Goal: Transaction & Acquisition: Purchase product/service

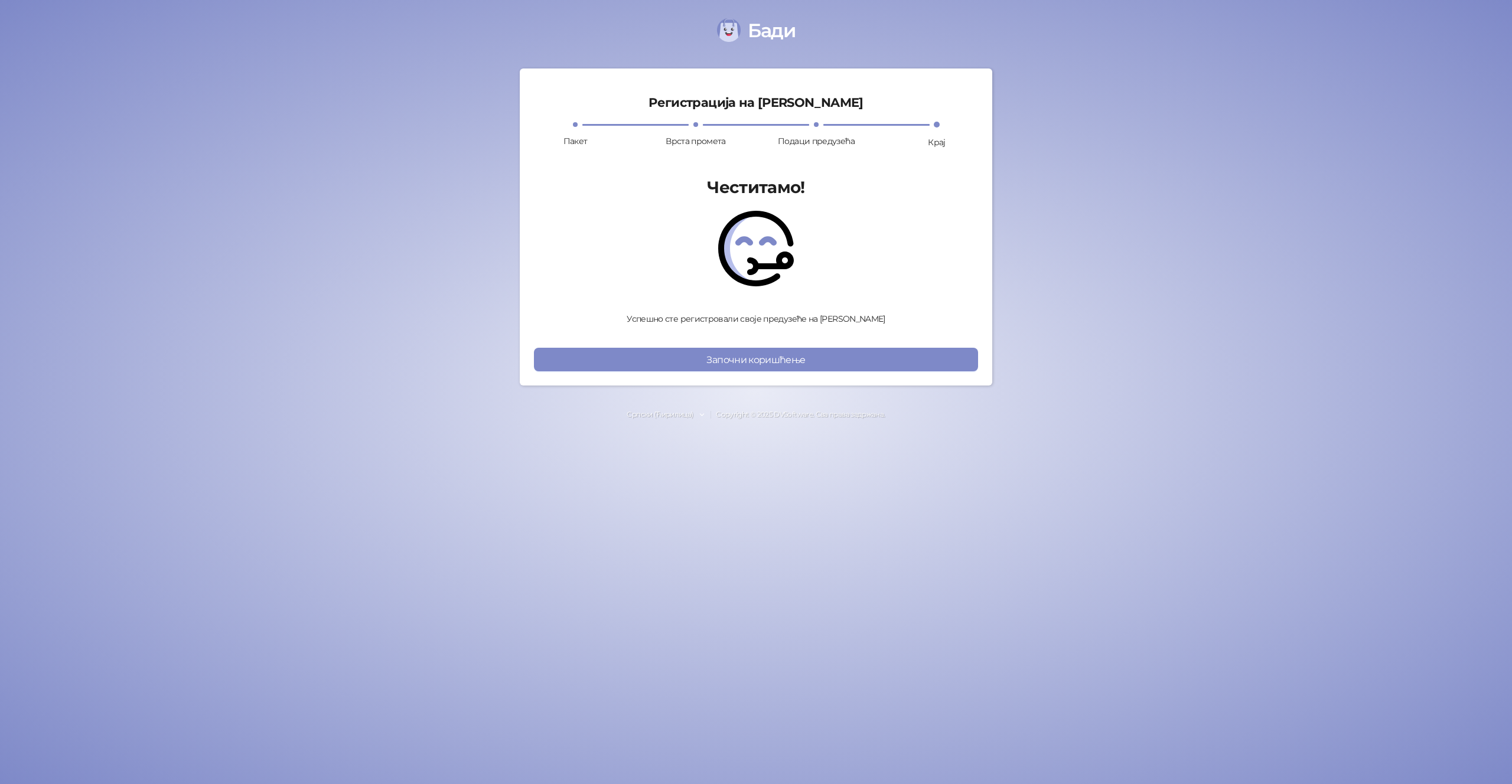
click at [841, 345] on div "Регистрација на [PERSON_NAME] Пакет Врста промета Подаци предузећа Крај Честита…" at bounding box center [756, 226] width 444 height 288
click at [836, 352] on button "Започни коришћење" at bounding box center [756, 359] width 444 height 24
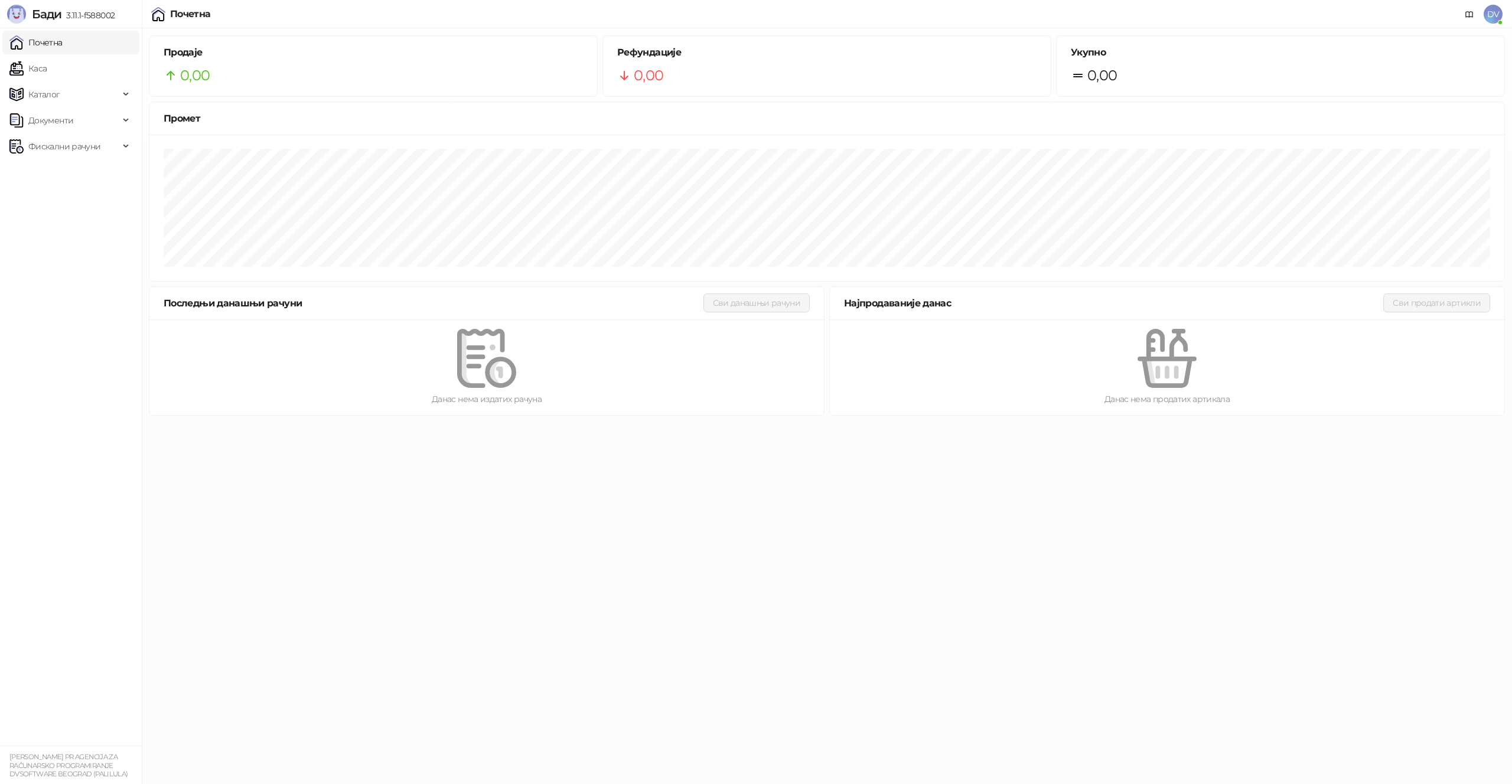
click at [1495, 17] on span "DV" at bounding box center [1494, 14] width 19 height 19
click at [1366, 136] on link "Подешавања" at bounding box center [1332, 138] width 68 height 11
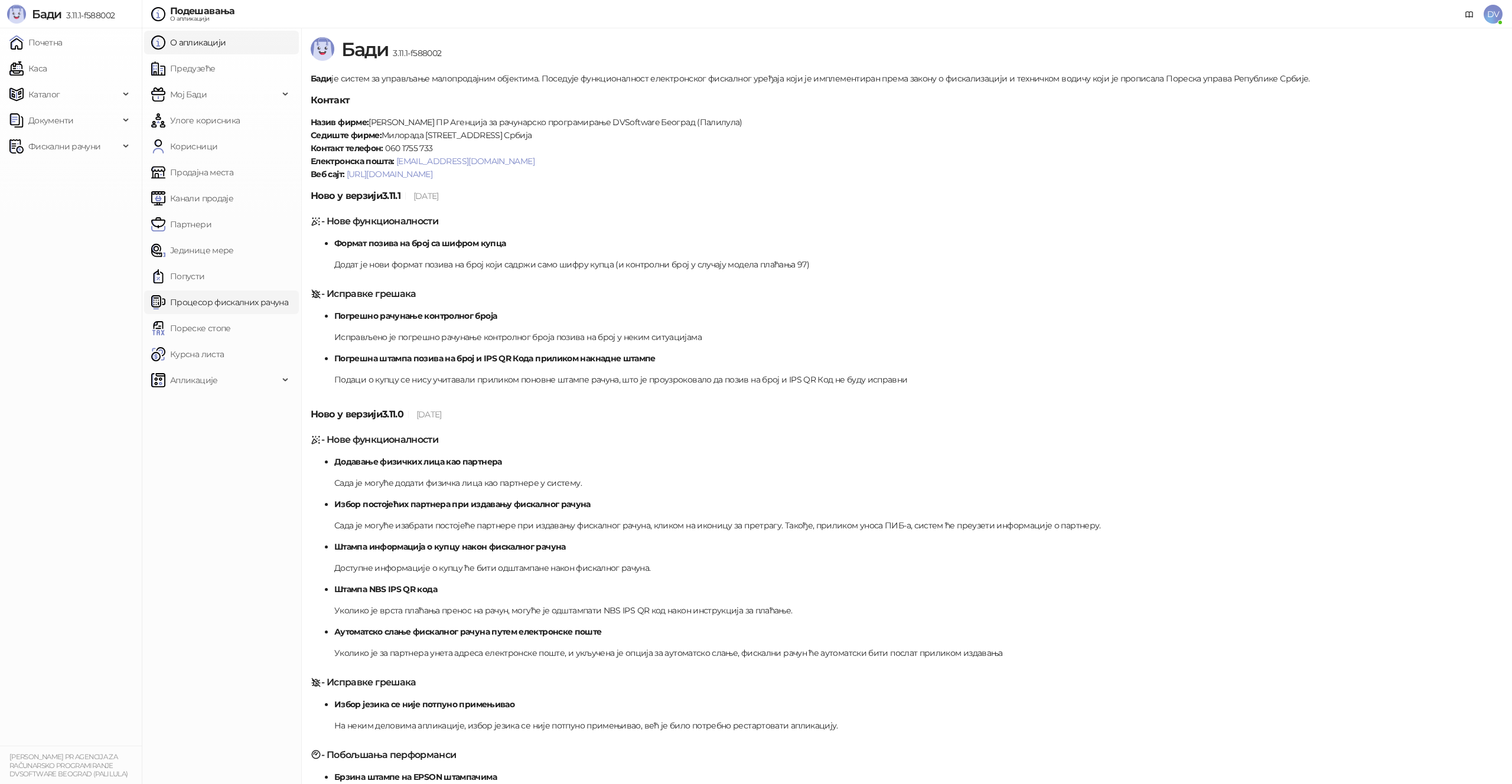
click at [240, 292] on link "Процесор фискалних рачуна" at bounding box center [220, 302] width 137 height 24
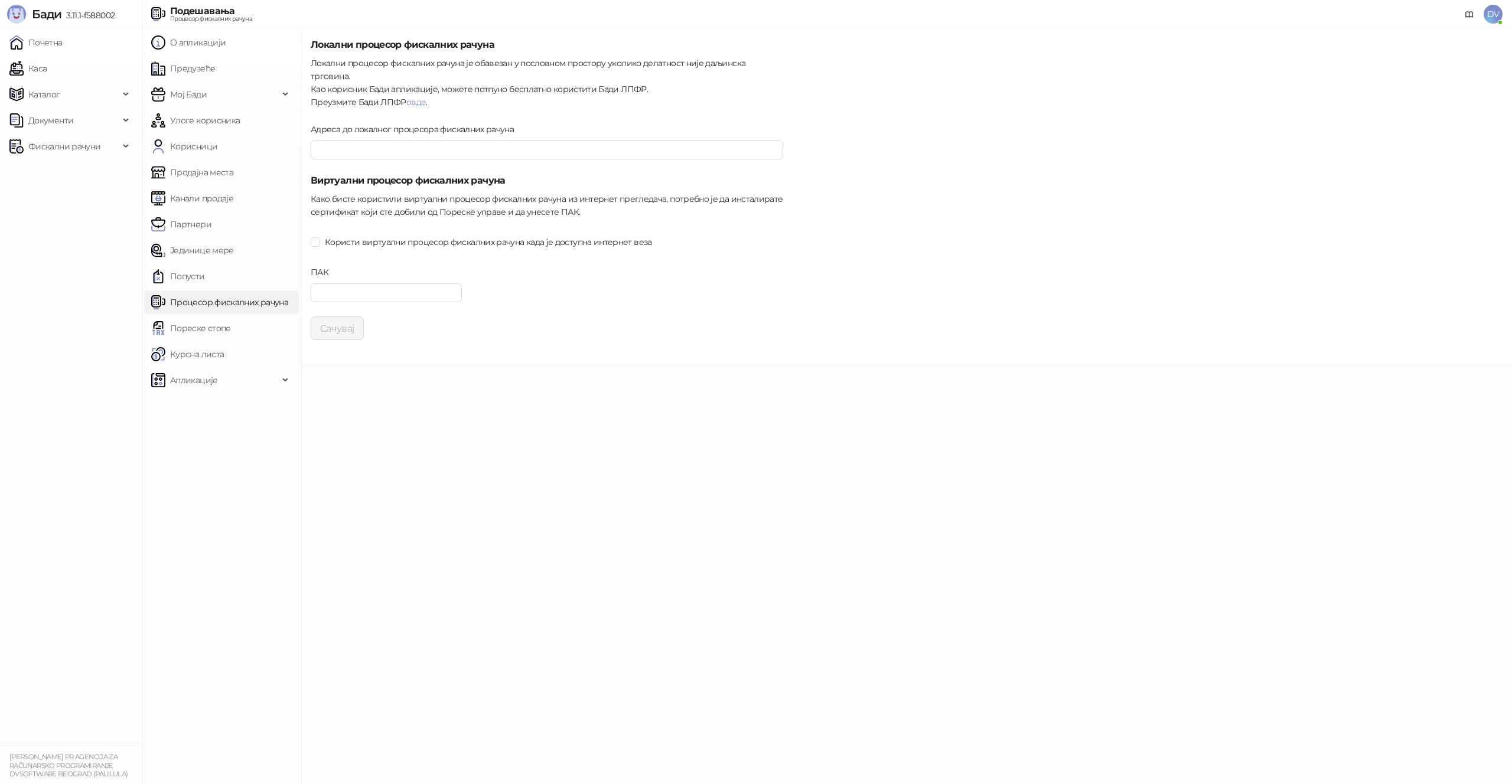
click at [375, 216] on form "Локални процесор фискалних рачуна Локални процесор фискалних рачуна је обавезан…" at bounding box center [547, 188] width 473 height 302
click at [373, 236] on span "Користи виртуални процесор фискалних рачуна када је доступна интернет веза" at bounding box center [488, 242] width 337 height 13
click at [374, 284] on input "ПАК" at bounding box center [386, 293] width 151 height 19
click at [534, 316] on div "Сачувај" at bounding box center [547, 328] width 473 height 24
click at [394, 284] on input "ПАК" at bounding box center [386, 293] width 151 height 19
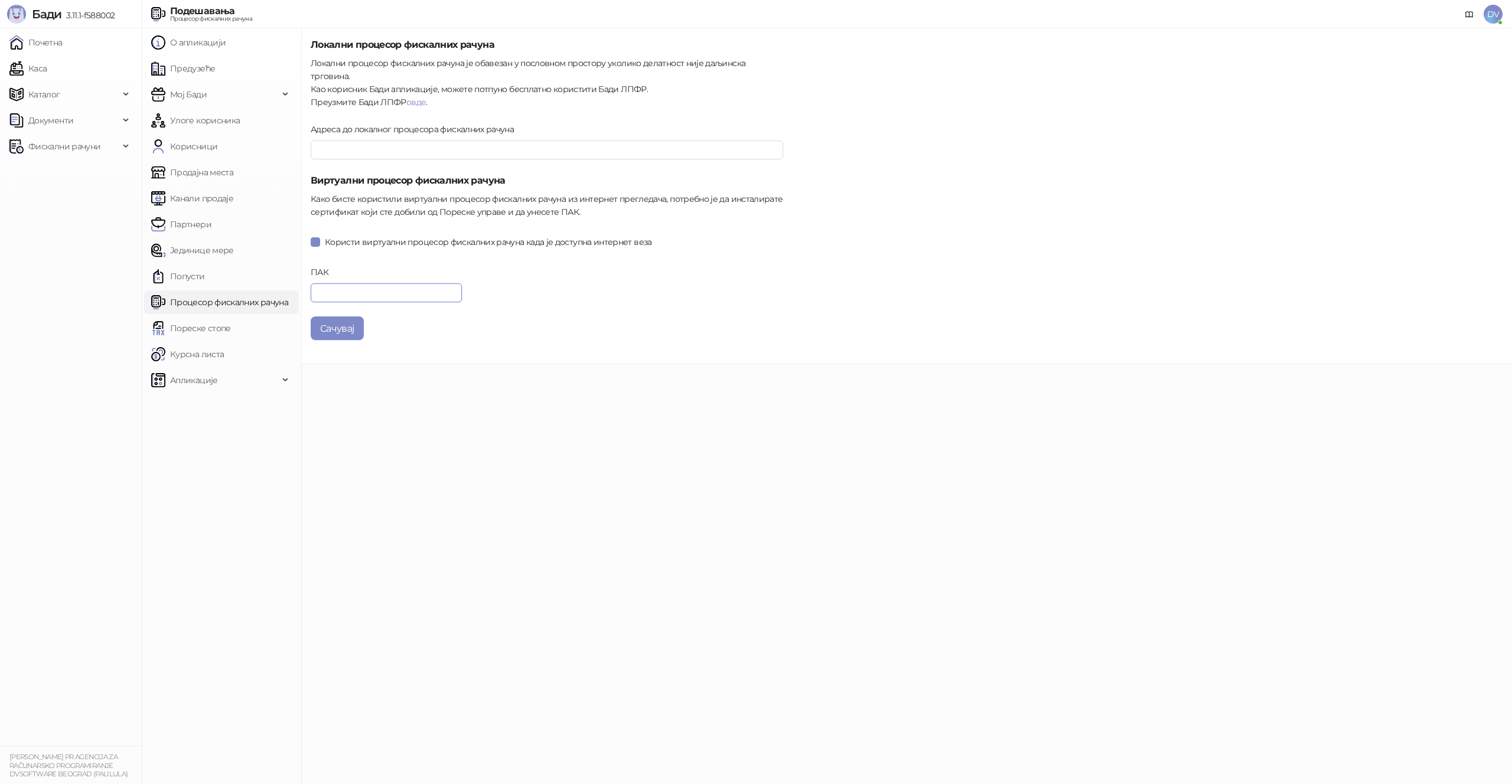
paste input "******"
type input "******"
click at [345, 316] on button "Сачувај" at bounding box center [337, 328] width 53 height 24
click at [47, 72] on link "Каса" at bounding box center [28, 68] width 37 height 24
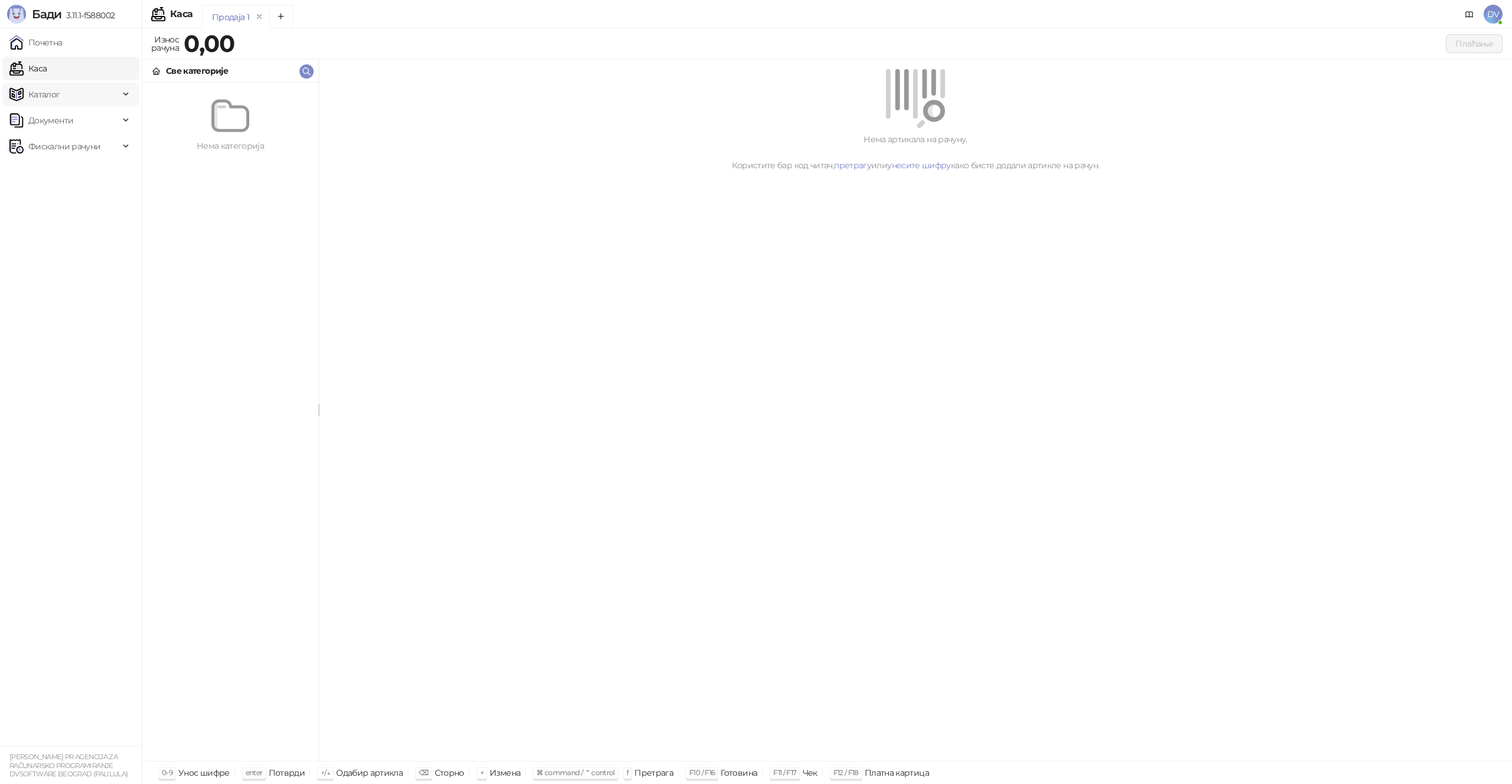
click at [82, 97] on span "Каталог" at bounding box center [64, 94] width 110 height 24
click at [68, 169] on link "Артикли" at bounding box center [41, 173] width 55 height 24
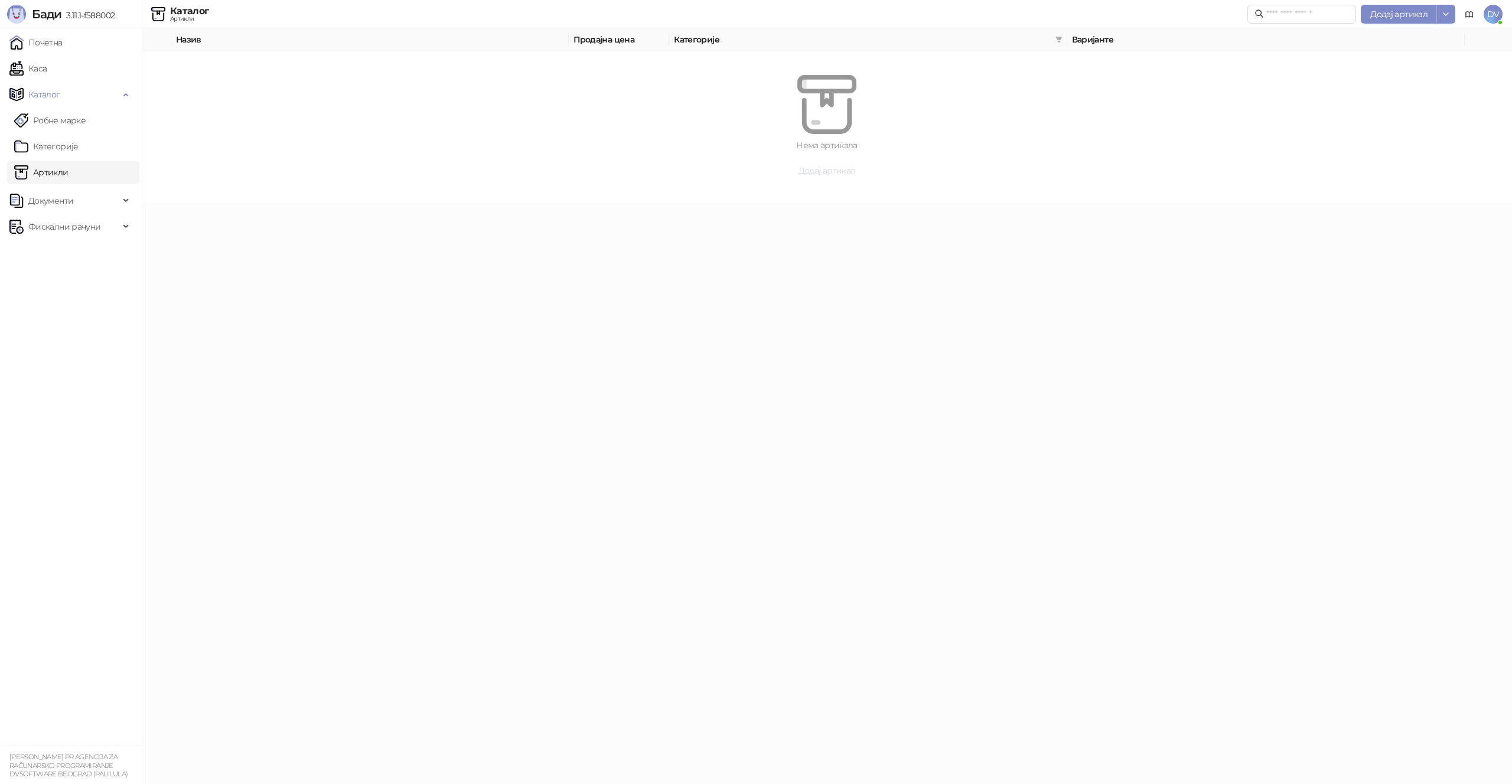
click at [830, 174] on span "Додај артикал" at bounding box center [827, 171] width 58 height 11
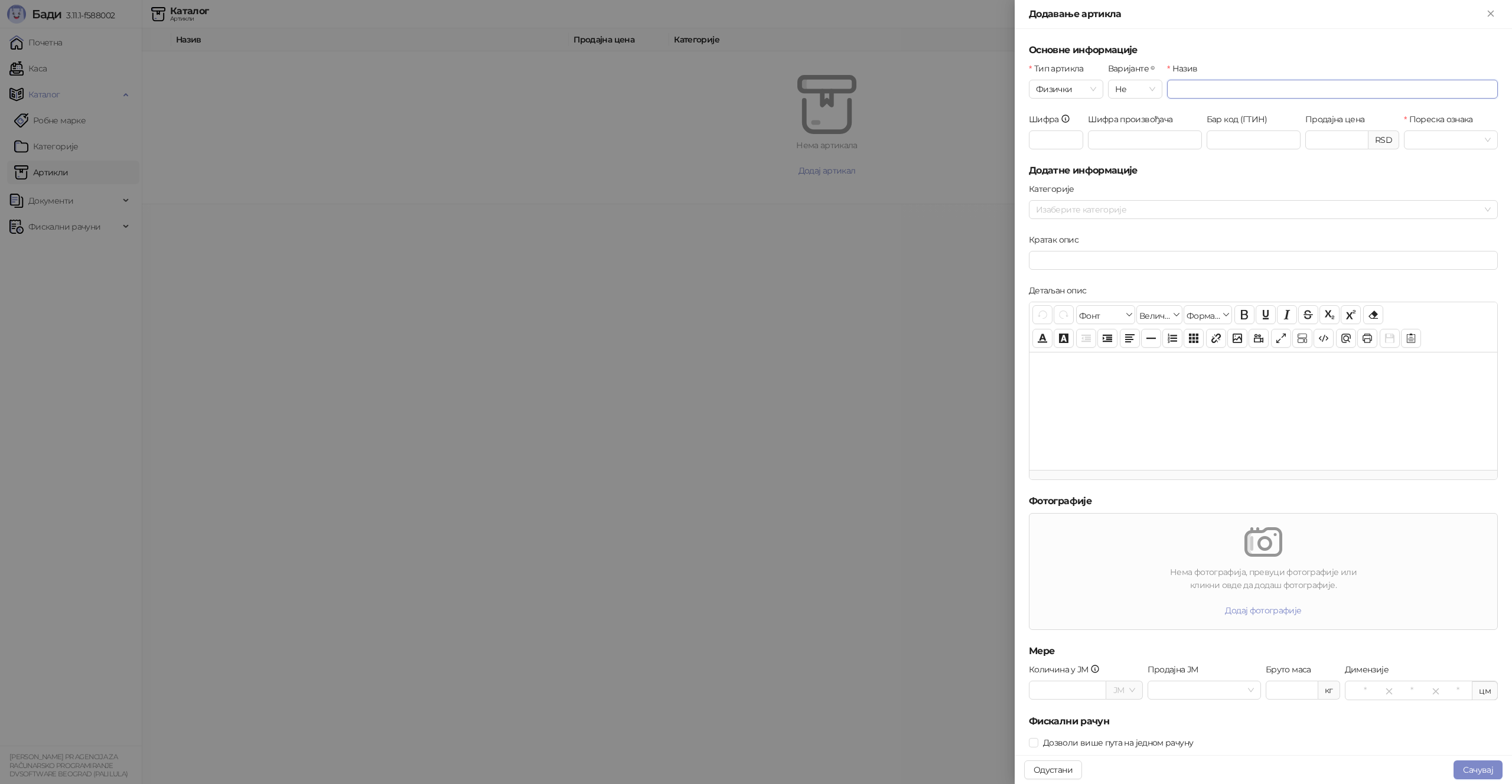
click at [1222, 84] on input "Назив" at bounding box center [1332, 89] width 331 height 19
click at [1218, 69] on div "Назив" at bounding box center [1332, 71] width 331 height 17
click at [1218, 82] on input "Назив" at bounding box center [1332, 89] width 331 height 19
type input "******"
click at [1338, 136] on input "Продајна цена" at bounding box center [1337, 140] width 62 height 17
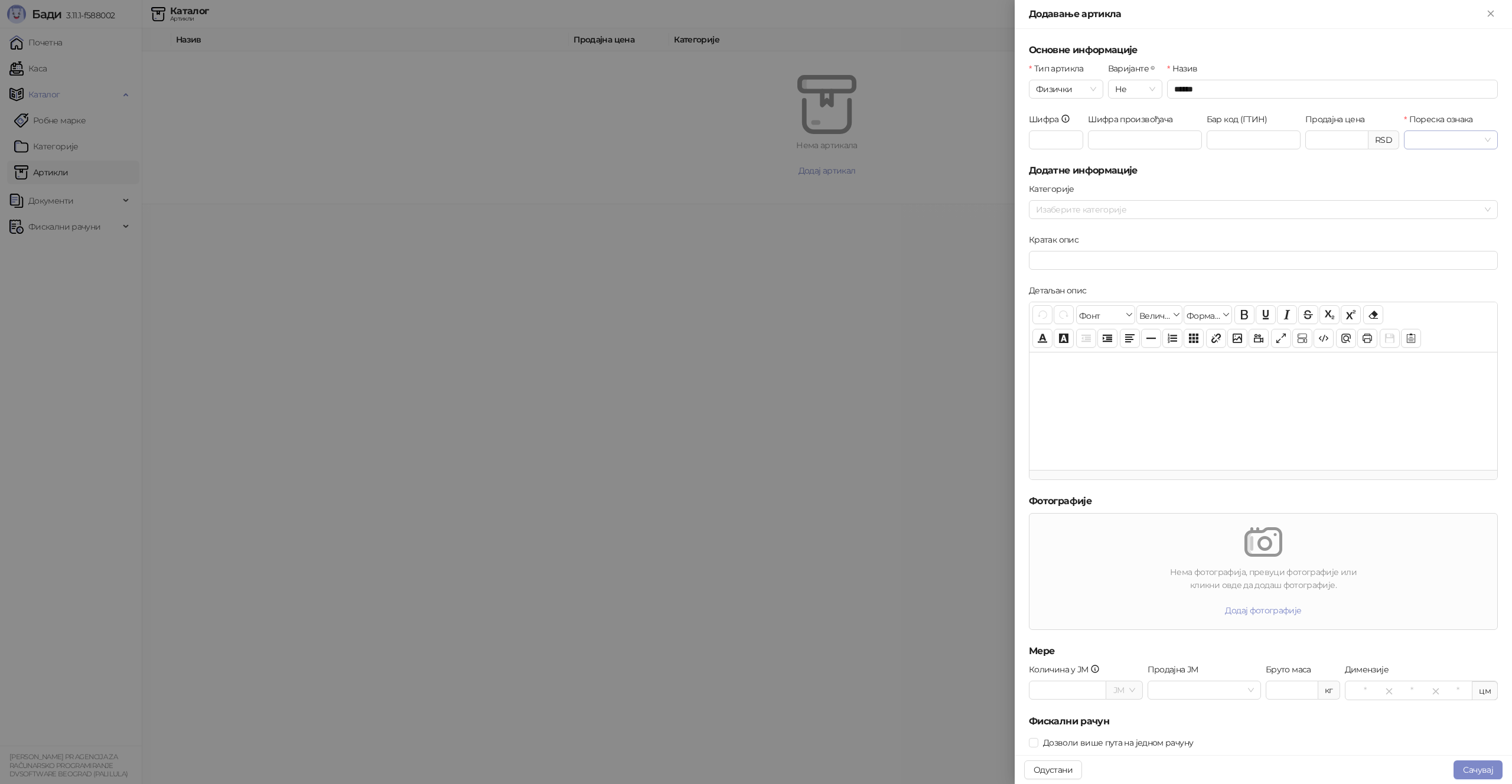
type input "*******"
click at [1478, 136] on input "Пореска ознака" at bounding box center [1446, 140] width 69 height 17
click at [1475, 278] on div "VAT - Ж ( 19,00 %)" at bounding box center [1451, 277] width 75 height 13
click at [1478, 771] on button "Сачувај" at bounding box center [1477, 771] width 49 height 19
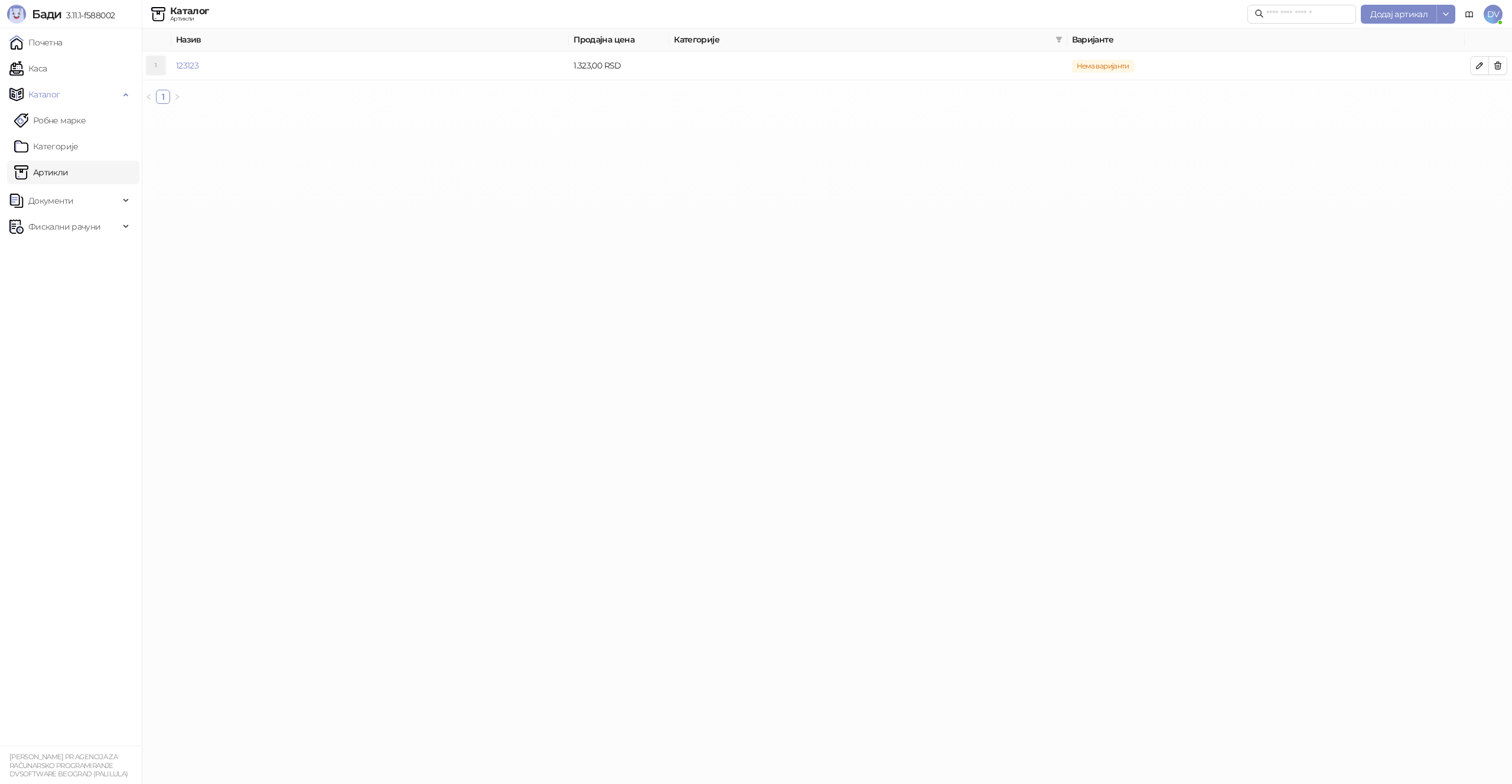
click at [442, 113] on html "[PERSON_NAME] 3.11.1-f588002 Почетна Каса Каталог Робне марке Категорије Артикл…" at bounding box center [756, 57] width 1512 height 113
click at [47, 67] on link "Каса" at bounding box center [28, 68] width 37 height 24
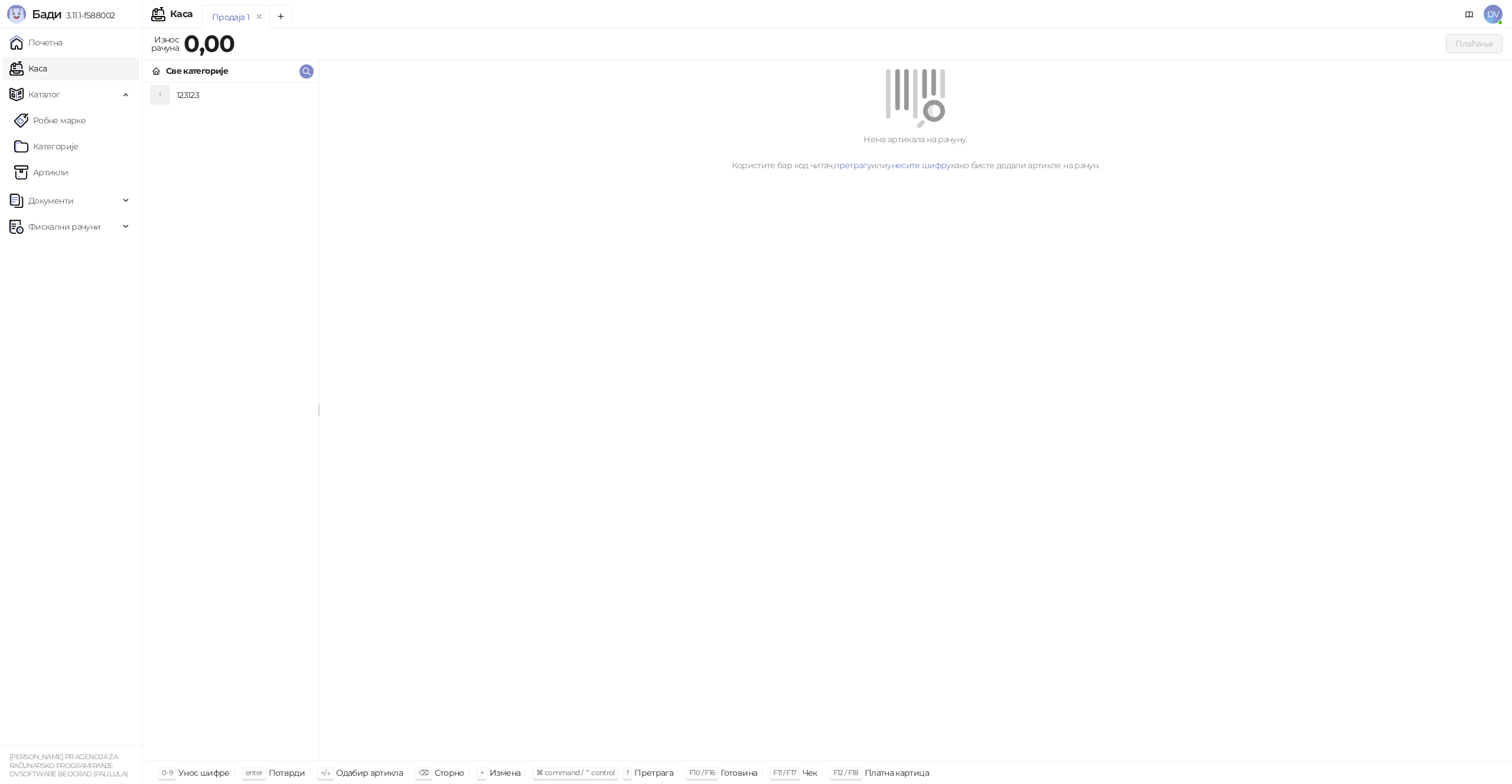
click at [210, 96] on h4 "123123" at bounding box center [243, 95] width 132 height 19
click at [1469, 39] on button "Плаћање" at bounding box center [1474, 44] width 57 height 19
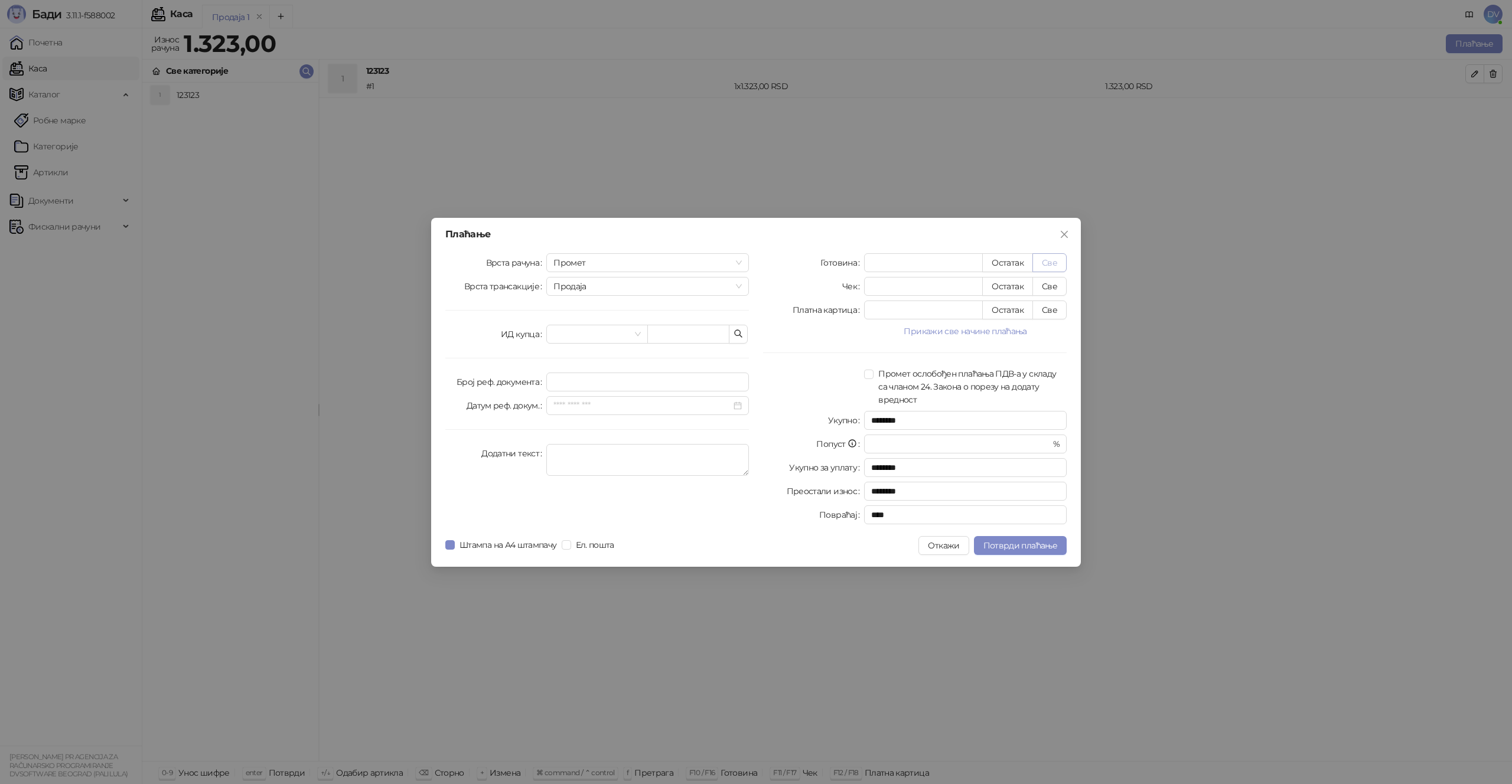
click at [1059, 261] on button "Све" at bounding box center [1050, 263] width 35 height 19
type input "****"
click at [1017, 543] on span "Потврди плаћање" at bounding box center [1020, 545] width 74 height 11
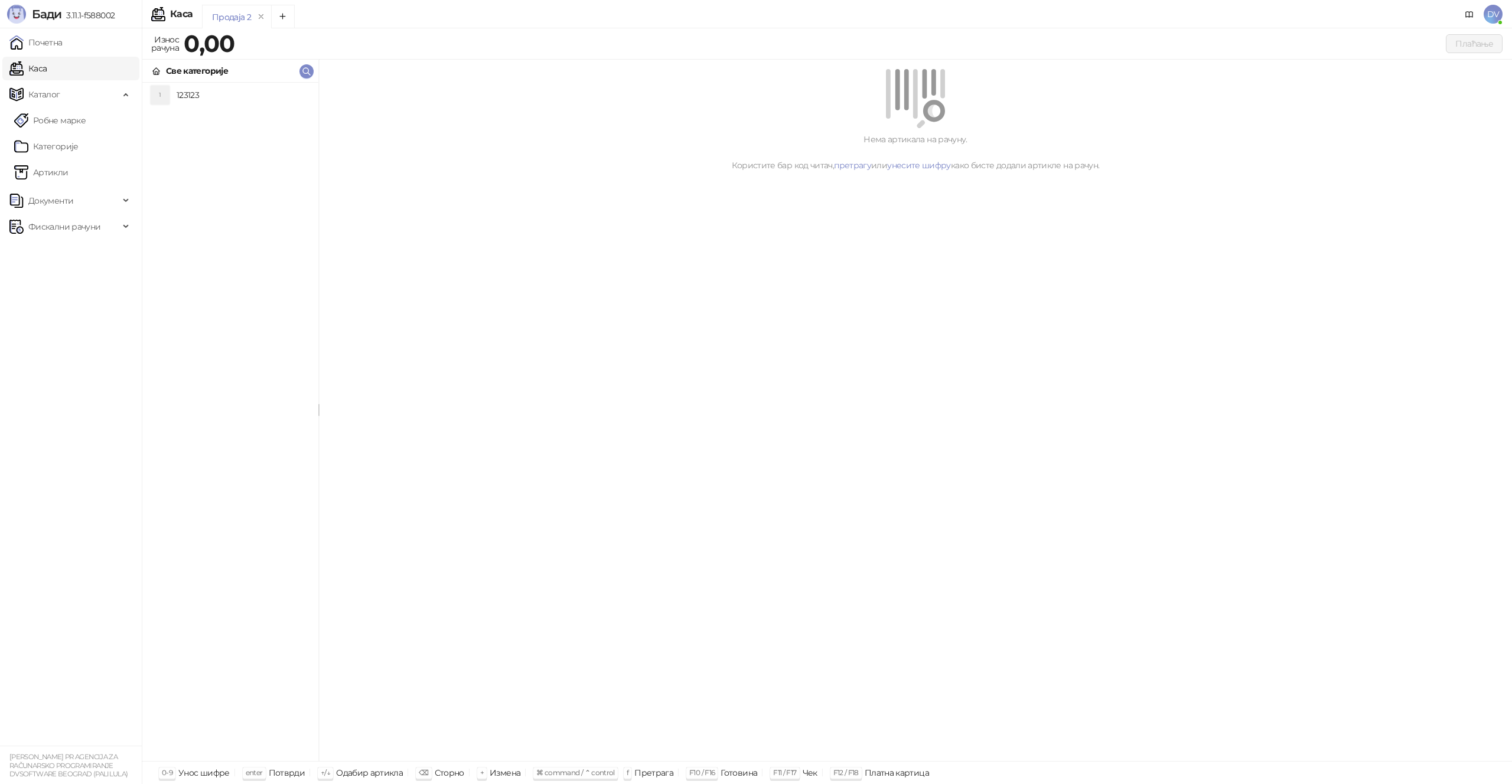
click at [202, 97] on h4 "123123" at bounding box center [243, 95] width 132 height 19
click at [52, 173] on link "Артикли" at bounding box center [41, 173] width 55 height 24
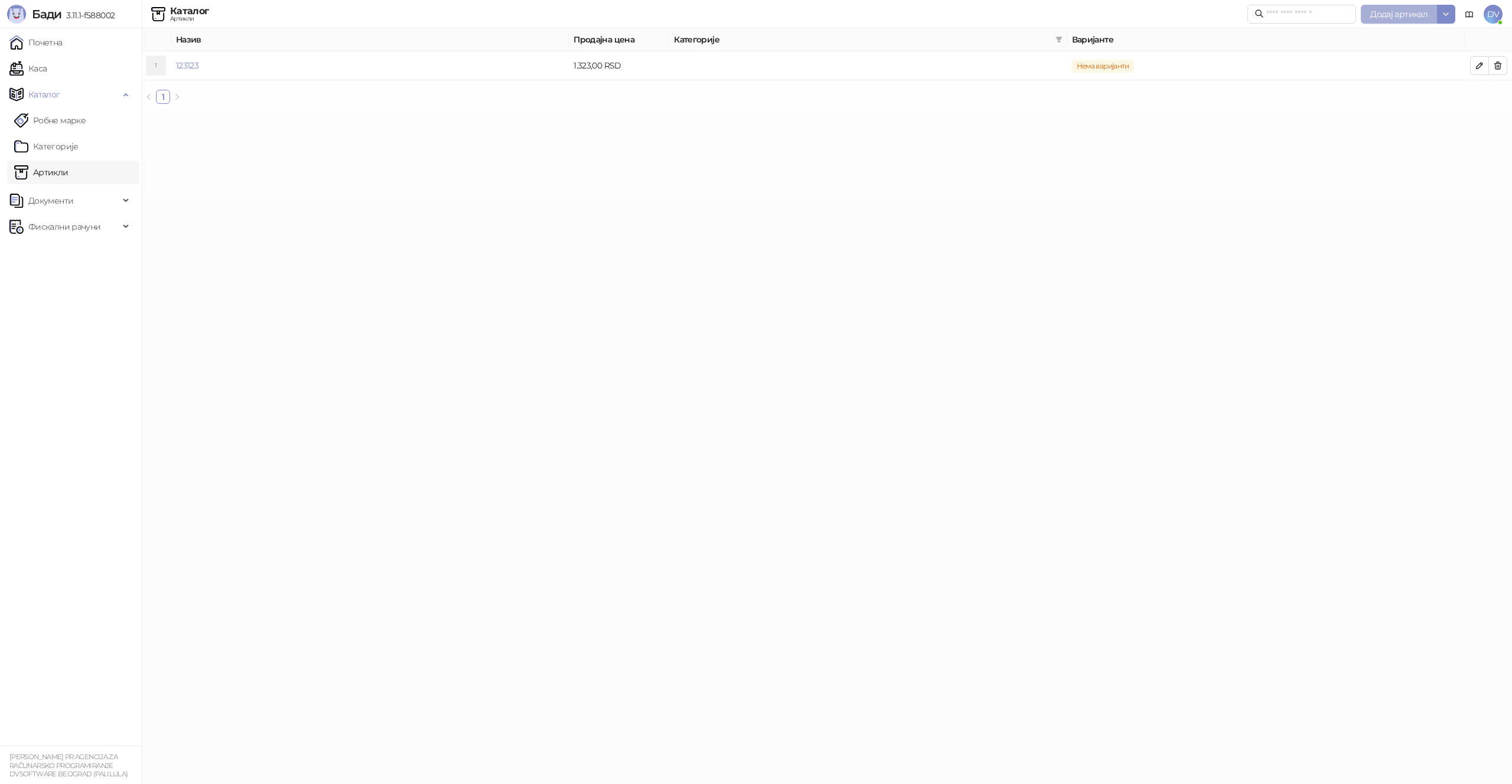
click at [1387, 12] on span "Додај артикал" at bounding box center [1399, 13] width 58 height 11
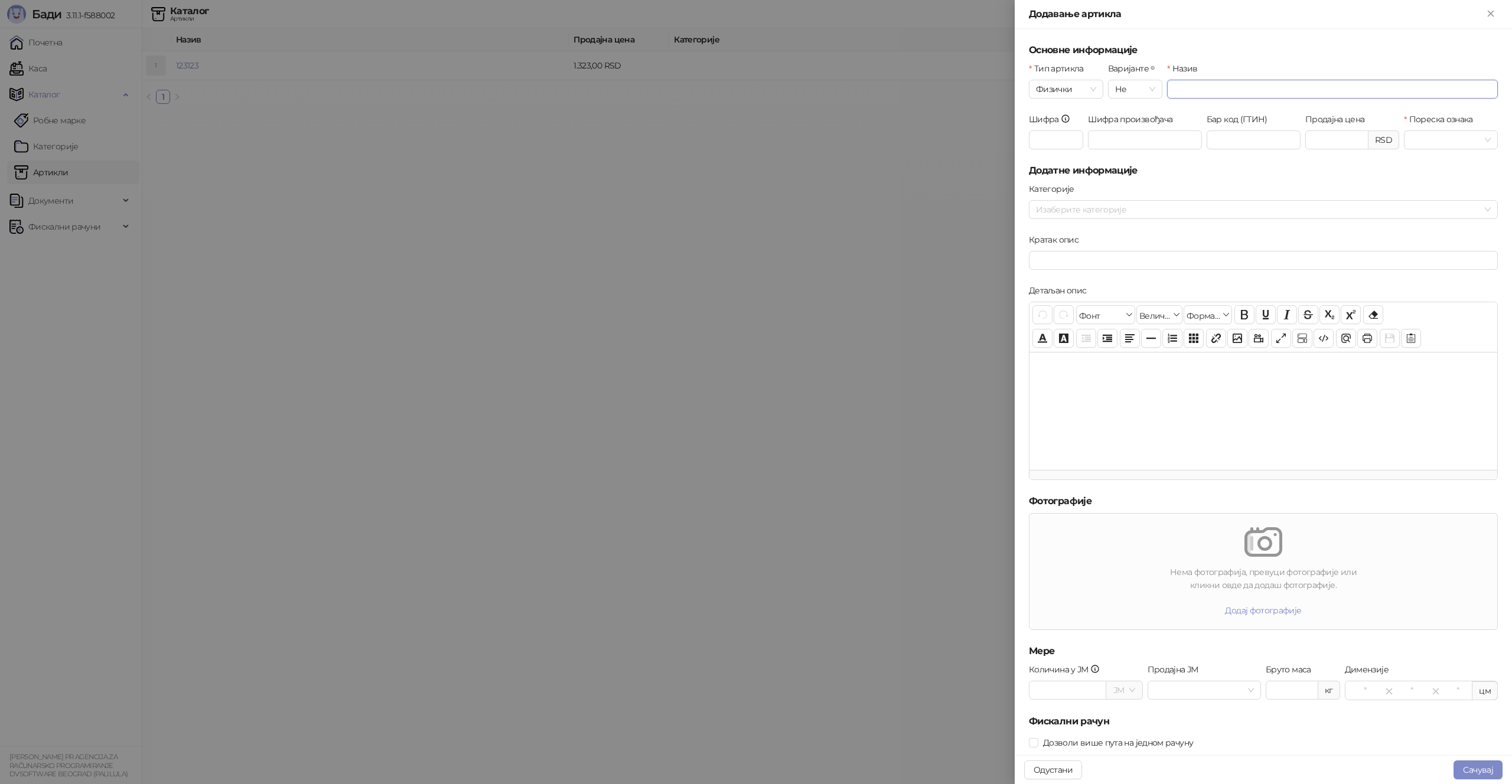
click at [1241, 87] on input "Назив" at bounding box center [1332, 89] width 331 height 19
type input "****"
click at [1113, 172] on h5 "Додатне информације" at bounding box center [1263, 171] width 469 height 14
click at [1344, 143] on input "Продајна цена" at bounding box center [1337, 140] width 62 height 17
type input "******"
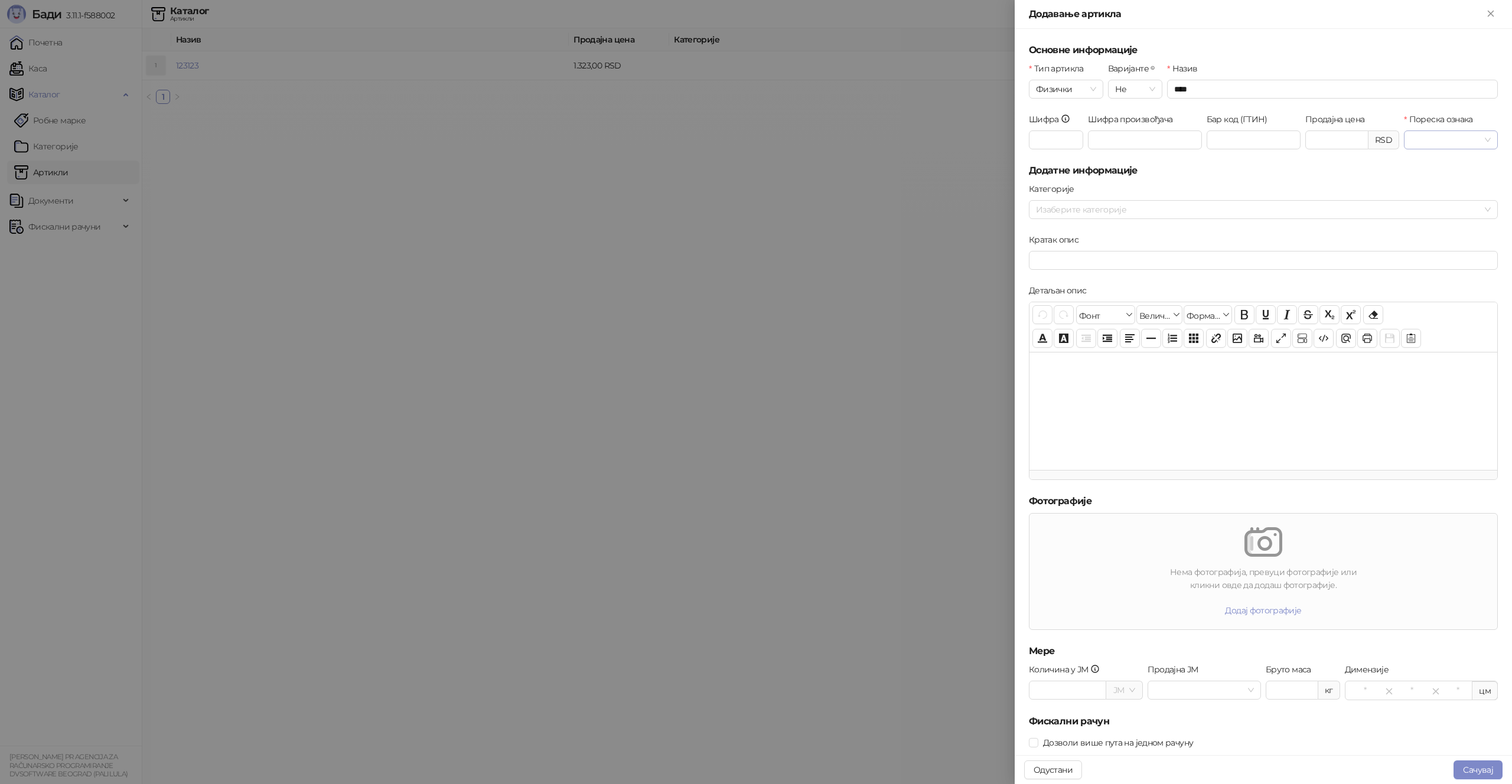
click at [1438, 132] on input "Пореска ознака" at bounding box center [1446, 140] width 69 height 17
click at [1454, 260] on div "VAT - B ( 0,00 %)" at bounding box center [1451, 258] width 75 height 13
click at [1478, 767] on button "Сачувај" at bounding box center [1477, 771] width 49 height 19
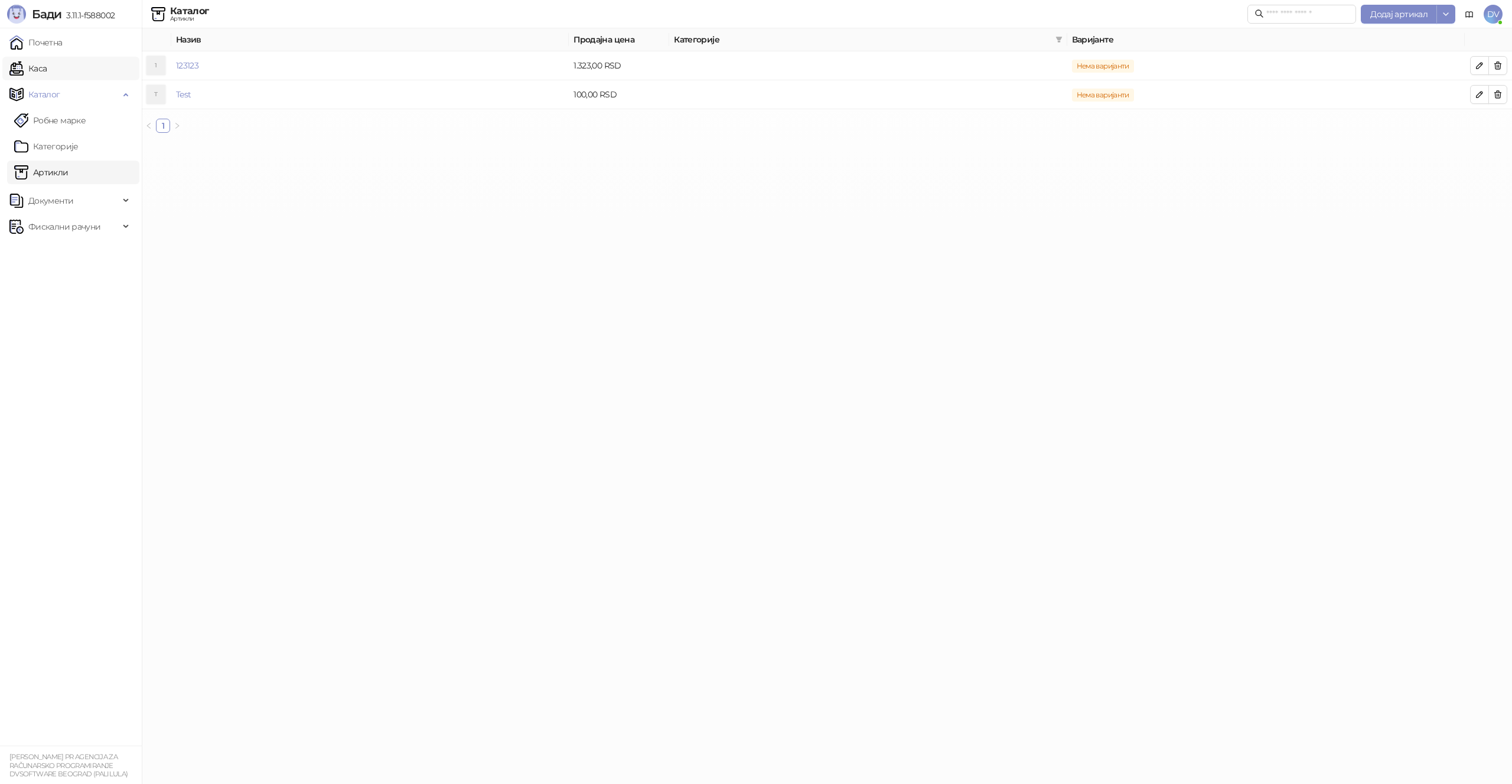
click at [47, 64] on link "Каса" at bounding box center [28, 68] width 37 height 24
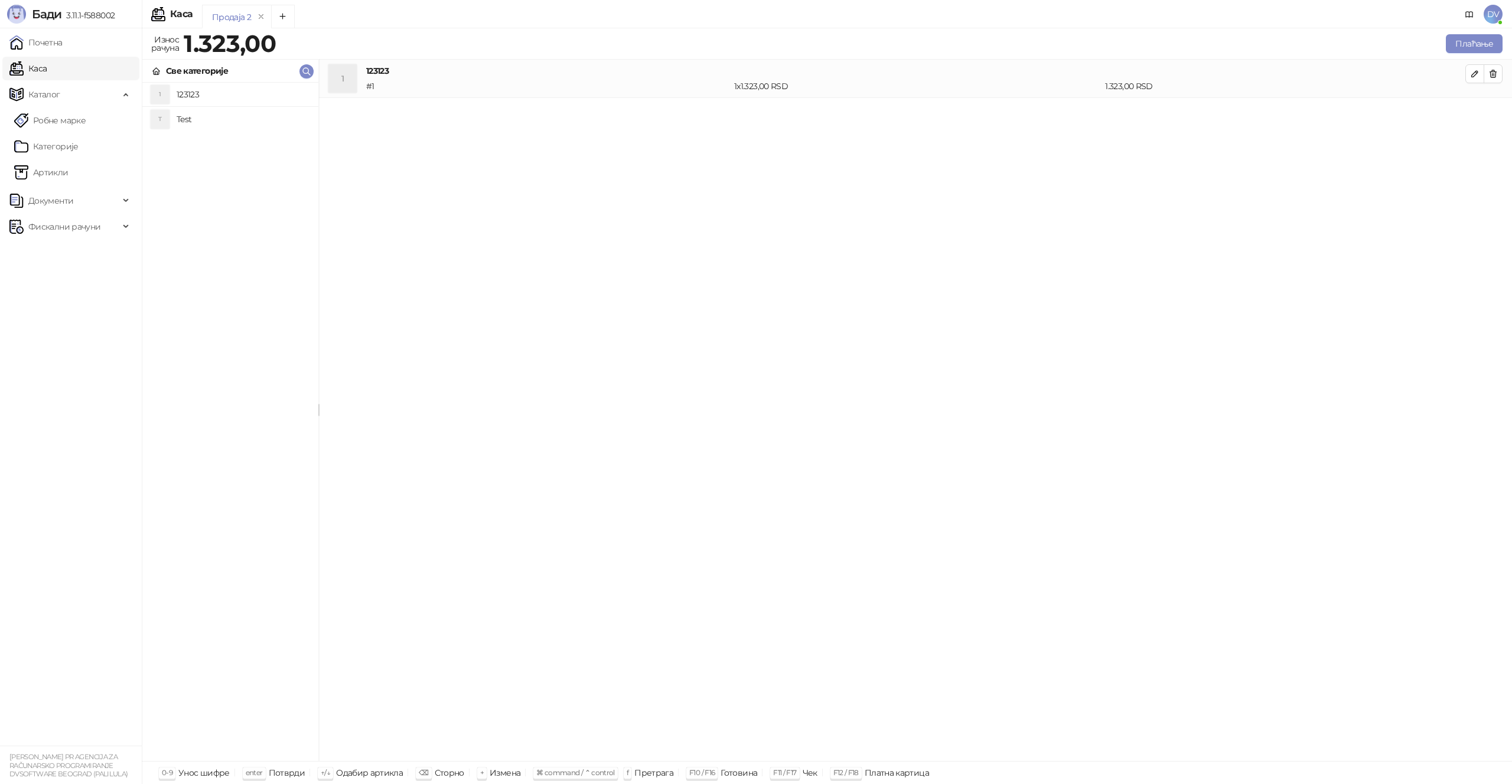
click at [864, 273] on div "1 123123 # 1 1 x 1.323,00 RSD 1.323,00 RSD" at bounding box center [916, 410] width 1194 height 703
click at [487, 195] on div "Нема артикала на рачуну. Користите бар код читач, претрагу или унесите шифру ка…" at bounding box center [916, 410] width 1194 height 703
click at [202, 120] on h4 "Test" at bounding box center [243, 120] width 132 height 19
click at [60, 178] on link "Артикли" at bounding box center [41, 173] width 55 height 24
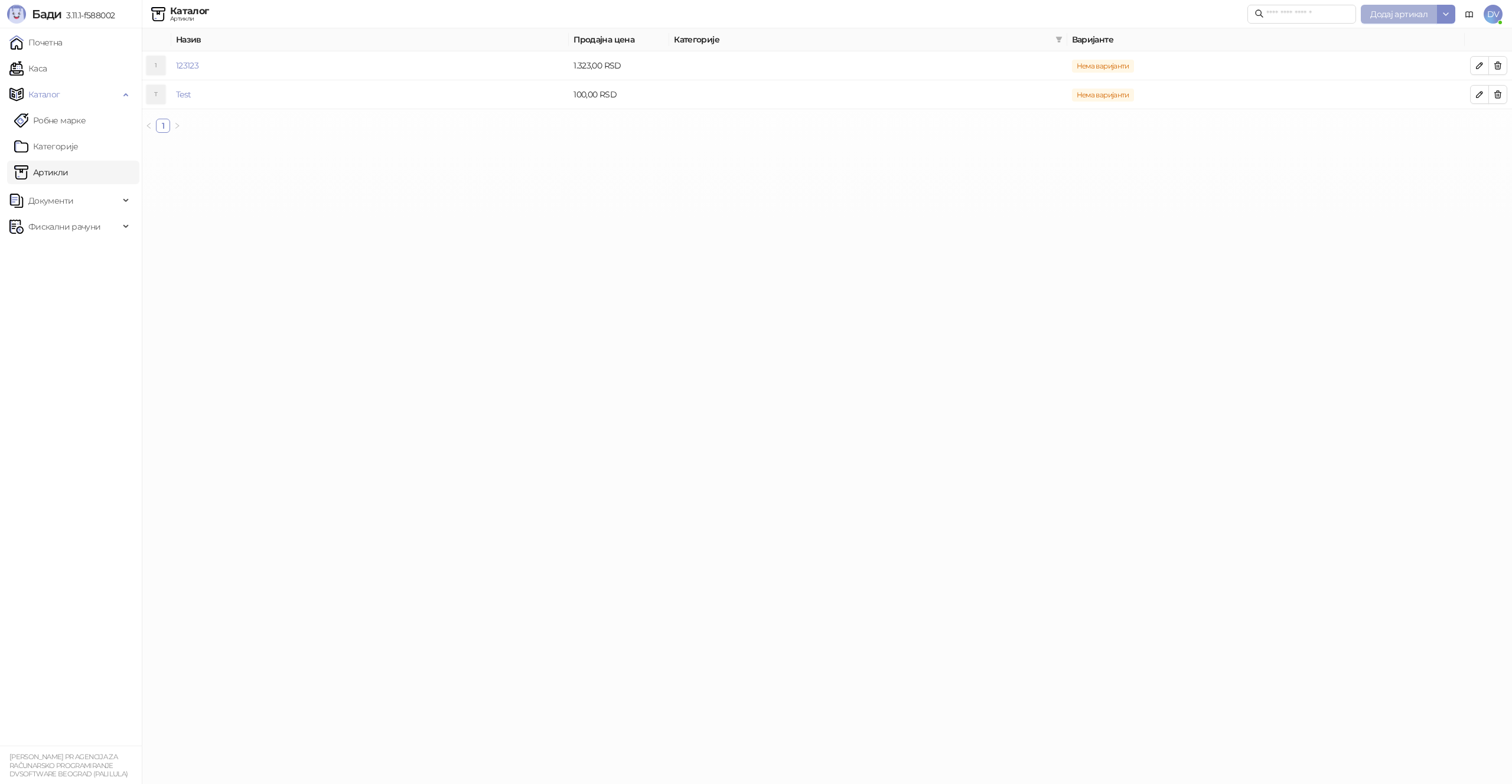
click at [1393, 14] on span "Додај артикал" at bounding box center [1399, 13] width 58 height 11
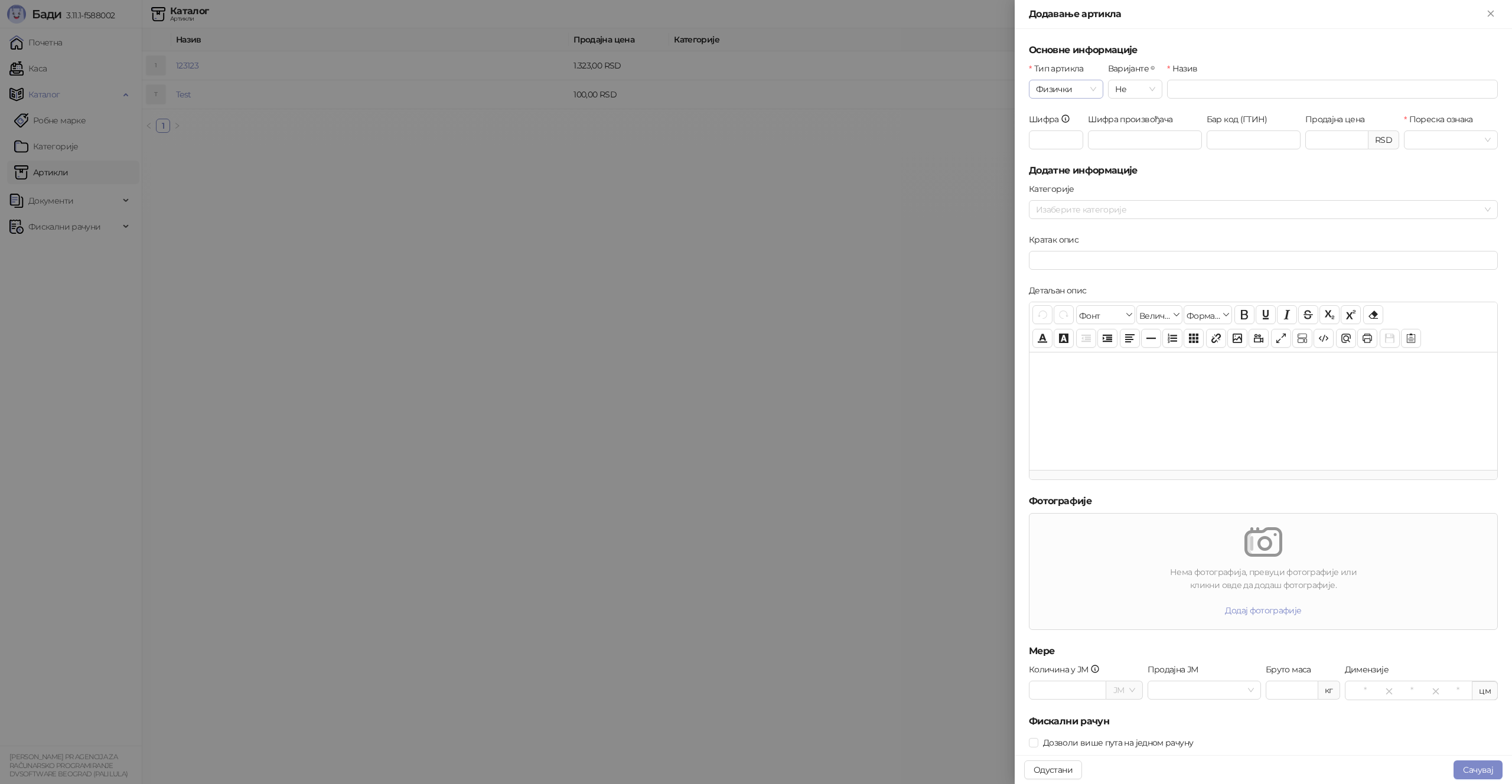
click at [1085, 89] on span "Физички" at bounding box center [1066, 89] width 60 height 17
click at [1073, 153] on div "Услуга" at bounding box center [1066, 150] width 56 height 13
click at [1090, 86] on span "Услуга" at bounding box center [1066, 89] width 60 height 17
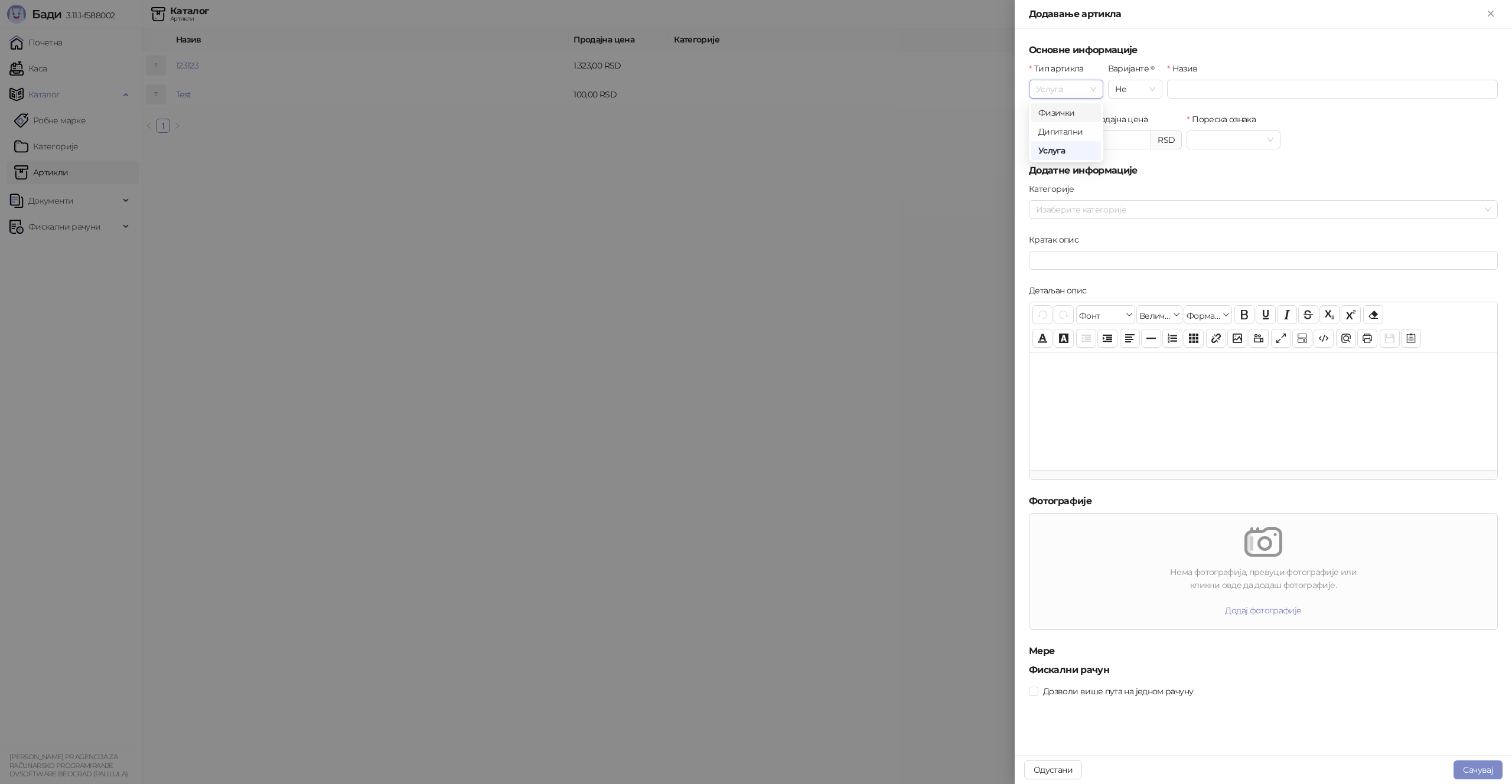
click at [1073, 113] on div "Физички" at bounding box center [1066, 113] width 56 height 13
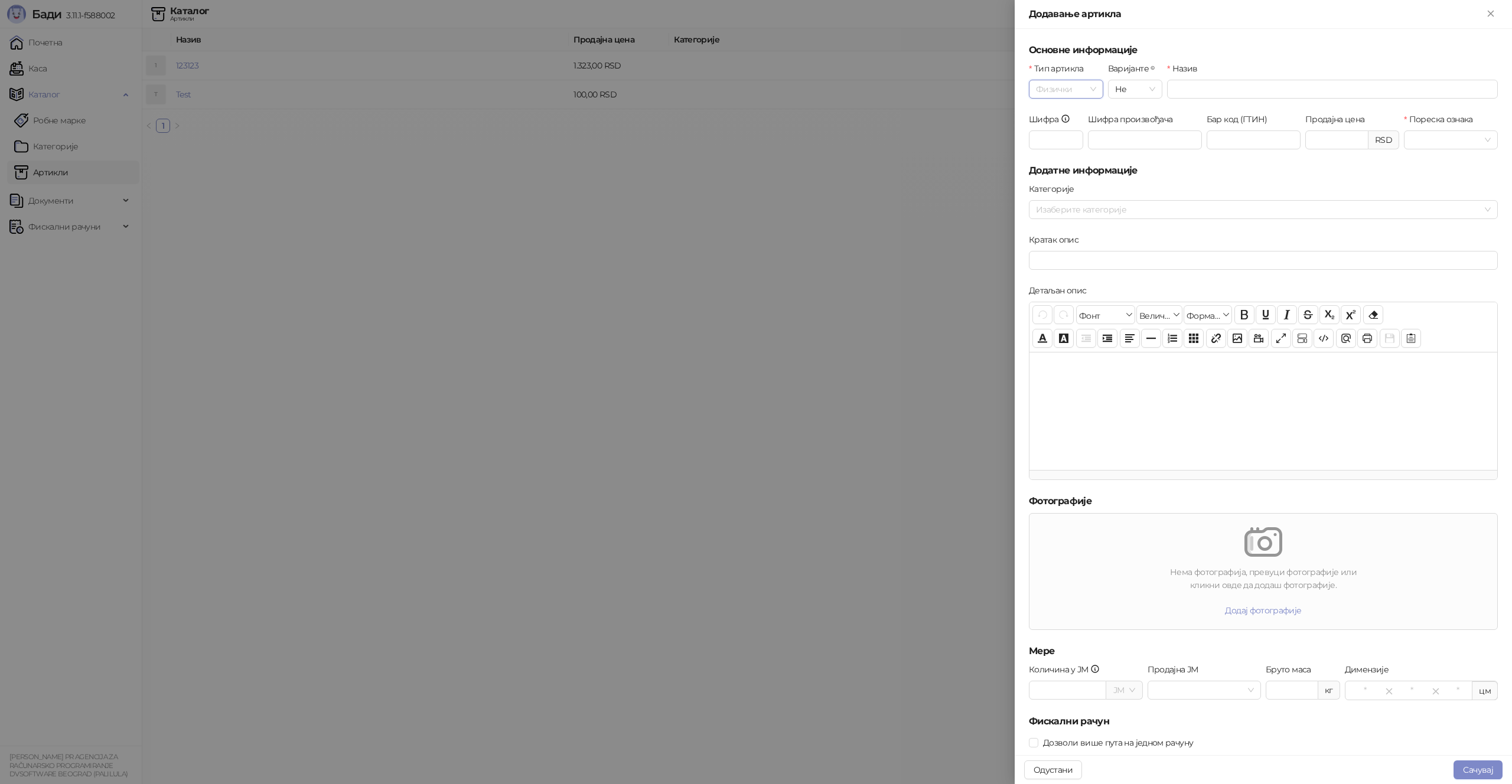
click at [1067, 95] on span "Физички" at bounding box center [1066, 89] width 60 height 17
click at [1082, 155] on div "Услуга" at bounding box center [1066, 150] width 56 height 13
click at [1097, 85] on div "Услуга" at bounding box center [1066, 89] width 75 height 19
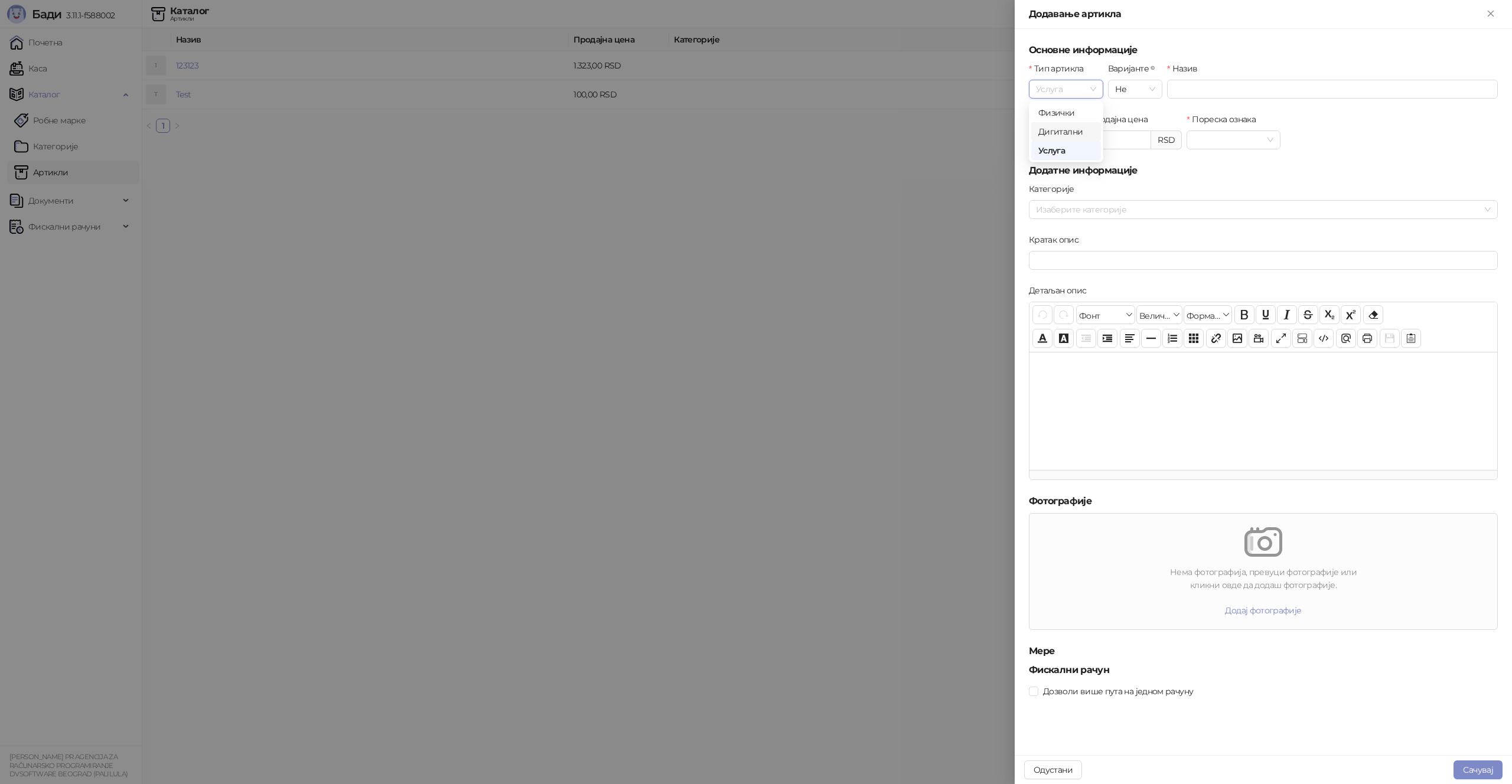
click at [1075, 133] on div "Дигитални" at bounding box center [1066, 132] width 56 height 13
click at [1091, 91] on span "Дигитални" at bounding box center [1066, 89] width 60 height 17
click at [1080, 131] on div "Дигитални" at bounding box center [1066, 132] width 56 height 13
click at [1071, 90] on span "Дигитални" at bounding box center [1066, 89] width 60 height 17
click at [1055, 148] on div "Услуга" at bounding box center [1066, 150] width 56 height 13
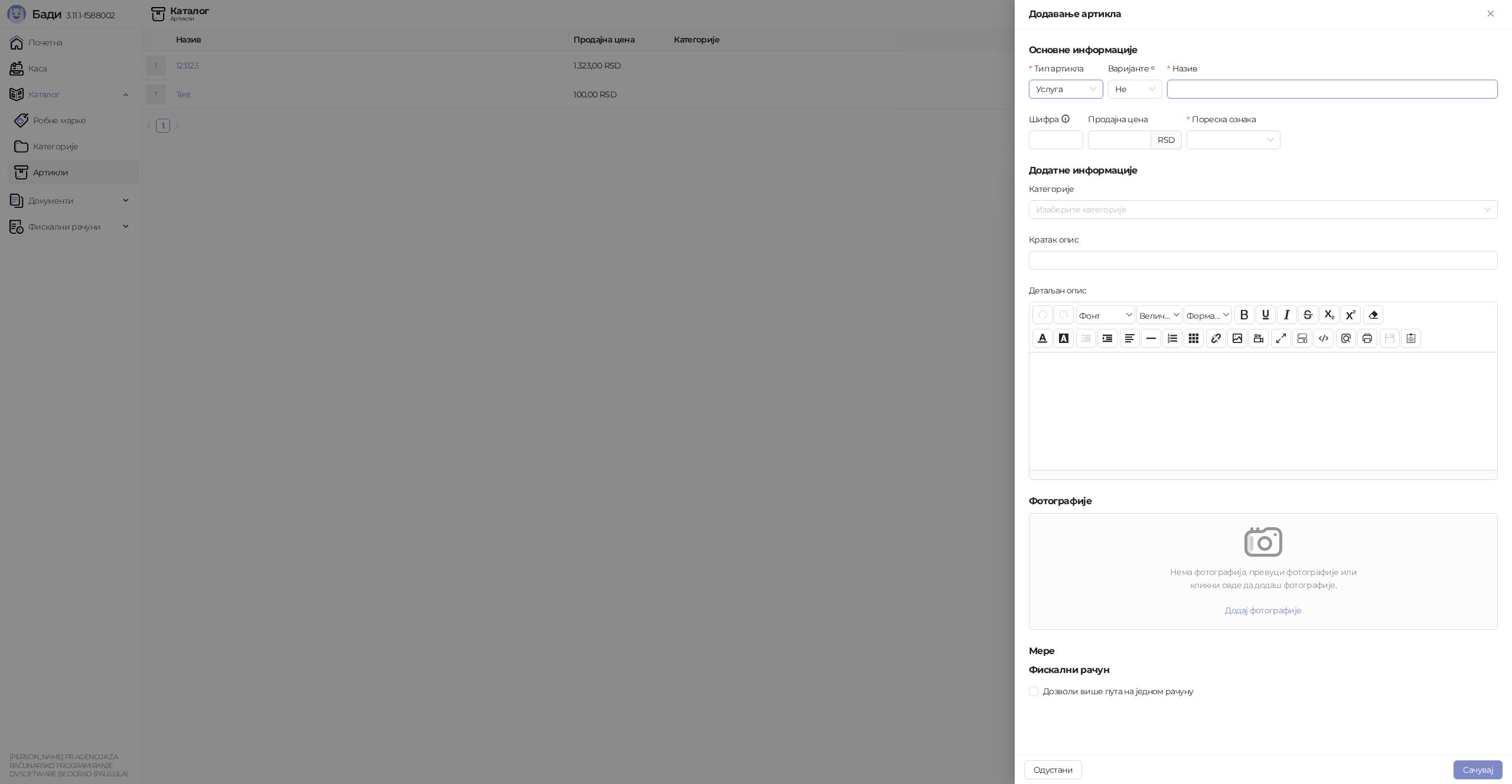
click at [1217, 83] on input "Назив" at bounding box center [1332, 89] width 331 height 19
type input "*******"
click at [1122, 136] on input "Продајна цена" at bounding box center [1120, 140] width 62 height 17
click at [1123, 136] on input "Продајна цена" at bounding box center [1120, 140] width 62 height 17
click at [1119, 139] on input "Продајна цена" at bounding box center [1120, 140] width 62 height 17
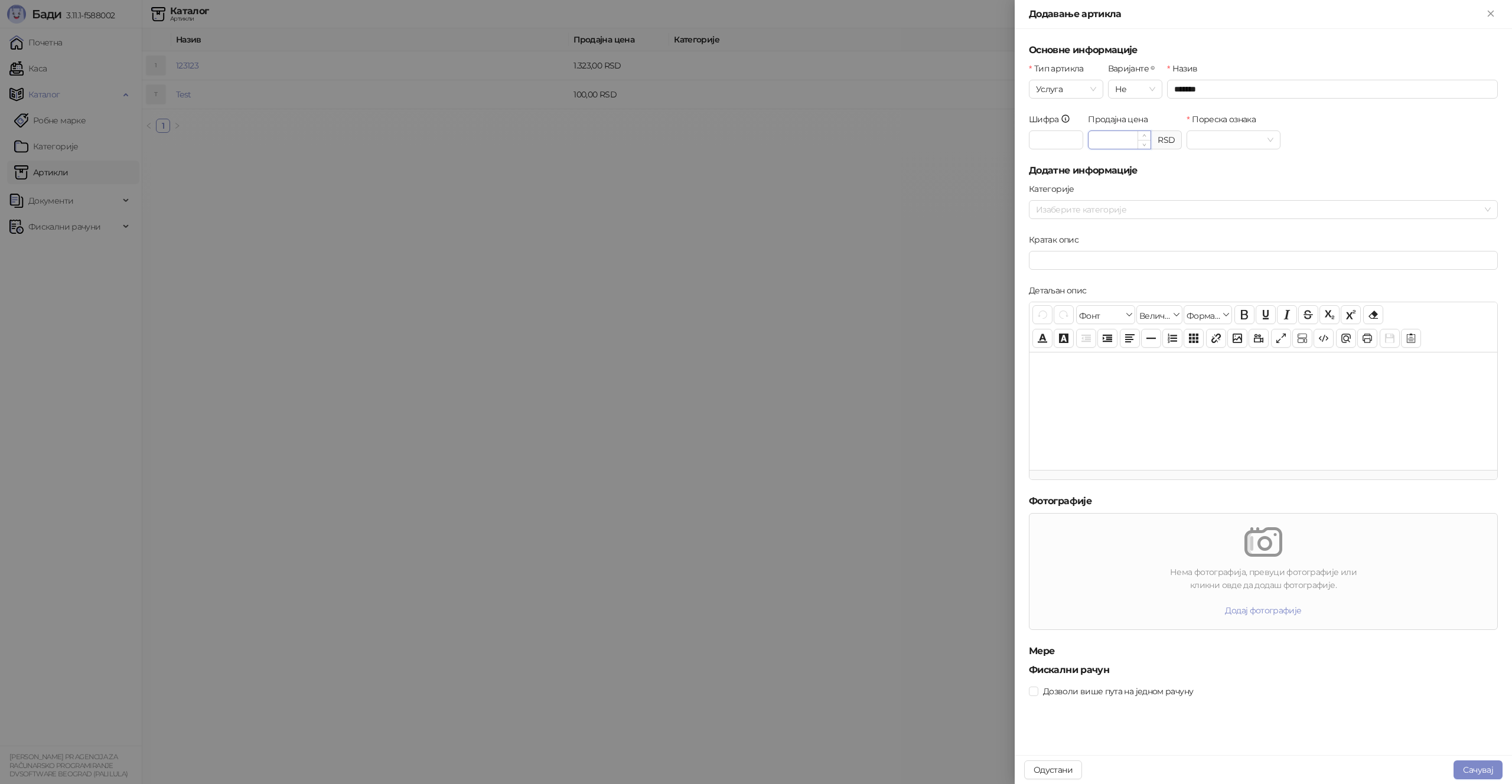
click at [1119, 139] on input "Продајна цена" at bounding box center [1120, 140] width 62 height 17
drag, startPoint x: 1118, startPoint y: 139, endPoint x: 1061, endPoint y: 132, distance: 57.4
click at [1062, 132] on div "Шифра Продајна цена RSD Пореска ознака" at bounding box center [1264, 138] width 474 height 51
click at [1266, 138] on span at bounding box center [1233, 140] width 80 height 17
type input "********"
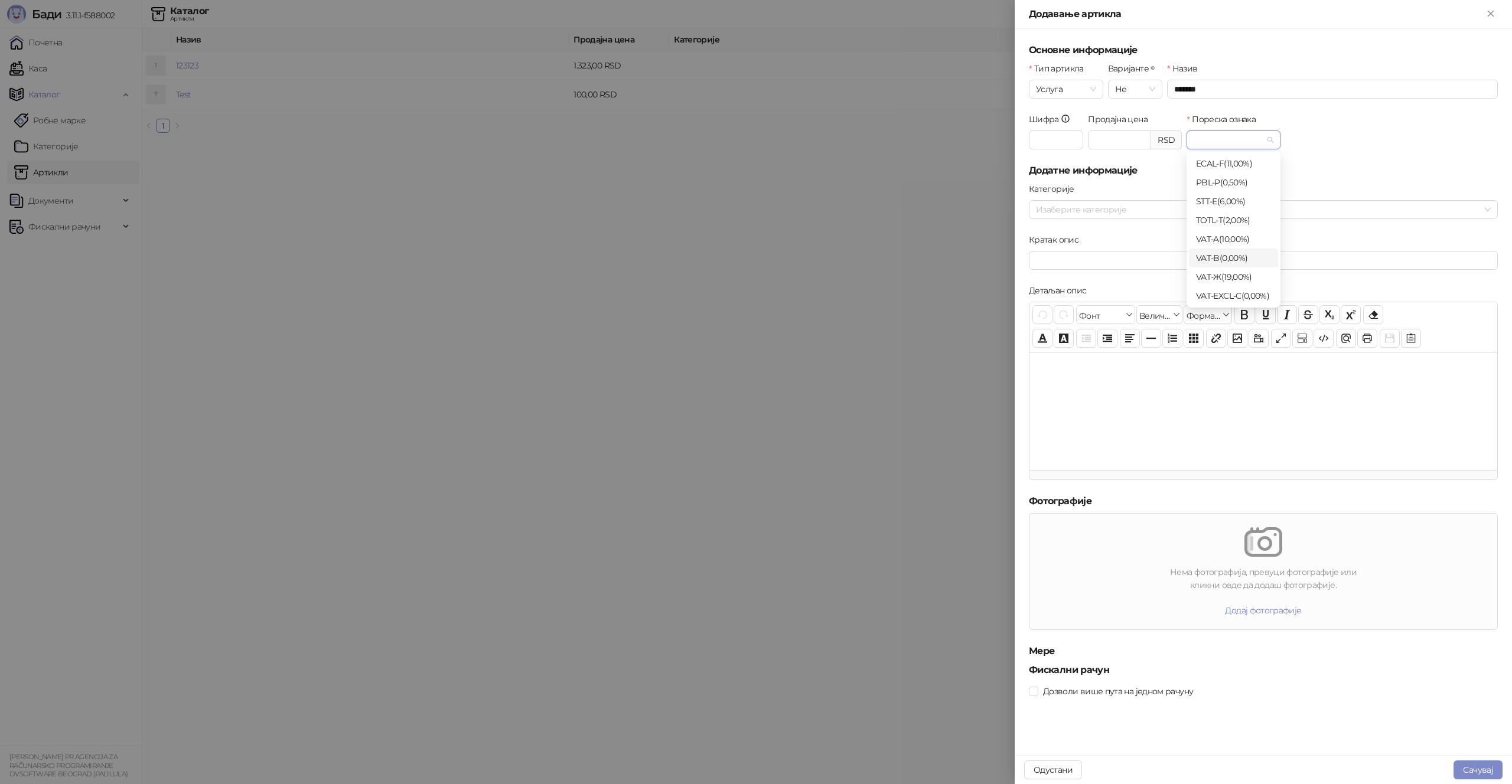
click at [1250, 258] on div "VAT - B ( 0,00 %)" at bounding box center [1234, 258] width 75 height 13
click at [1470, 765] on button "Сачувај" at bounding box center [1477, 771] width 49 height 19
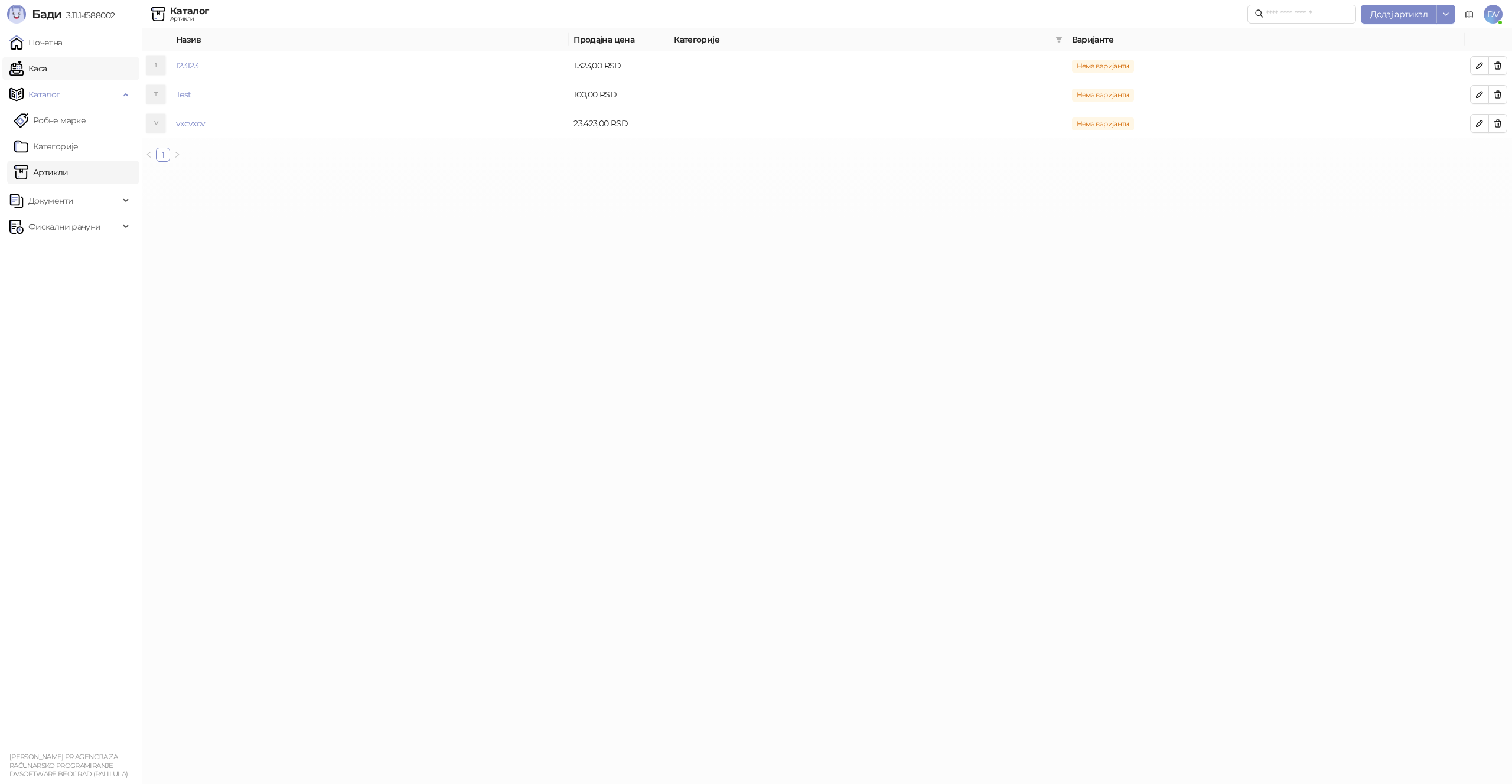
click at [47, 70] on link "Каса" at bounding box center [28, 68] width 37 height 24
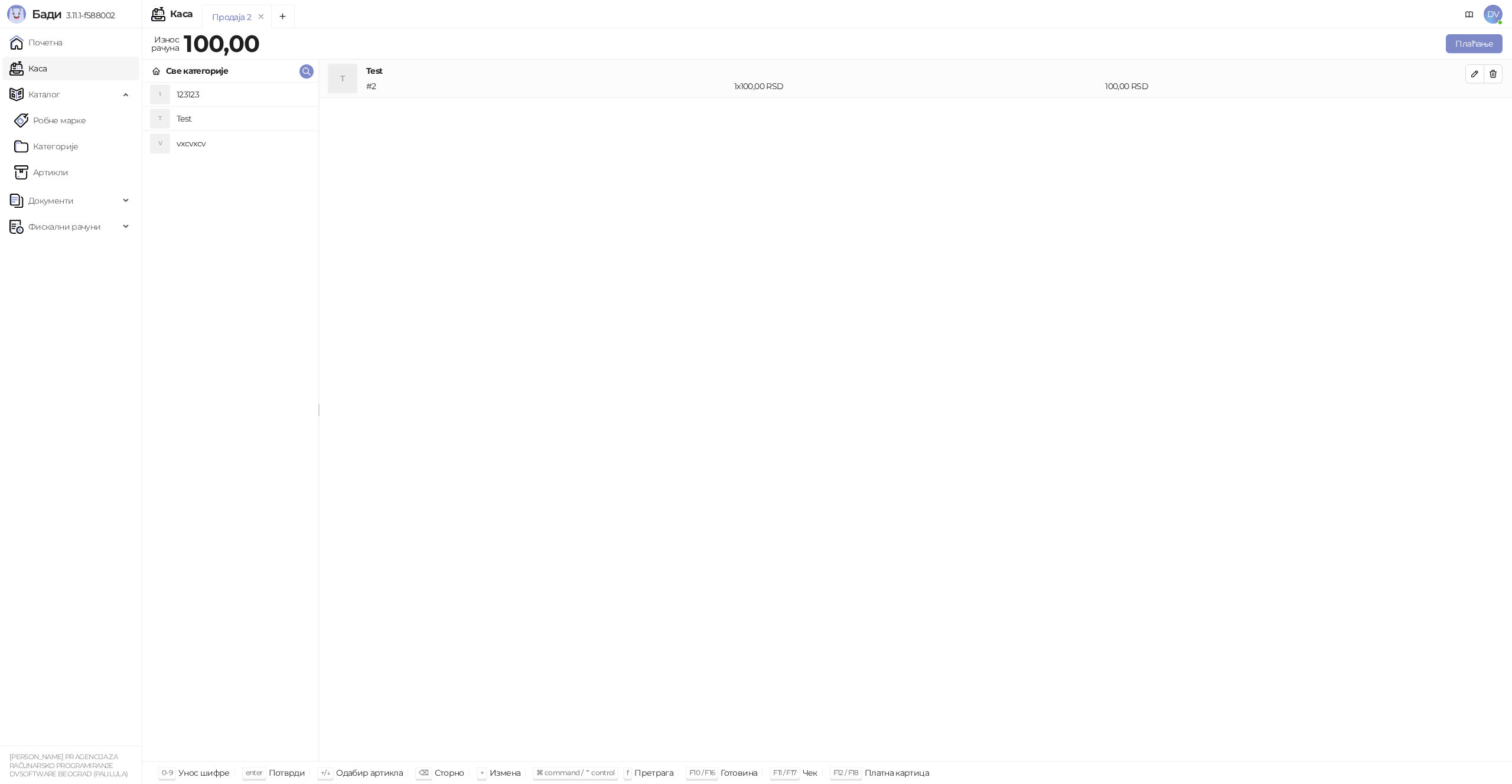
click at [218, 136] on h4 "vxcvxcv" at bounding box center [243, 144] width 132 height 19
click at [1475, 41] on button "Плаћање" at bounding box center [1474, 44] width 57 height 19
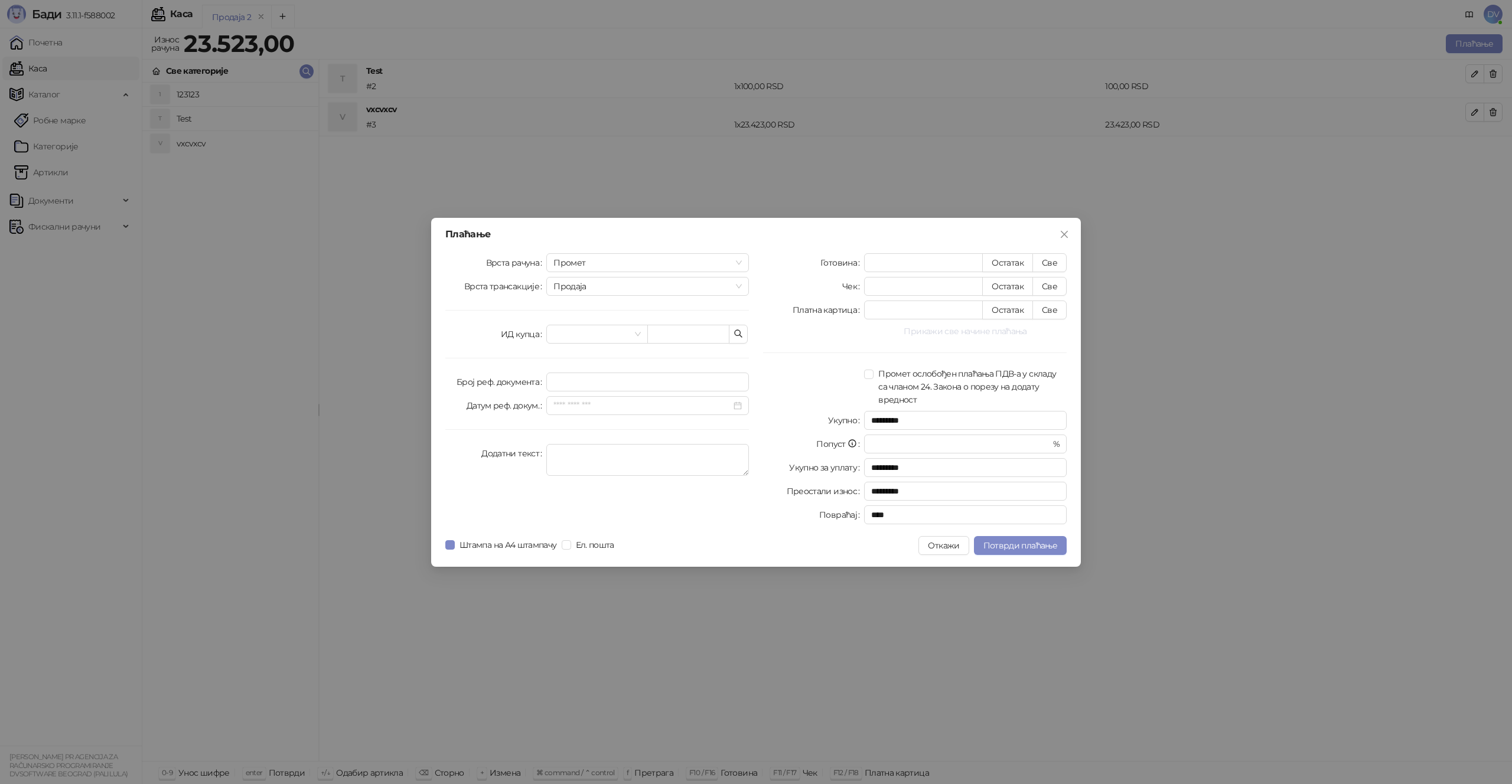
click at [947, 330] on button "Прикажи све начине плаћања" at bounding box center [965, 331] width 202 height 14
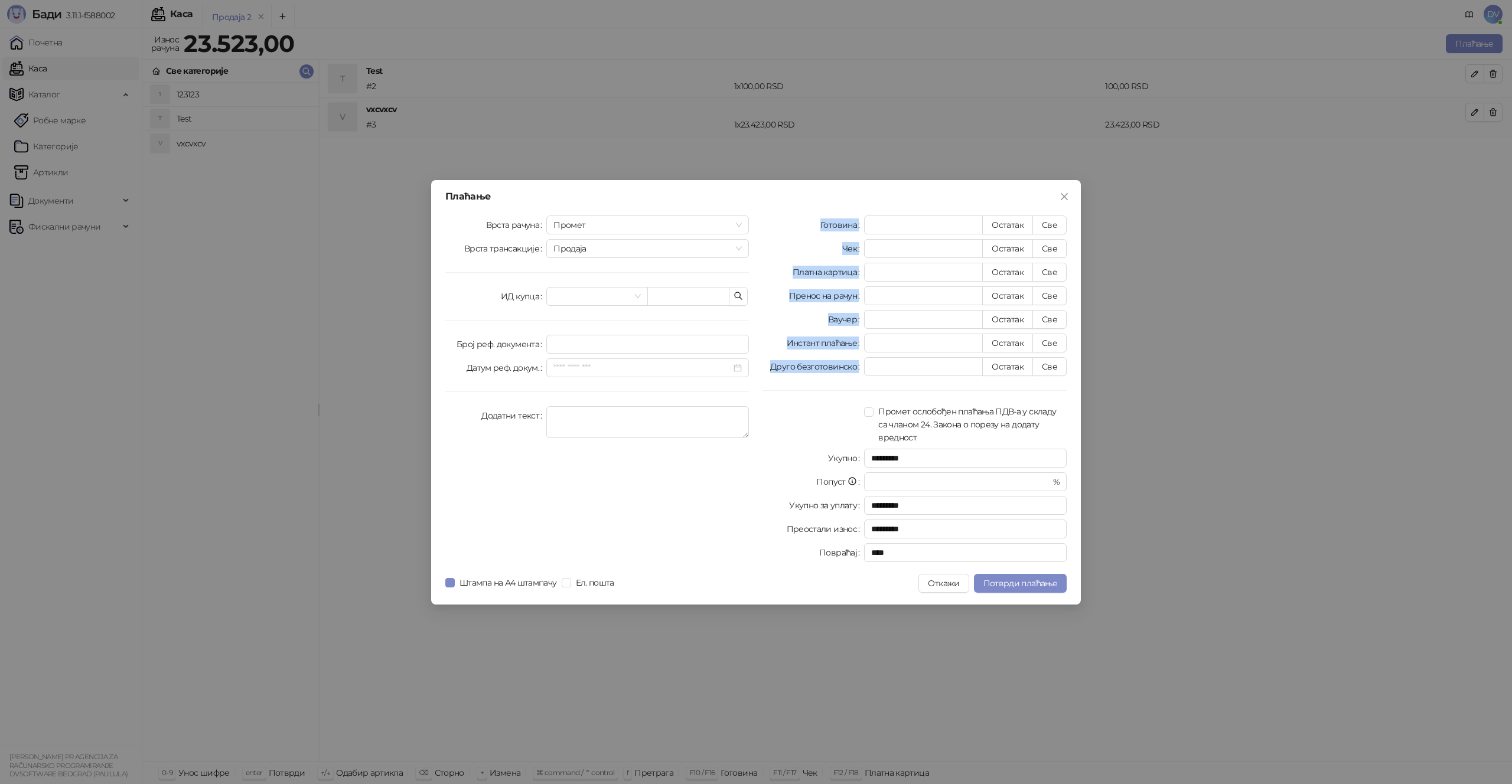
drag, startPoint x: 816, startPoint y: 217, endPoint x: 871, endPoint y: 379, distance: 171.1
click at [871, 379] on div "Готовина * Остатак Све Чек * Остатак Све Платна картица * Остатак Све Пренос на…" at bounding box center [915, 391] width 317 height 352
click at [864, 380] on div "Готовина * Остатак Све Чек * Остатак Све Платна картица * Остатак Све Пренос на…" at bounding box center [915, 391] width 317 height 352
click at [1049, 289] on button "Све" at bounding box center [1050, 296] width 35 height 19
type input "*****"
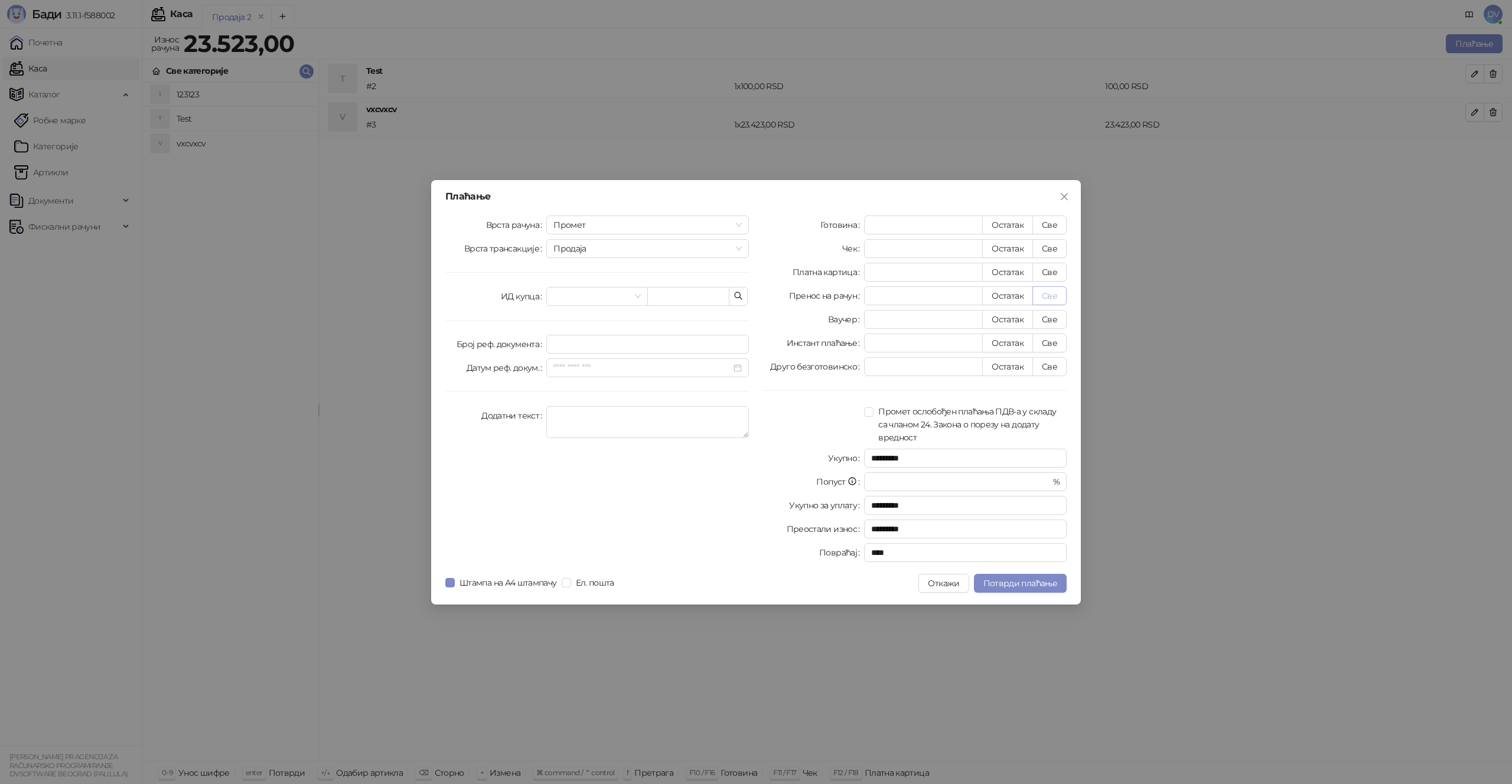
type input "****"
click at [736, 247] on span "Продаја" at bounding box center [647, 248] width 189 height 17
click at [670, 243] on span "Продаја" at bounding box center [647, 248] width 189 height 17
click at [699, 222] on span "Промет" at bounding box center [647, 225] width 189 height 17
click at [596, 309] on div "[PERSON_NAME]" at bounding box center [648, 306] width 184 height 13
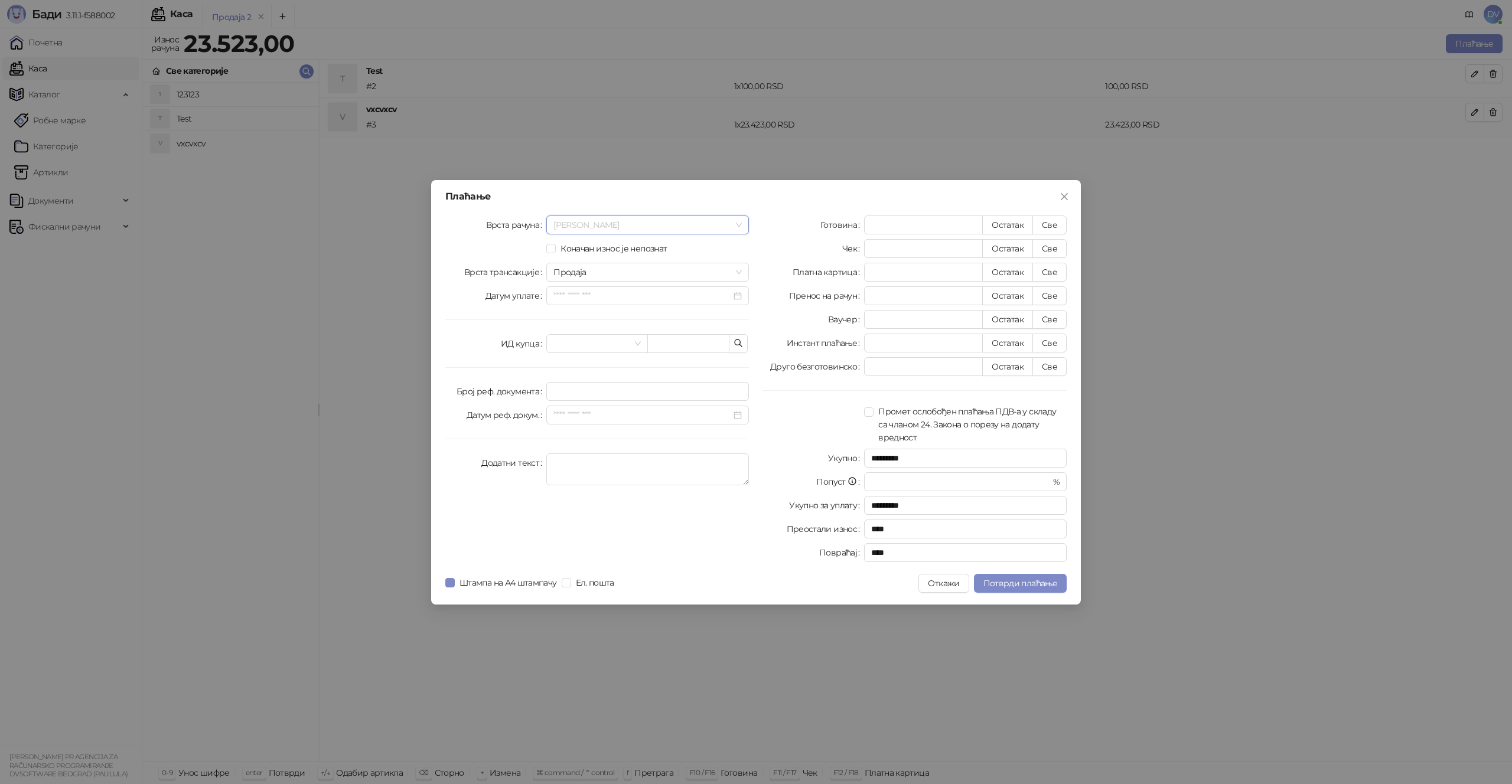
click at [621, 219] on span "[PERSON_NAME]" at bounding box center [647, 225] width 189 height 17
click at [620, 219] on span "[PERSON_NAME]" at bounding box center [647, 225] width 189 height 17
click at [602, 301] on input "Датум уплате" at bounding box center [641, 296] width 177 height 13
click at [586, 390] on div "9" at bounding box center [589, 389] width 14 height 14
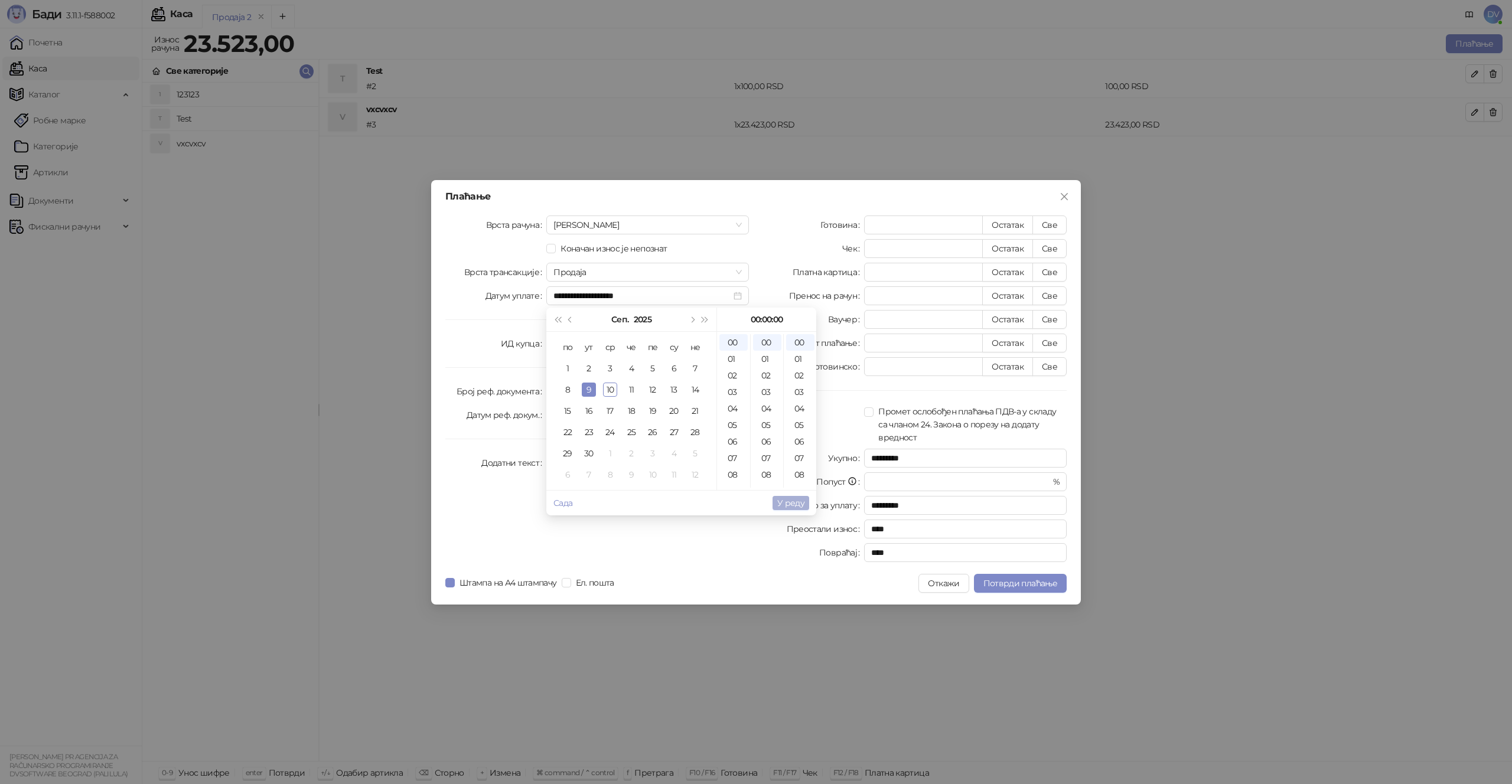
click at [792, 507] on span "У реду" at bounding box center [791, 502] width 27 height 11
click at [572, 291] on input "**********" at bounding box center [641, 296] width 177 height 13
click at [651, 365] on div "5" at bounding box center [652, 368] width 14 height 14
type input "**********"
click at [789, 504] on span "У реду" at bounding box center [791, 502] width 27 height 11
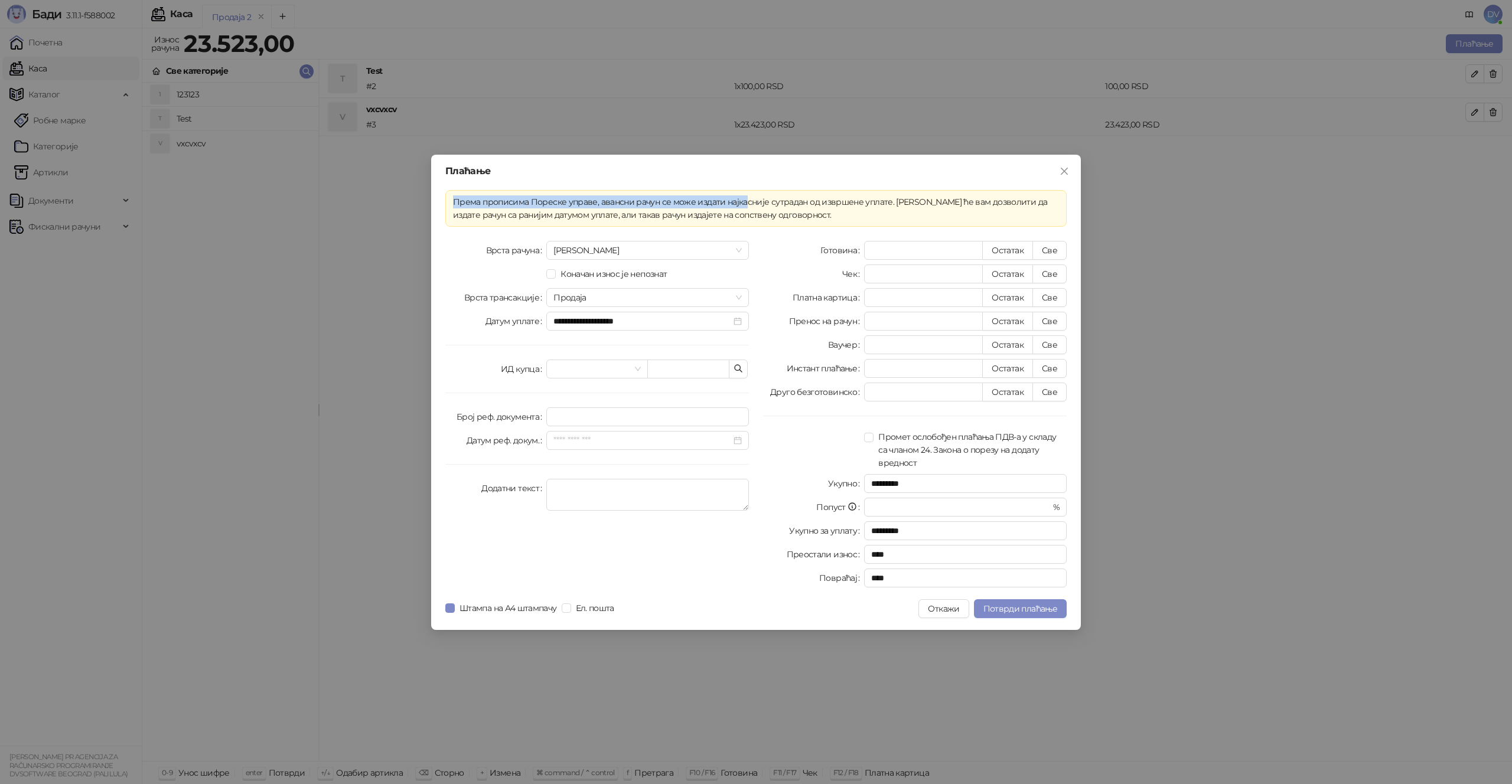
drag, startPoint x: 454, startPoint y: 198, endPoint x: 742, endPoint y: 199, distance: 288.0
click at [742, 199] on div "Према прописима Пореске управе, авансни рачун се може издати најкасније сутрада…" at bounding box center [756, 208] width 606 height 26
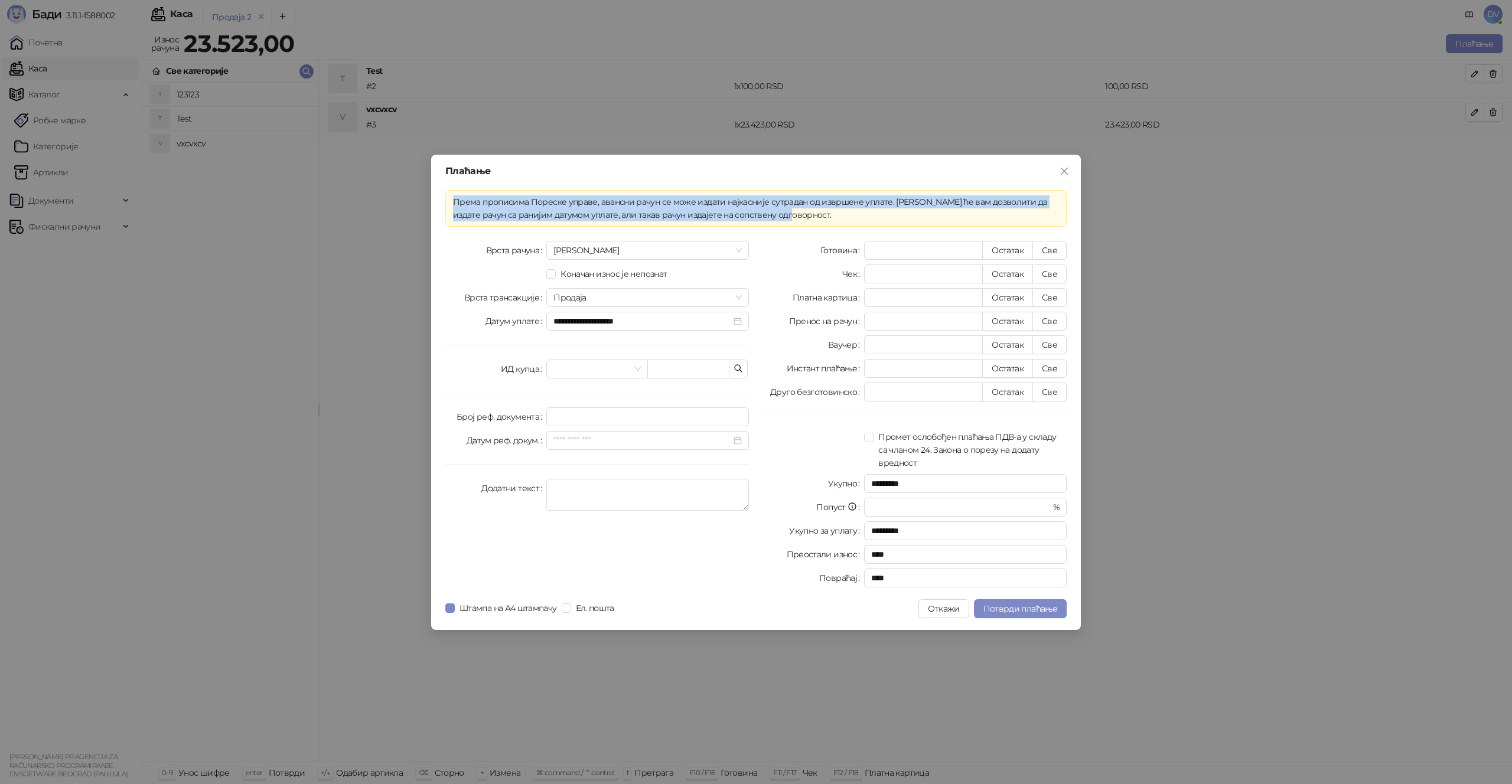
drag, startPoint x: 788, startPoint y: 220, endPoint x: 438, endPoint y: 204, distance: 350.4
click at [438, 204] on div "**********" at bounding box center [756, 392] width 650 height 475
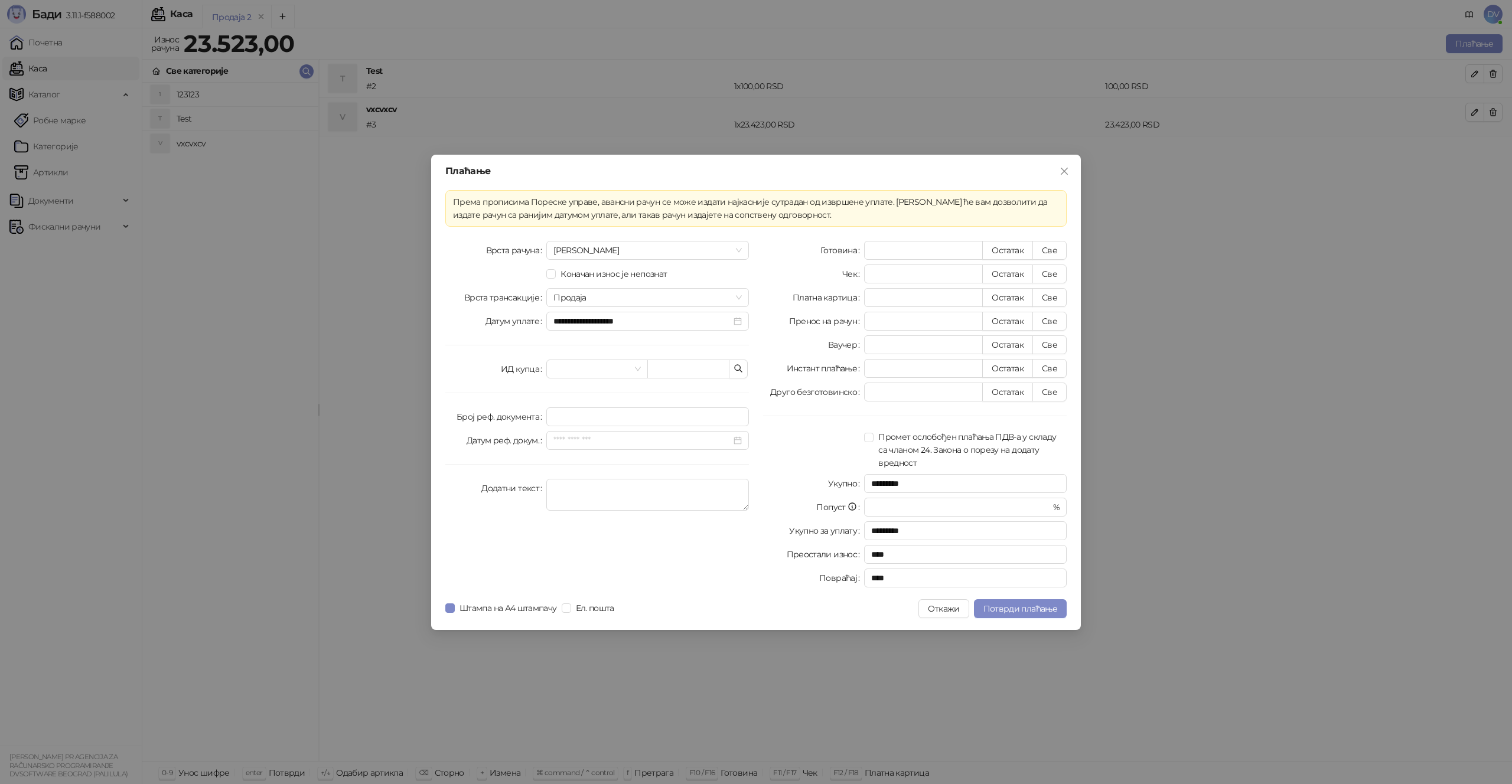
click at [448, 225] on div "Према прописима Пореске управе, авансни рачун се може издати најкасније сутрада…" at bounding box center [756, 208] width 621 height 36
click at [1012, 609] on span "Потврди плаћање" at bounding box center [1020, 609] width 74 height 11
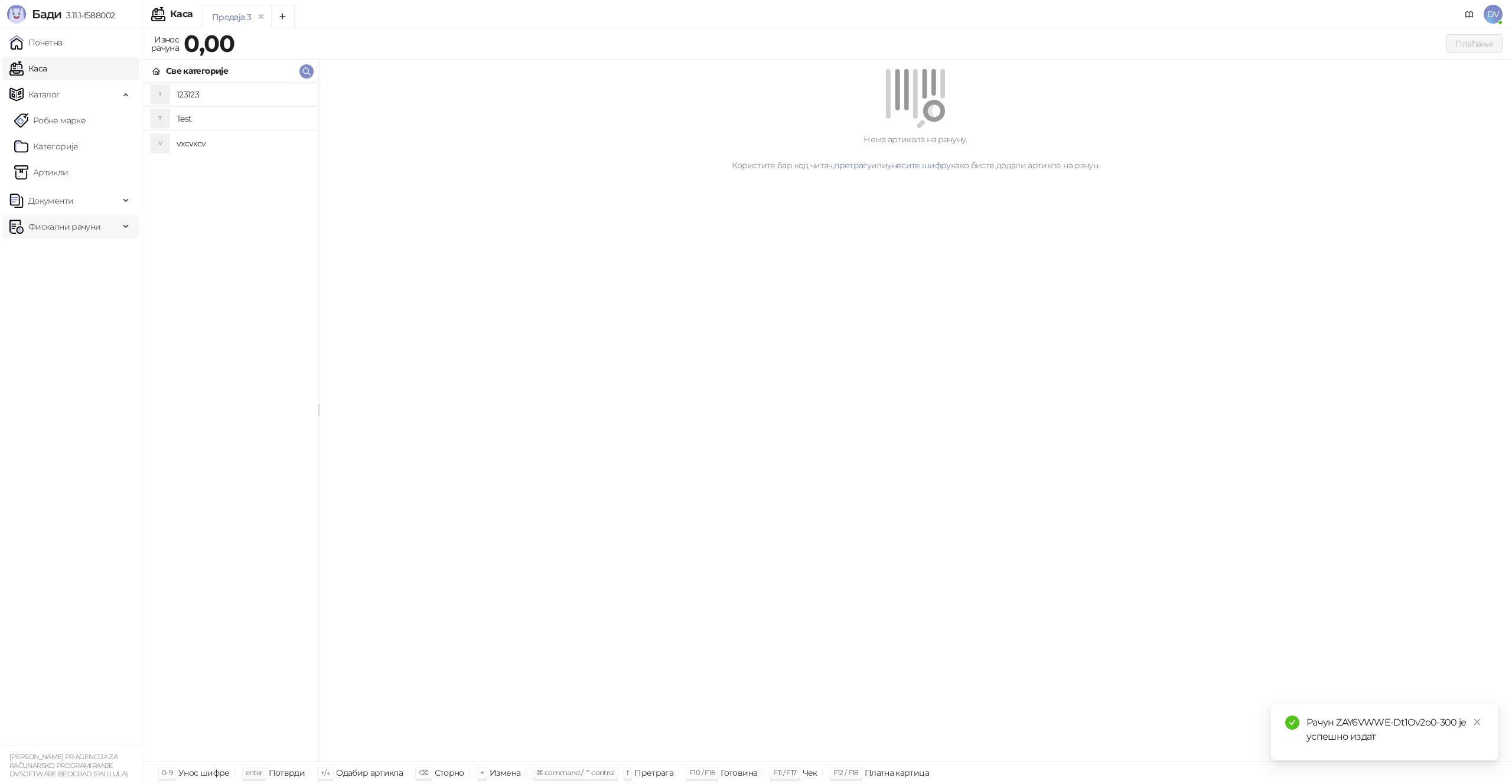
click at [124, 233] on div "Фискални рачуни" at bounding box center [70, 226] width 137 height 24
click at [86, 252] on link "Издати рачуни" at bounding box center [54, 252] width 80 height 24
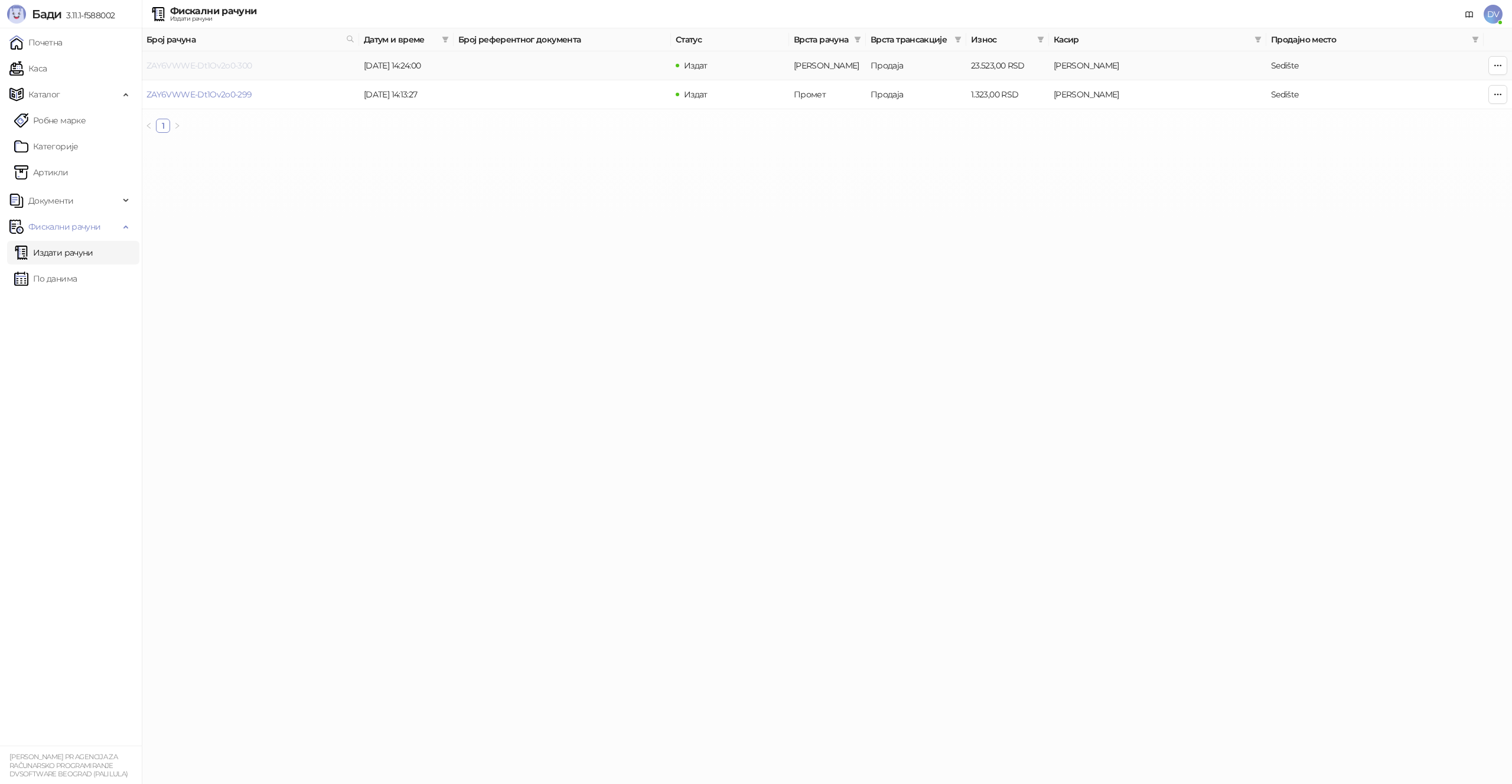
click at [206, 65] on link "ZAY6VWWE-Dt1Ov2o0-300" at bounding box center [199, 65] width 105 height 11
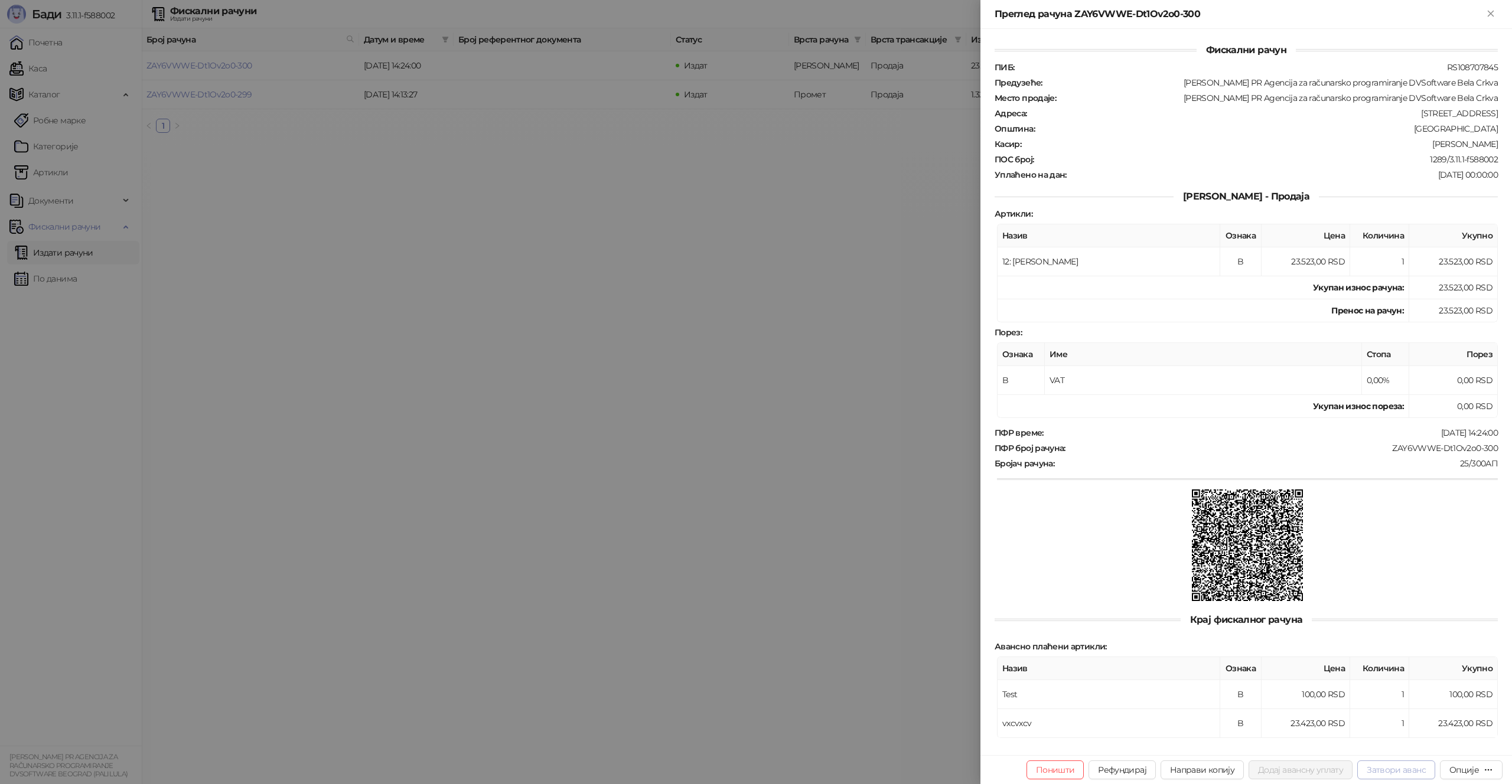
click at [1383, 772] on button "Затвори аванс" at bounding box center [1396, 771] width 78 height 19
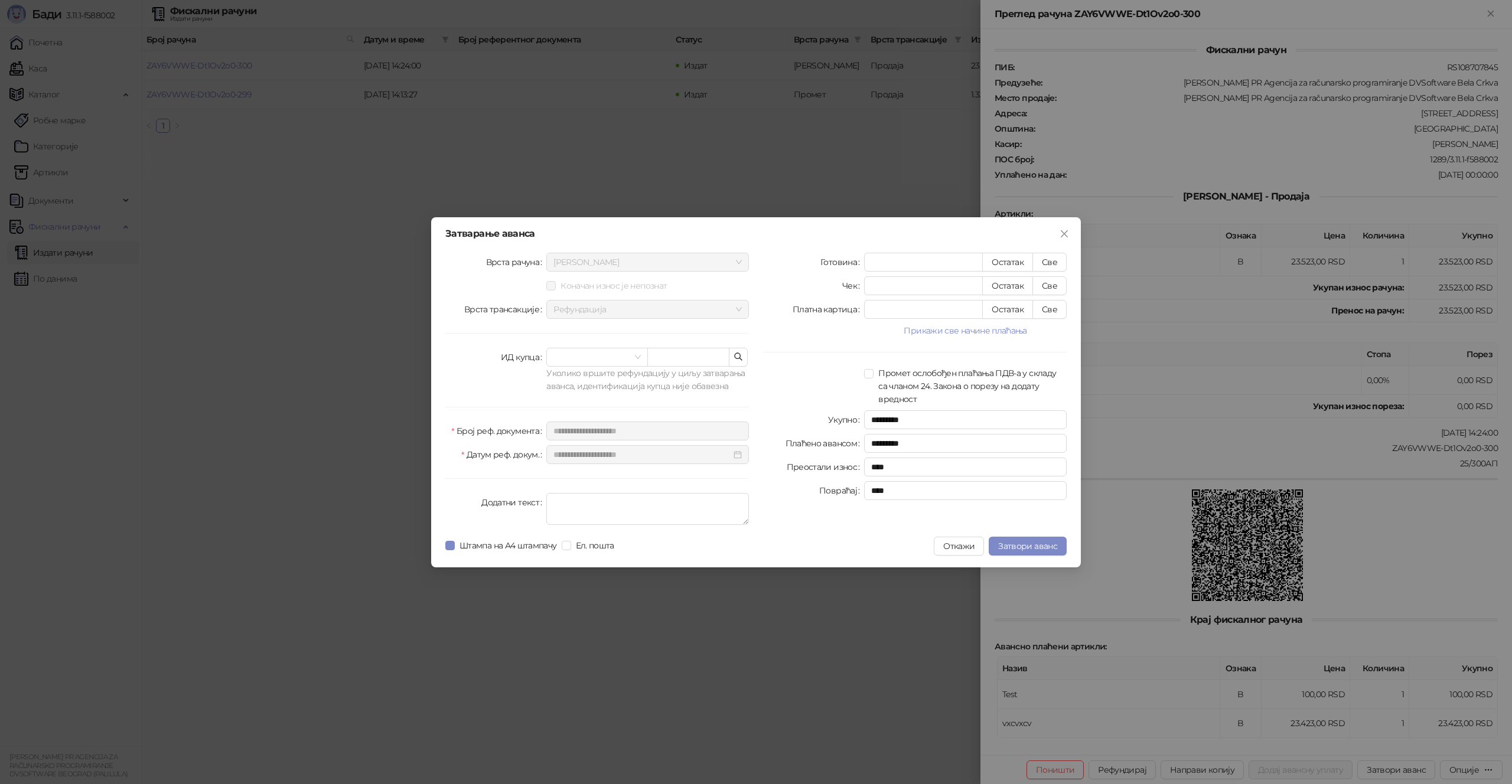
click at [837, 545] on div at bounding box center [777, 546] width 314 height 19
click at [1038, 550] on span "Затвори аванс" at bounding box center [1028, 545] width 59 height 11
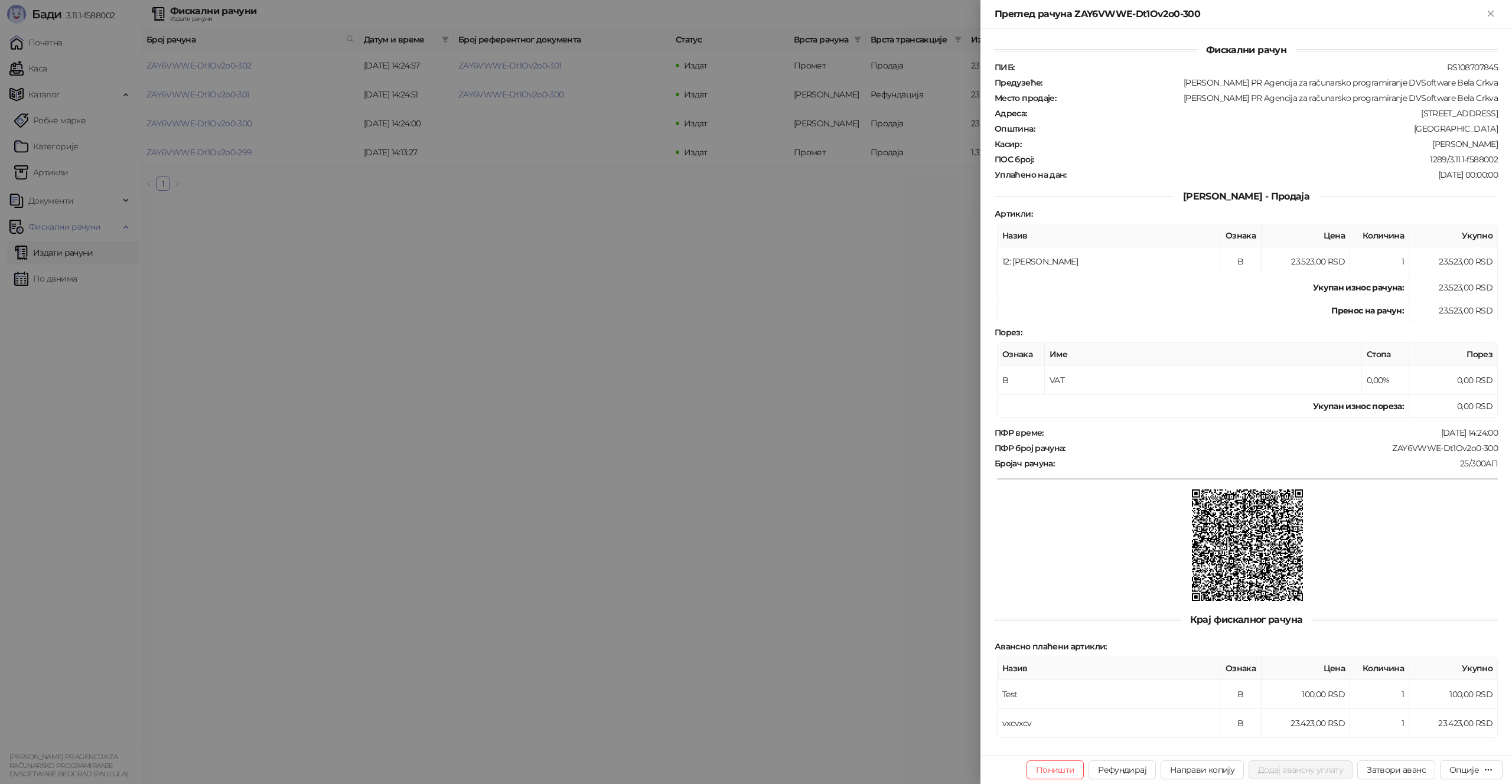
click at [110, 72] on div at bounding box center [756, 392] width 1512 height 784
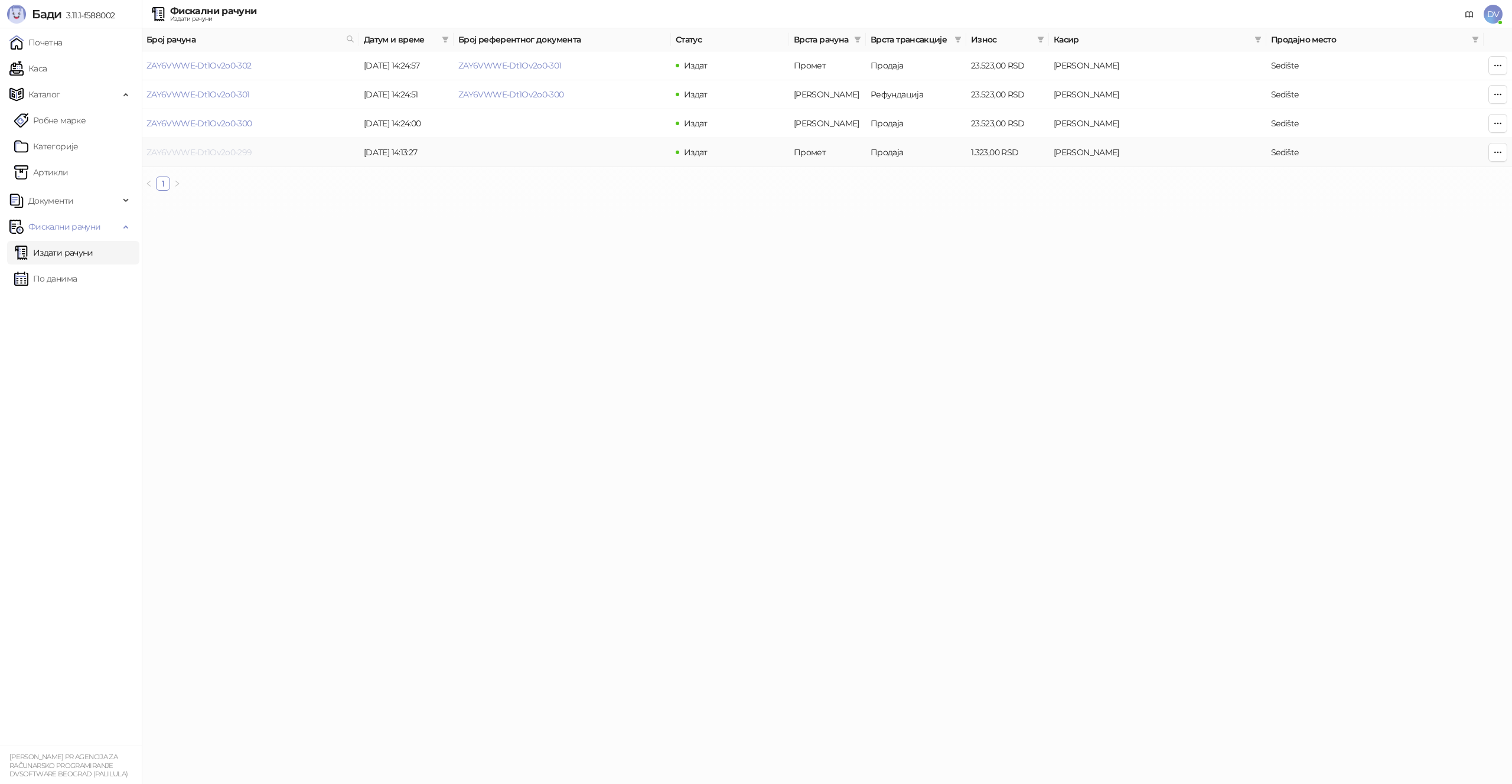
click at [201, 155] on link "ZAY6VWWE-Dt1Ov2o0-299" at bounding box center [199, 151] width 105 height 11
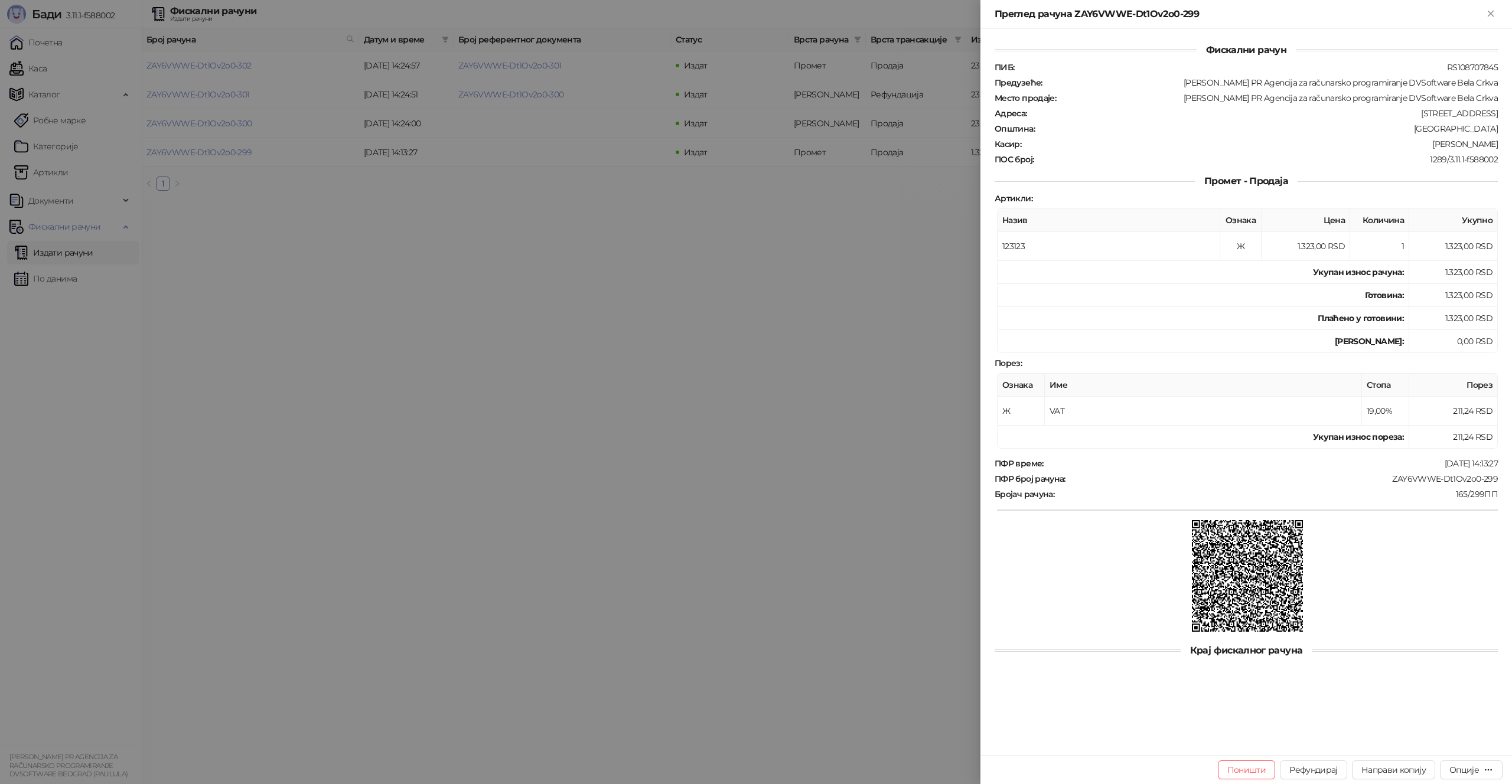
click at [536, 418] on div at bounding box center [756, 392] width 1512 height 784
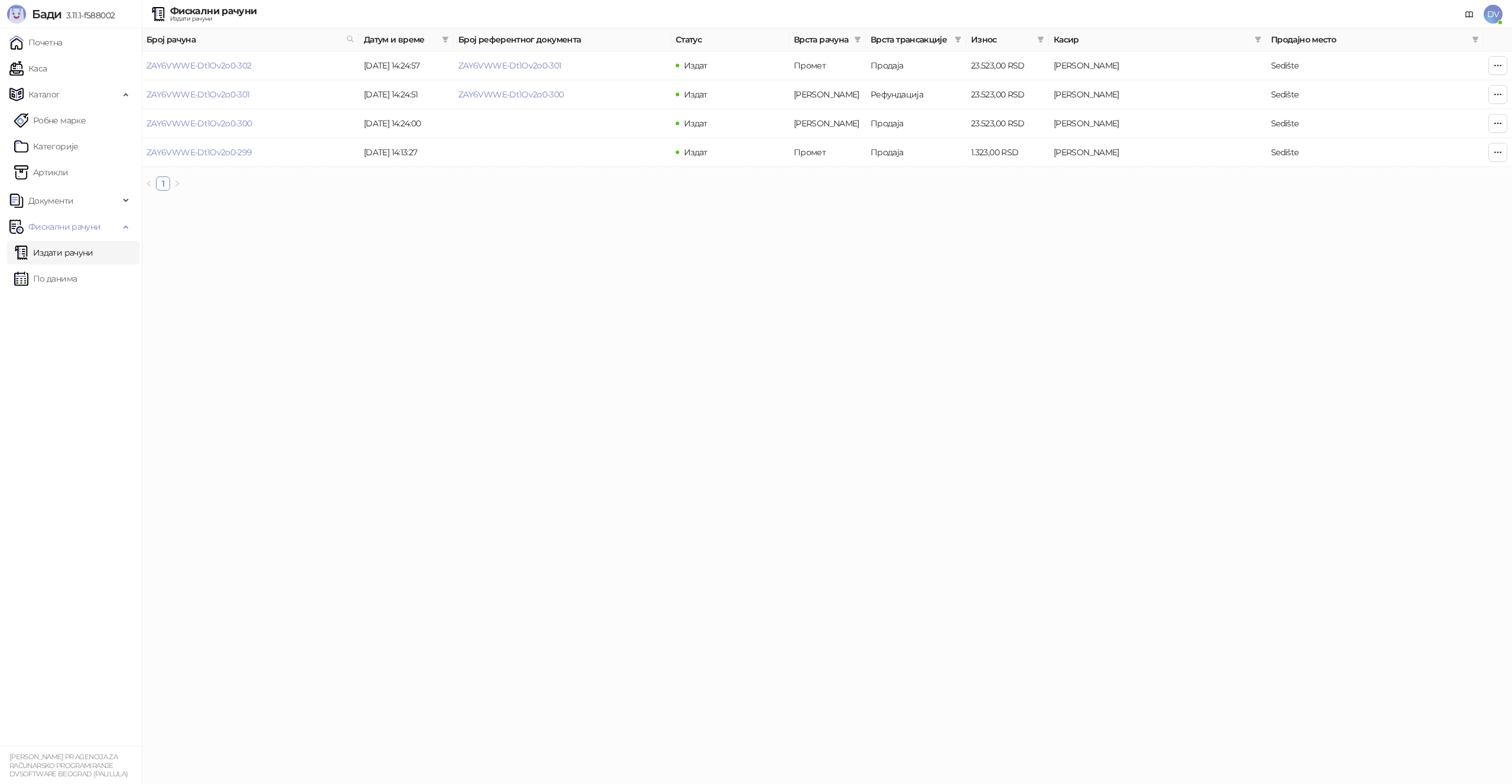
click at [1493, 12] on span "DV" at bounding box center [1494, 14] width 19 height 19
click at [1362, 134] on link "Подешавања" at bounding box center [1332, 138] width 68 height 11
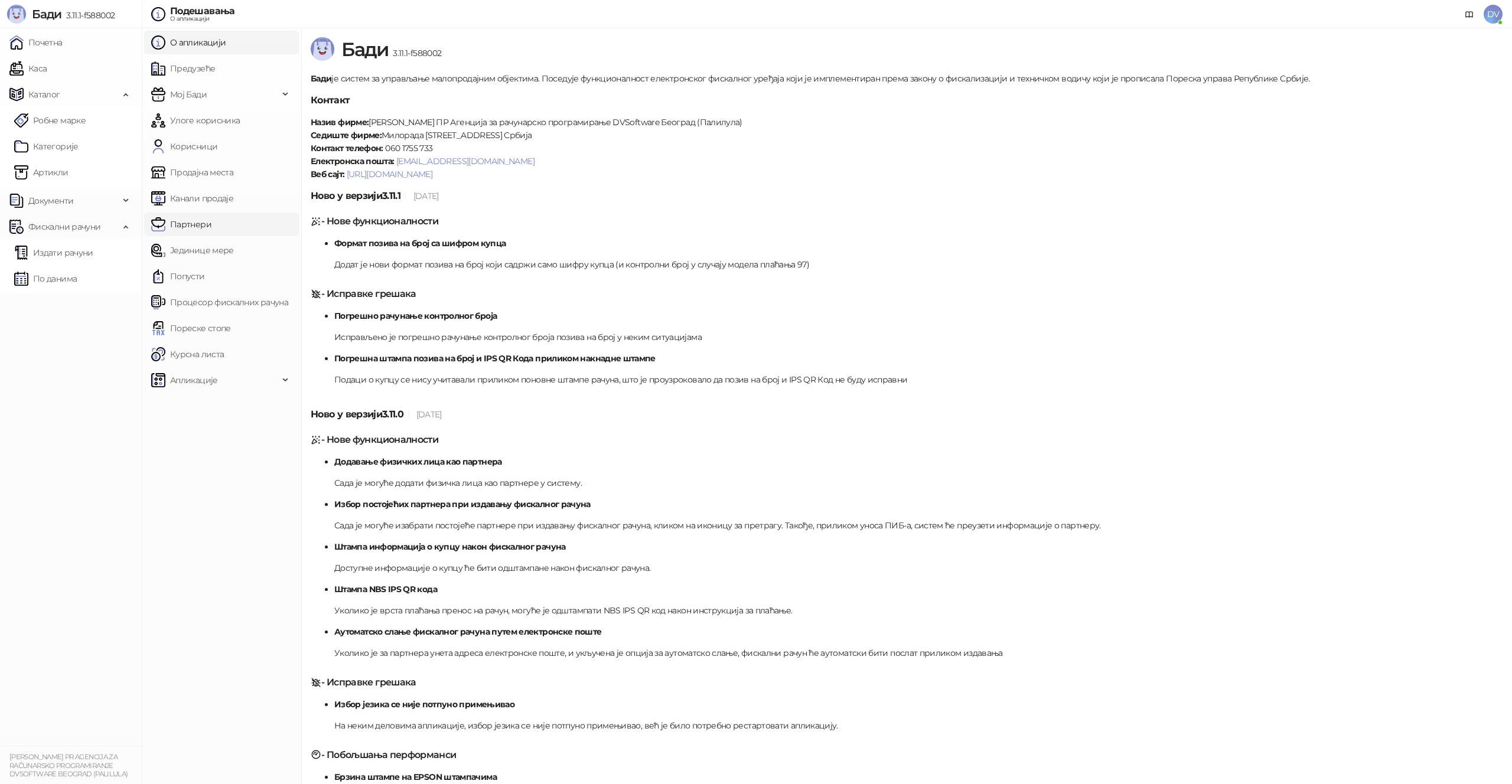
click at [212, 225] on link "Партнери" at bounding box center [181, 224] width 60 height 24
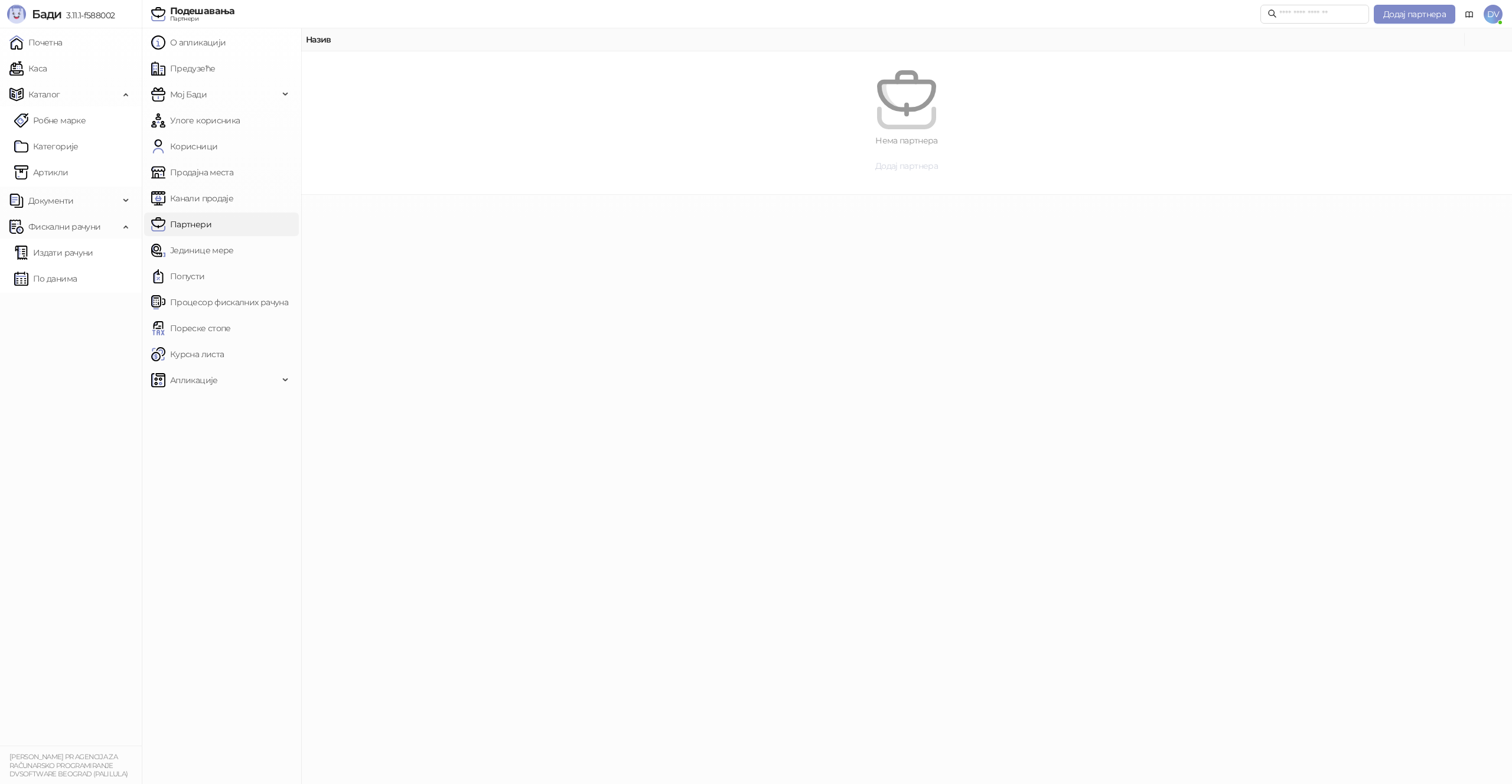
click at [900, 163] on span "Додај партнера" at bounding box center [906, 166] width 62 height 11
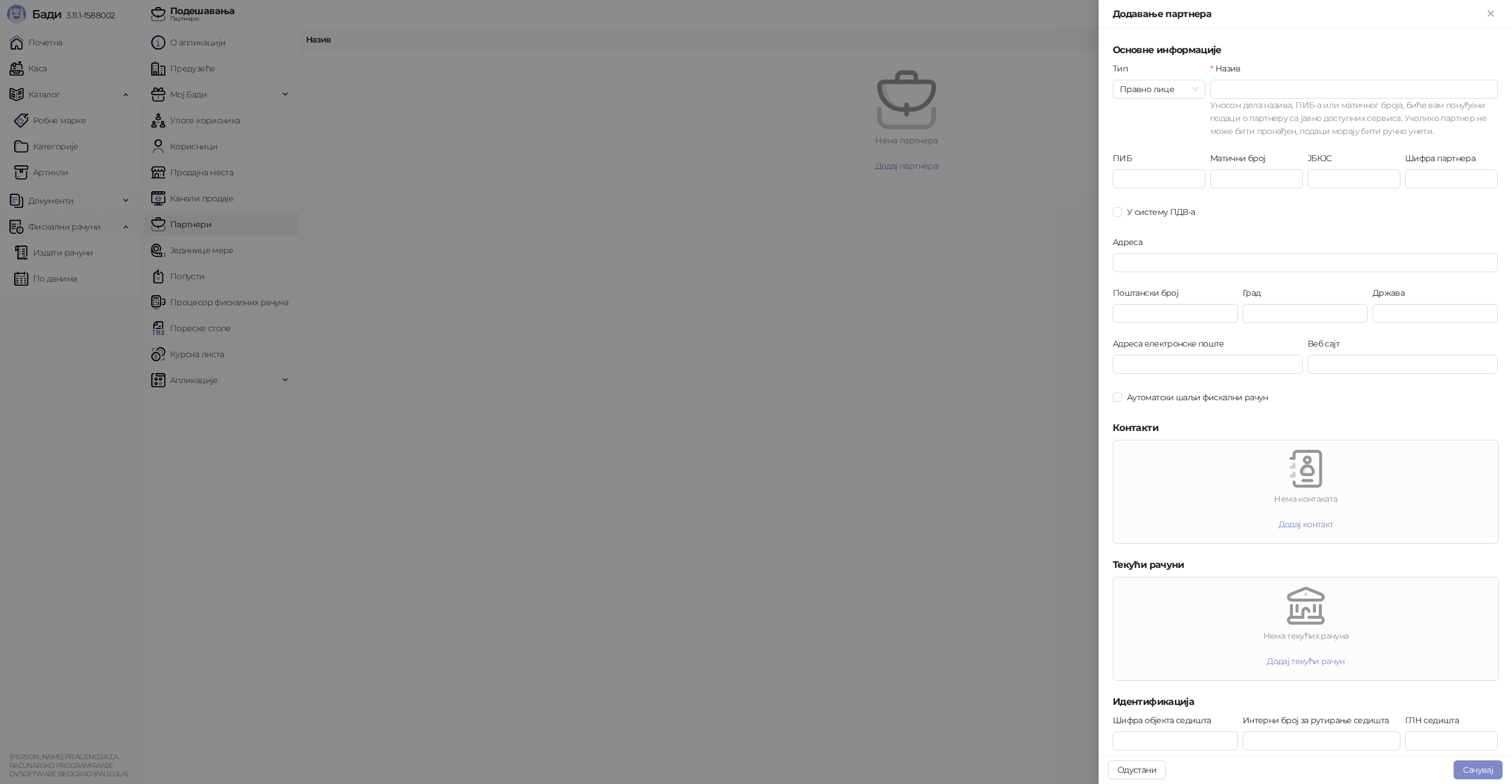
click at [1161, 100] on div "Тип Правно лице" at bounding box center [1159, 107] width 98 height 90
click at [1171, 90] on span "Правно лице" at bounding box center [1159, 89] width 79 height 17
click at [1149, 128] on div "Физичко лице" at bounding box center [1159, 132] width 74 height 13
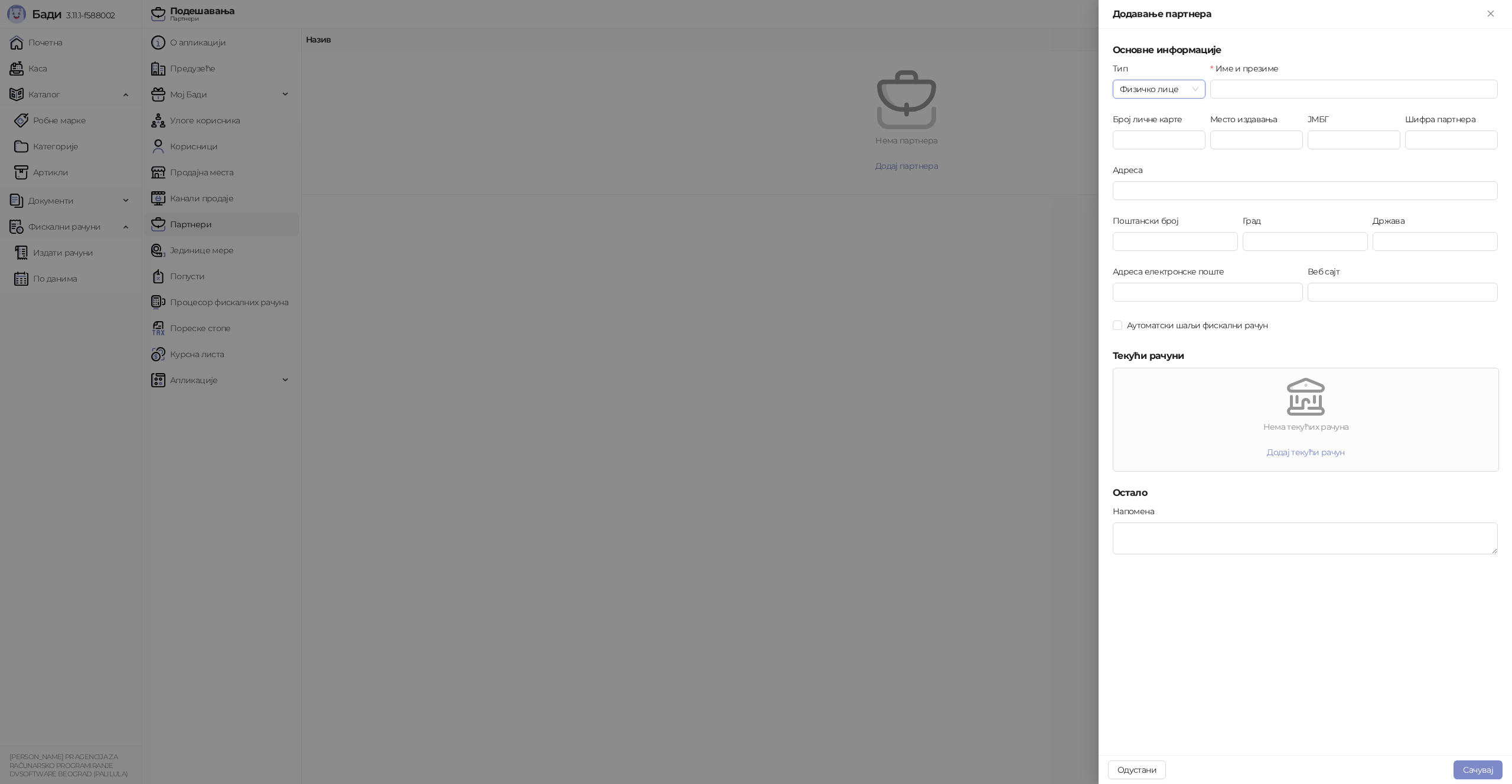
click at [1260, 75] on label "Име и презиме" at bounding box center [1247, 69] width 76 height 13
click at [1260, 80] on input "Име и презиме" at bounding box center [1354, 89] width 288 height 19
type input "**********"
click at [1481, 766] on button "Сачувај" at bounding box center [1477, 771] width 49 height 19
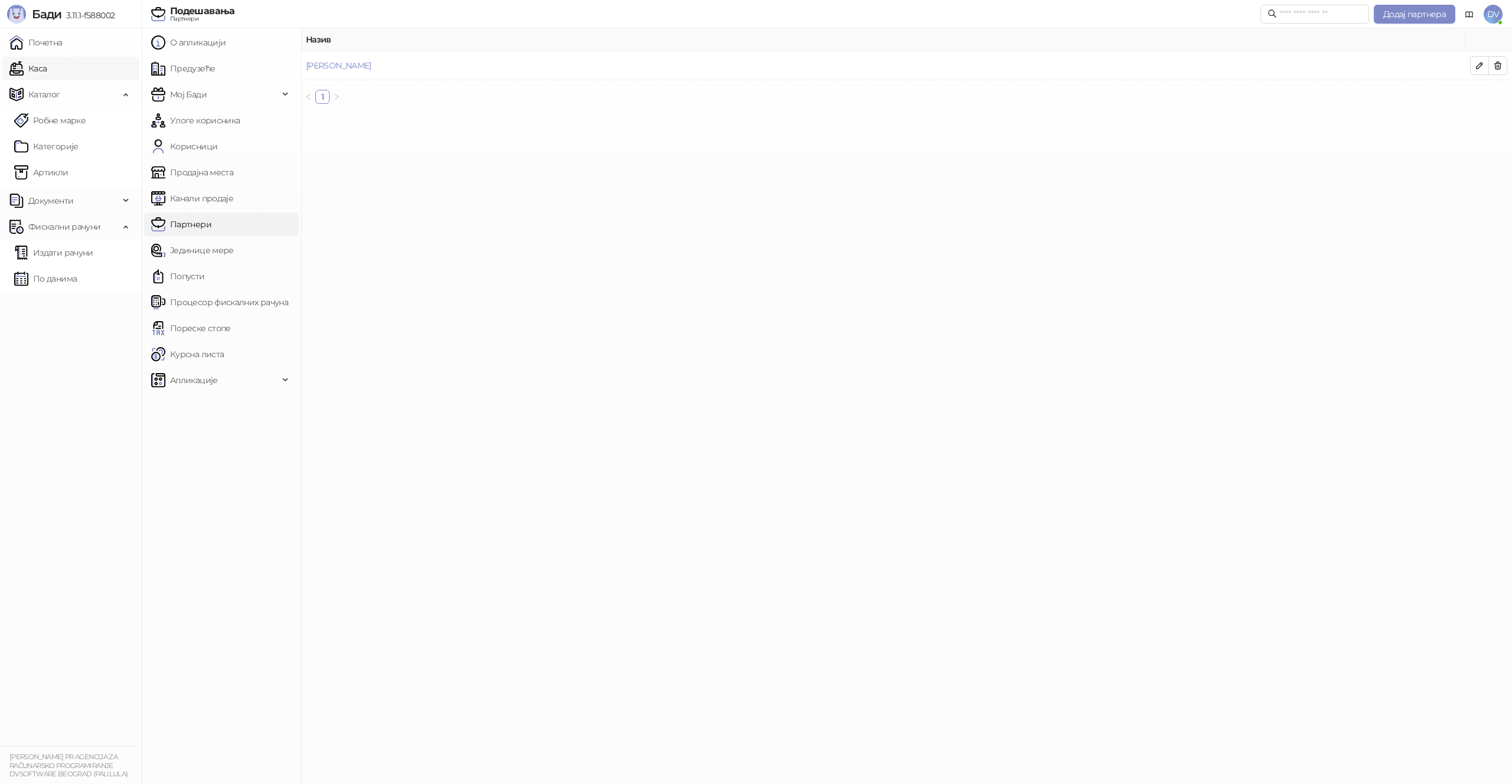
click at [47, 68] on link "Каса" at bounding box center [28, 68] width 37 height 24
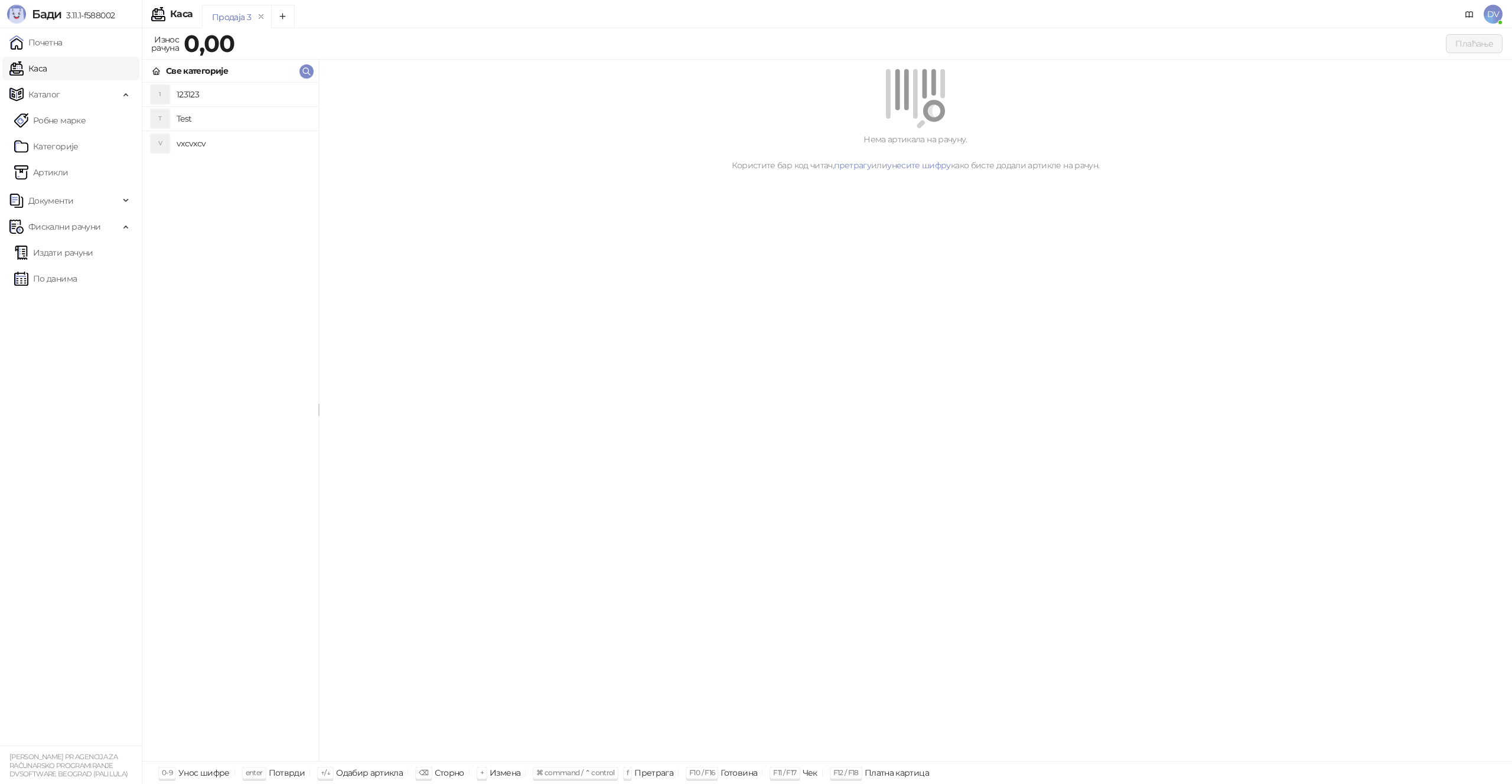
click at [222, 118] on h4 "Test" at bounding box center [243, 119] width 132 height 19
click at [1464, 42] on button "Плаћање" at bounding box center [1474, 44] width 57 height 19
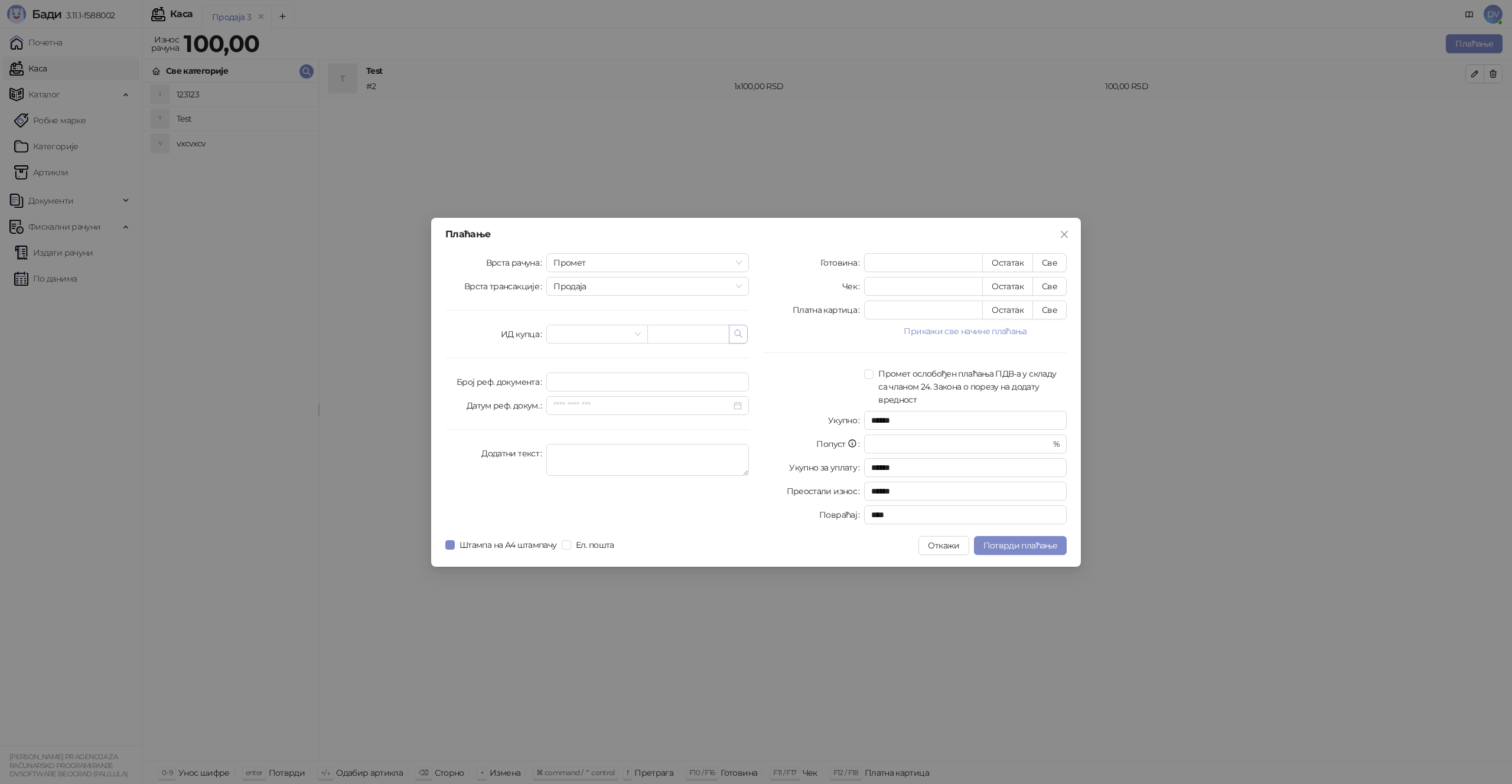
click at [747, 339] on button "button" at bounding box center [738, 334] width 19 height 19
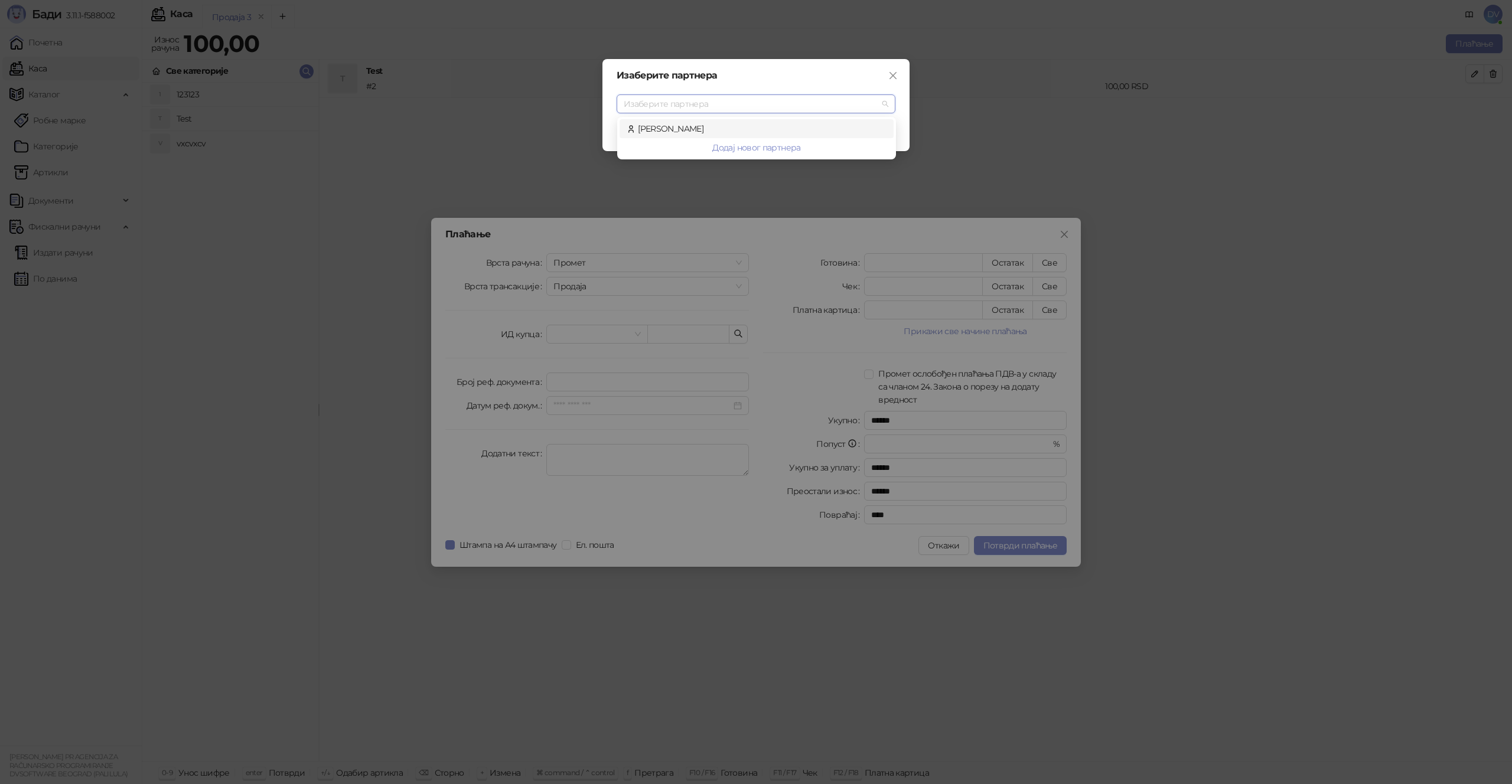
click at [647, 127] on div "[PERSON_NAME]" at bounding box center [756, 129] width 260 height 13
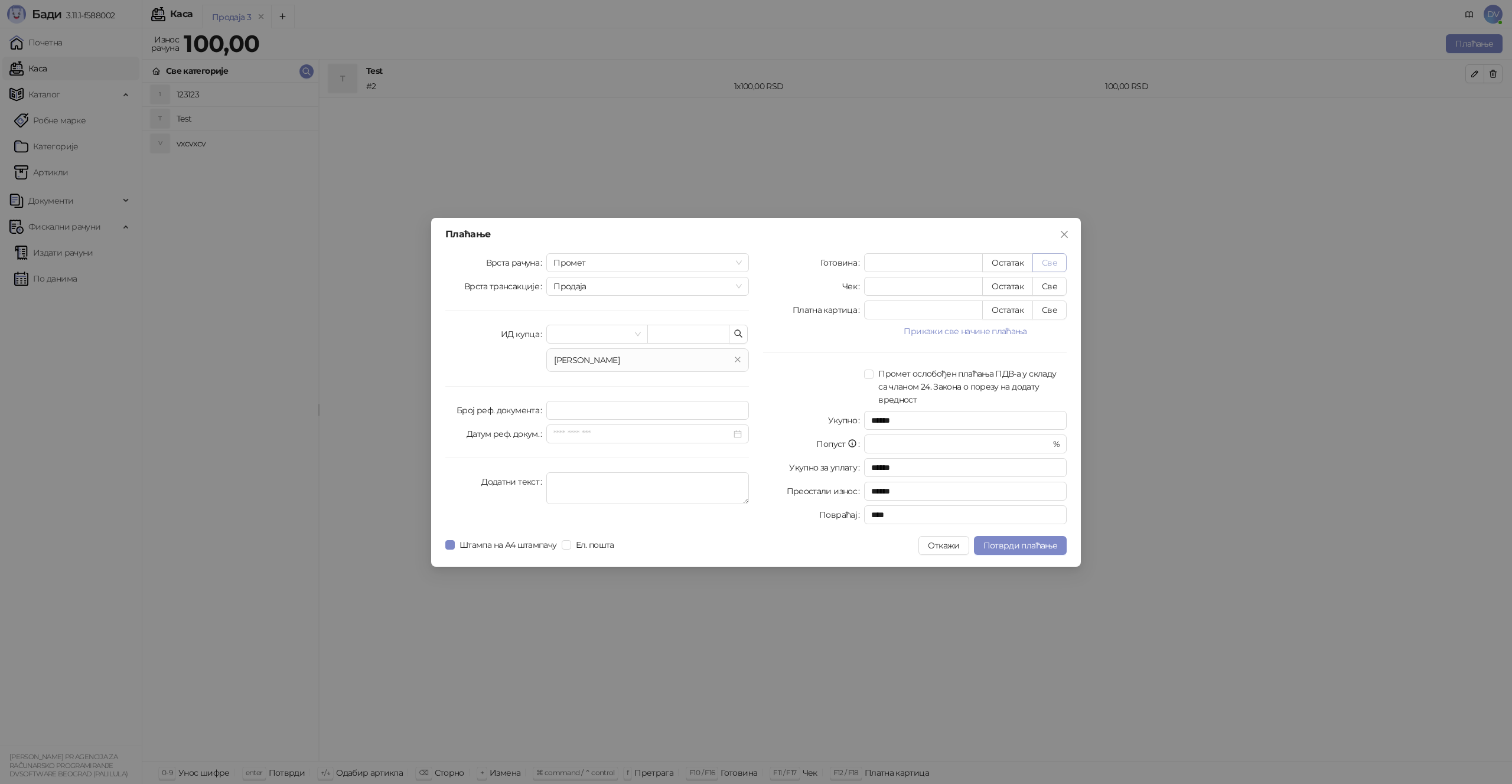
click at [1055, 258] on button "Све" at bounding box center [1050, 263] width 35 height 19
type input "***"
type input "****"
click at [1021, 530] on div "Плаћање Врста рачуна Промет Врста трансакције Продаја ИД купца [PERSON_NAME] Бр…" at bounding box center [756, 392] width 650 height 349
click at [1019, 543] on span "Потврди плаћање" at bounding box center [1020, 545] width 74 height 11
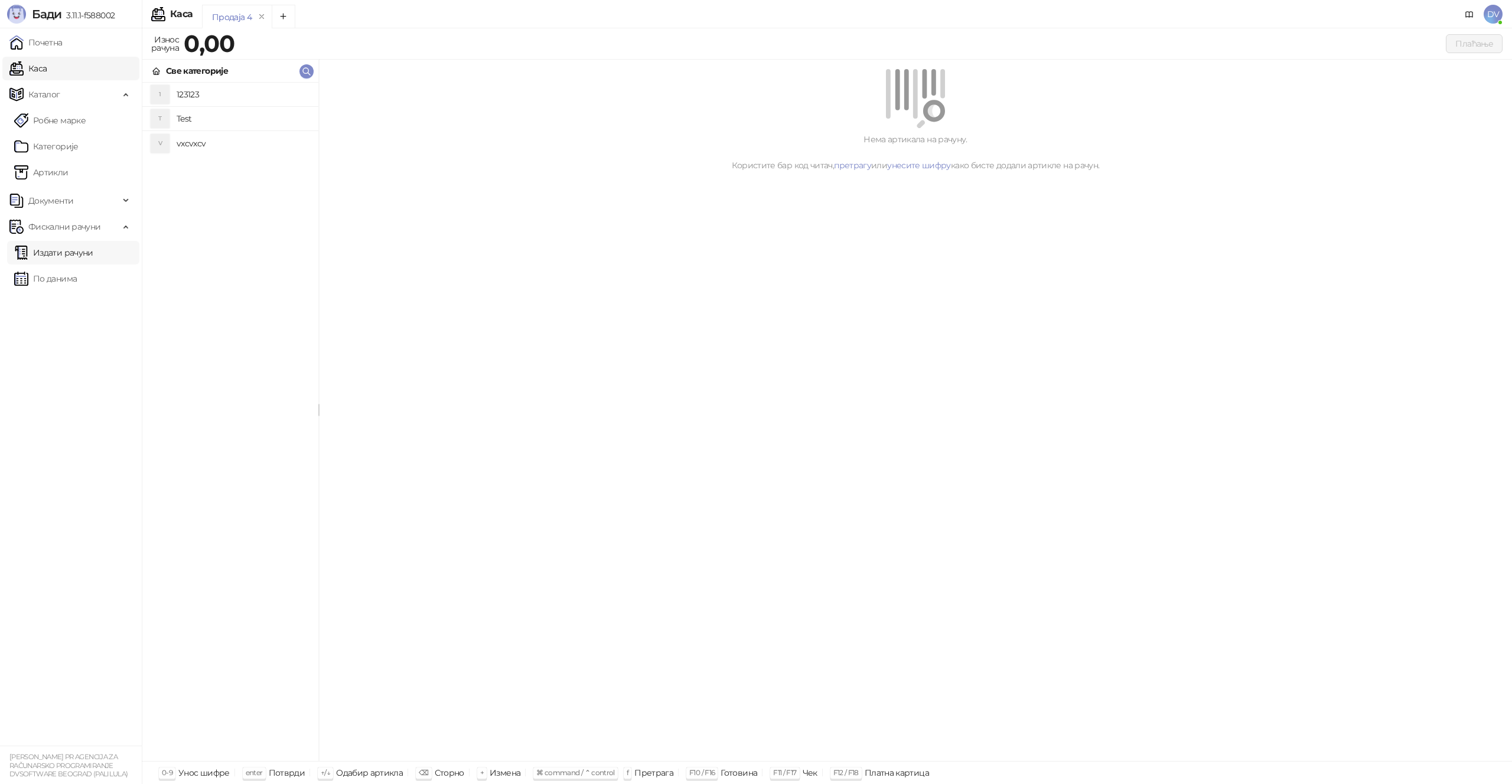
click at [93, 254] on link "Издати рачуни" at bounding box center [54, 252] width 80 height 24
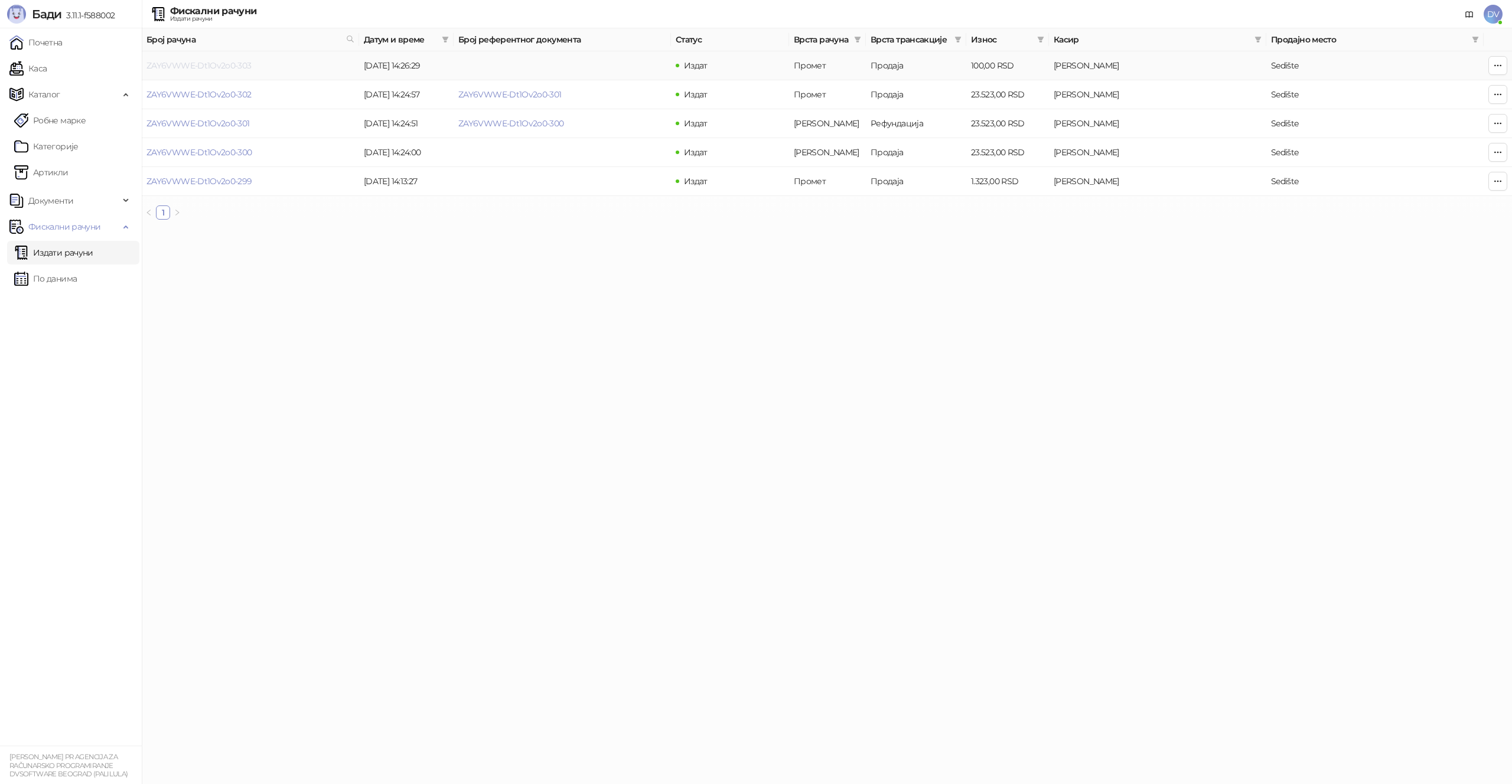
click at [225, 60] on link "ZAY6VWWE-Dt1Ov2o0-303" at bounding box center [199, 65] width 105 height 11
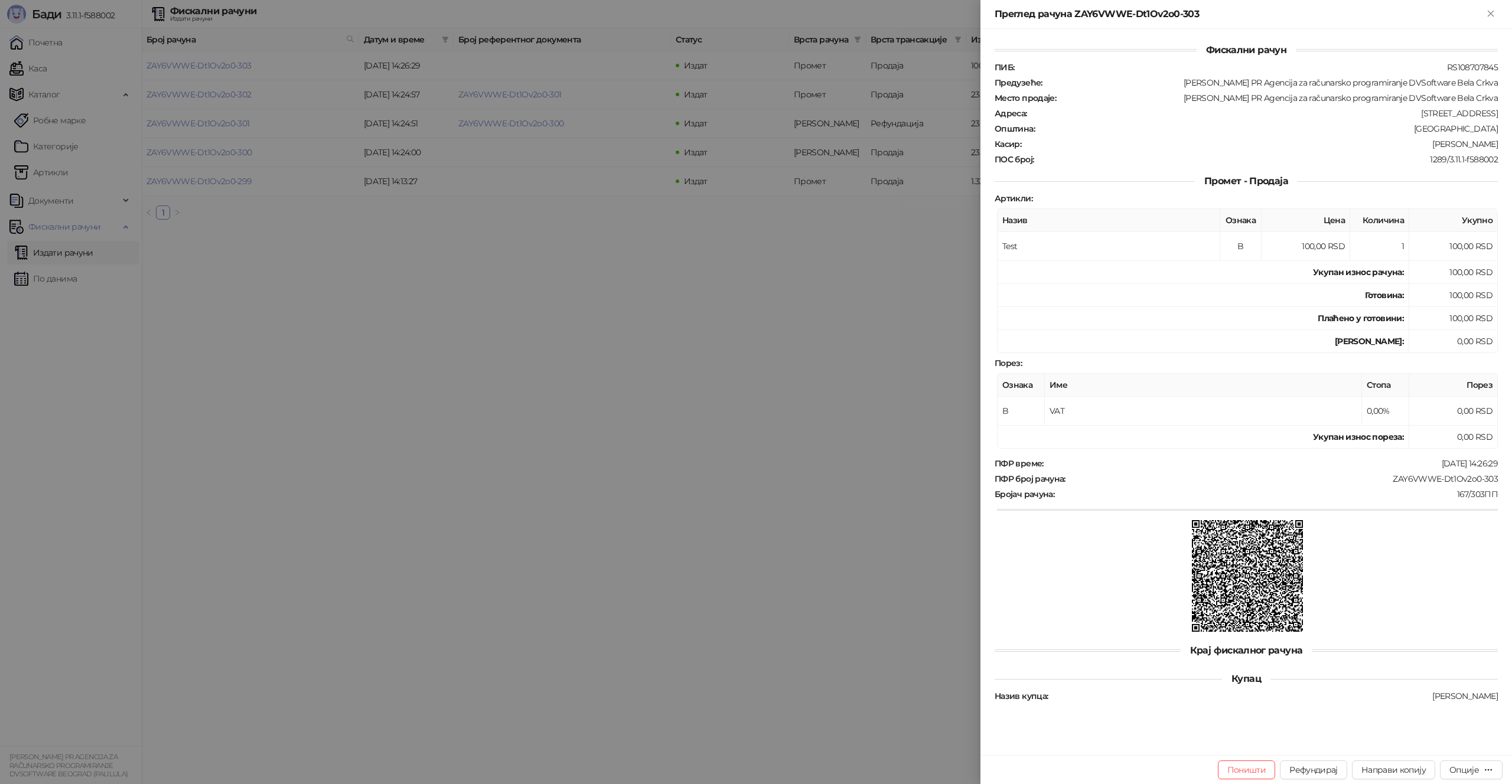
click at [1229, 545] on img at bounding box center [1247, 576] width 111 height 111
click at [368, 321] on div at bounding box center [756, 392] width 1512 height 784
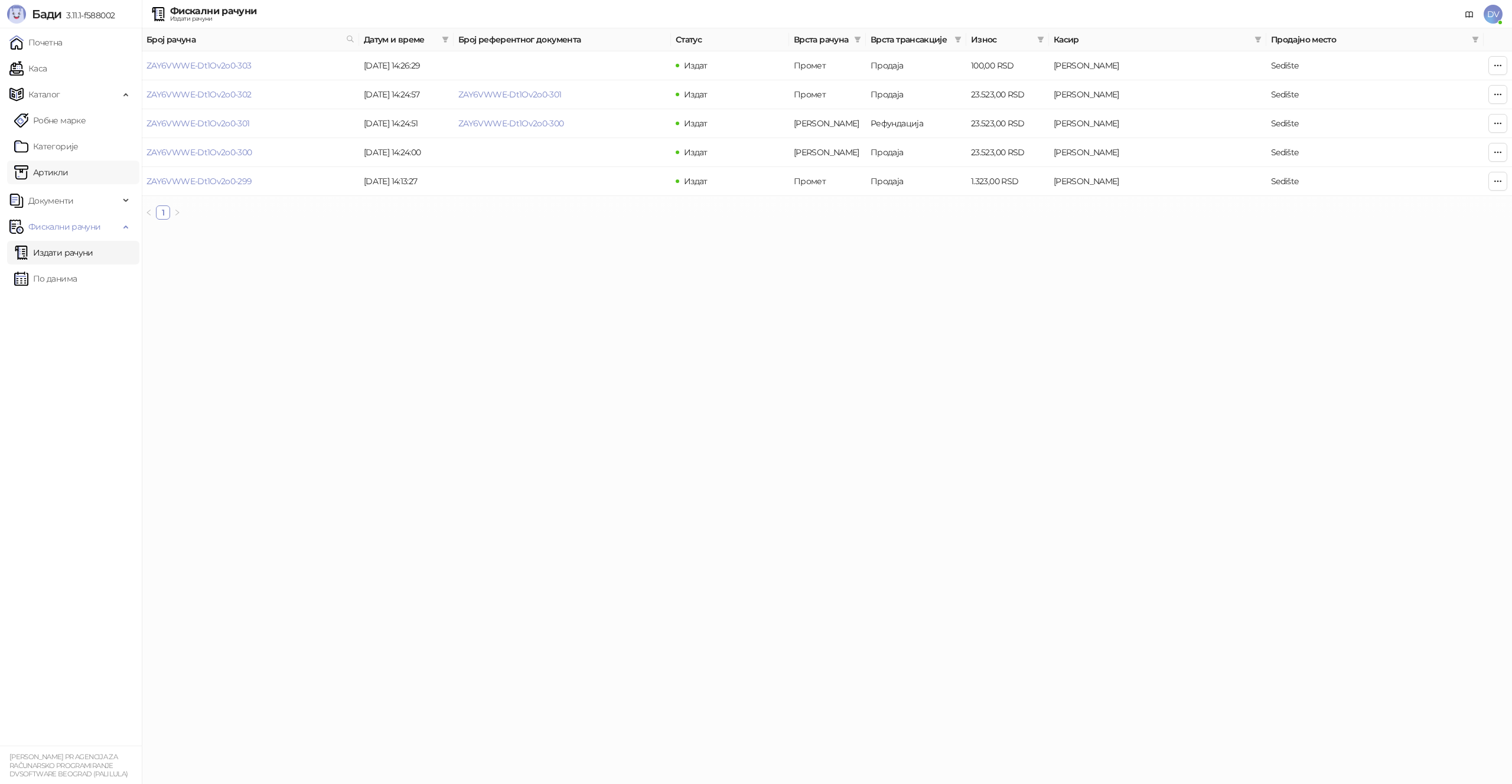
click at [68, 176] on link "Артикли" at bounding box center [41, 173] width 55 height 24
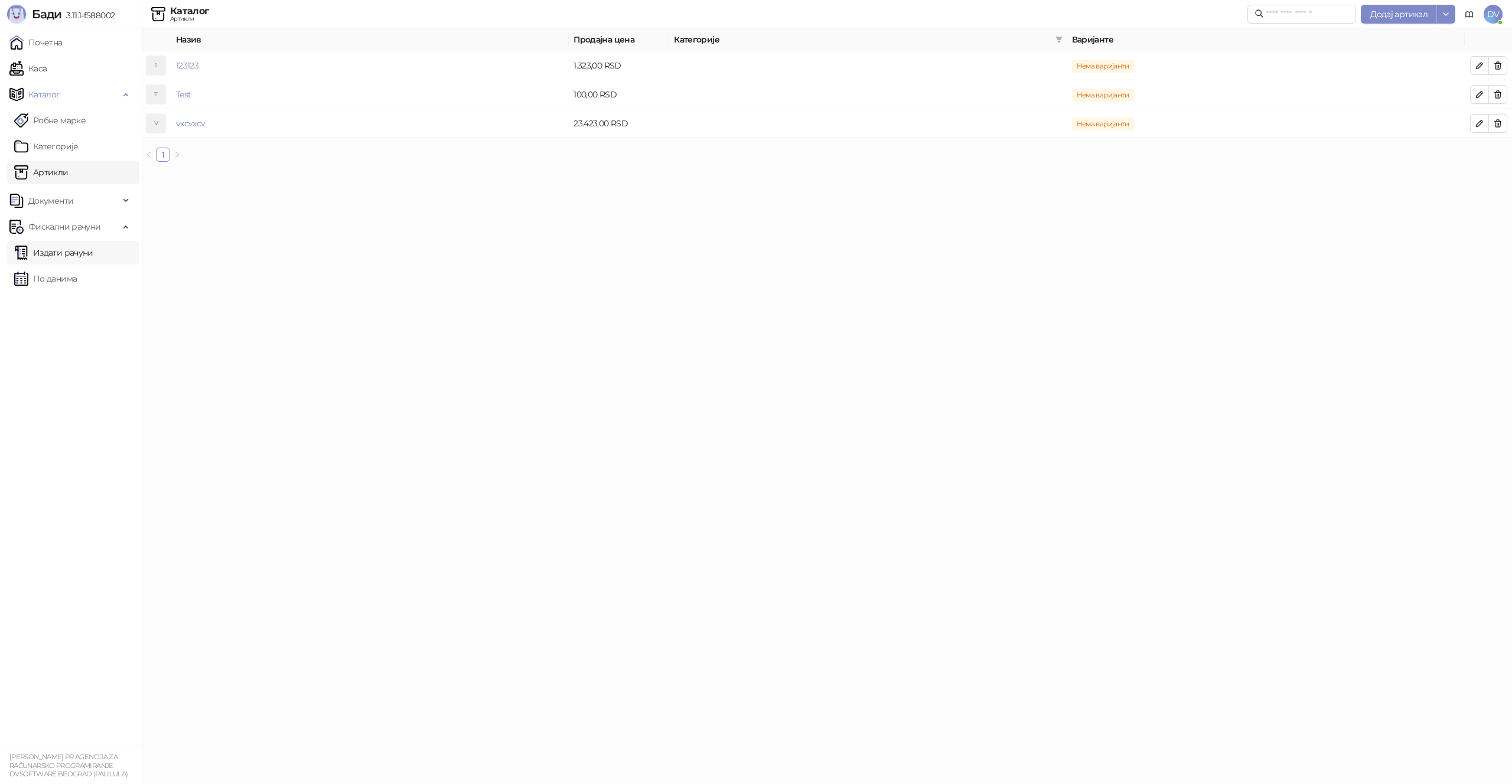
click at [60, 256] on link "Издати рачуни" at bounding box center [54, 252] width 80 height 24
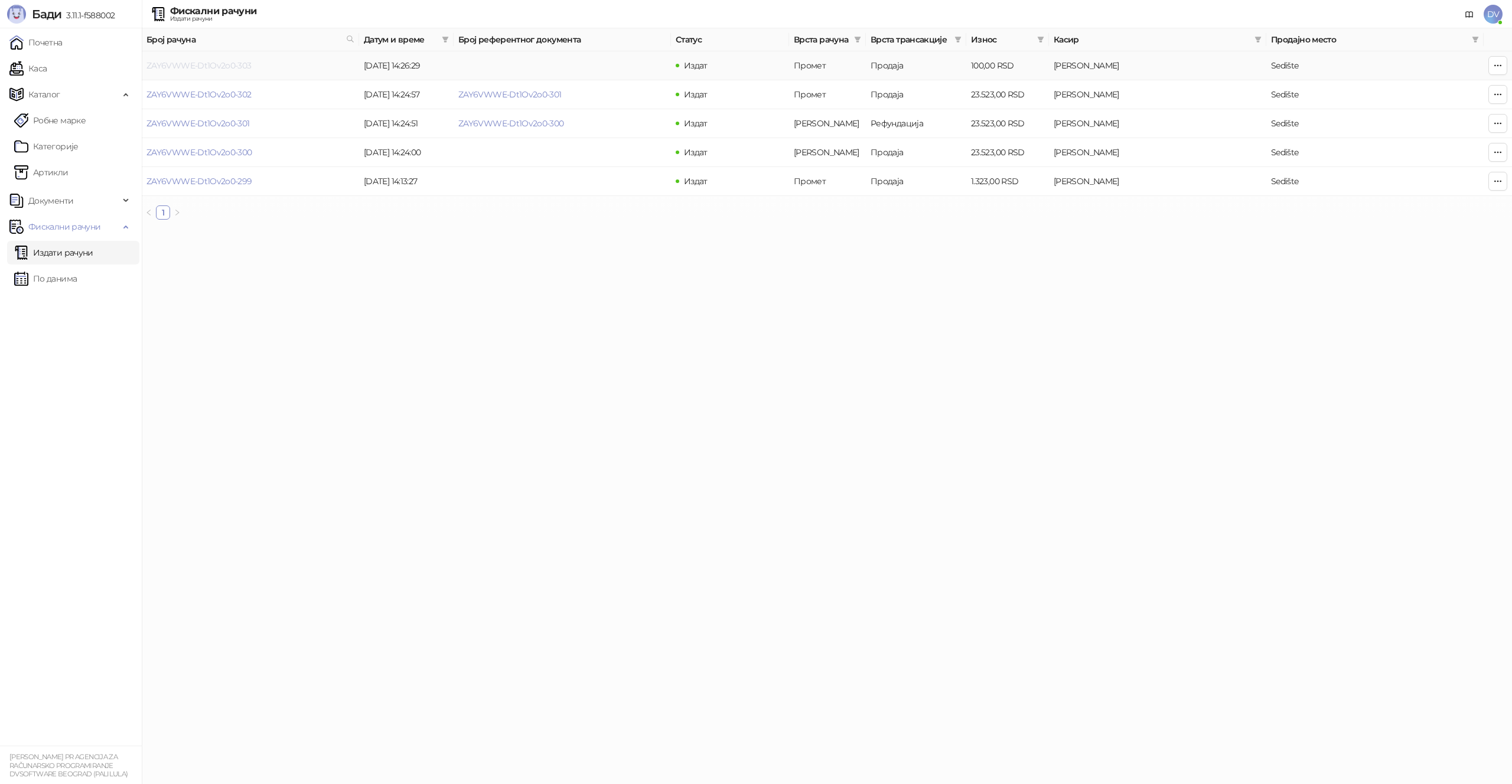
click at [230, 60] on link "ZAY6VWWE-Dt1Ov2o0-303" at bounding box center [199, 65] width 105 height 11
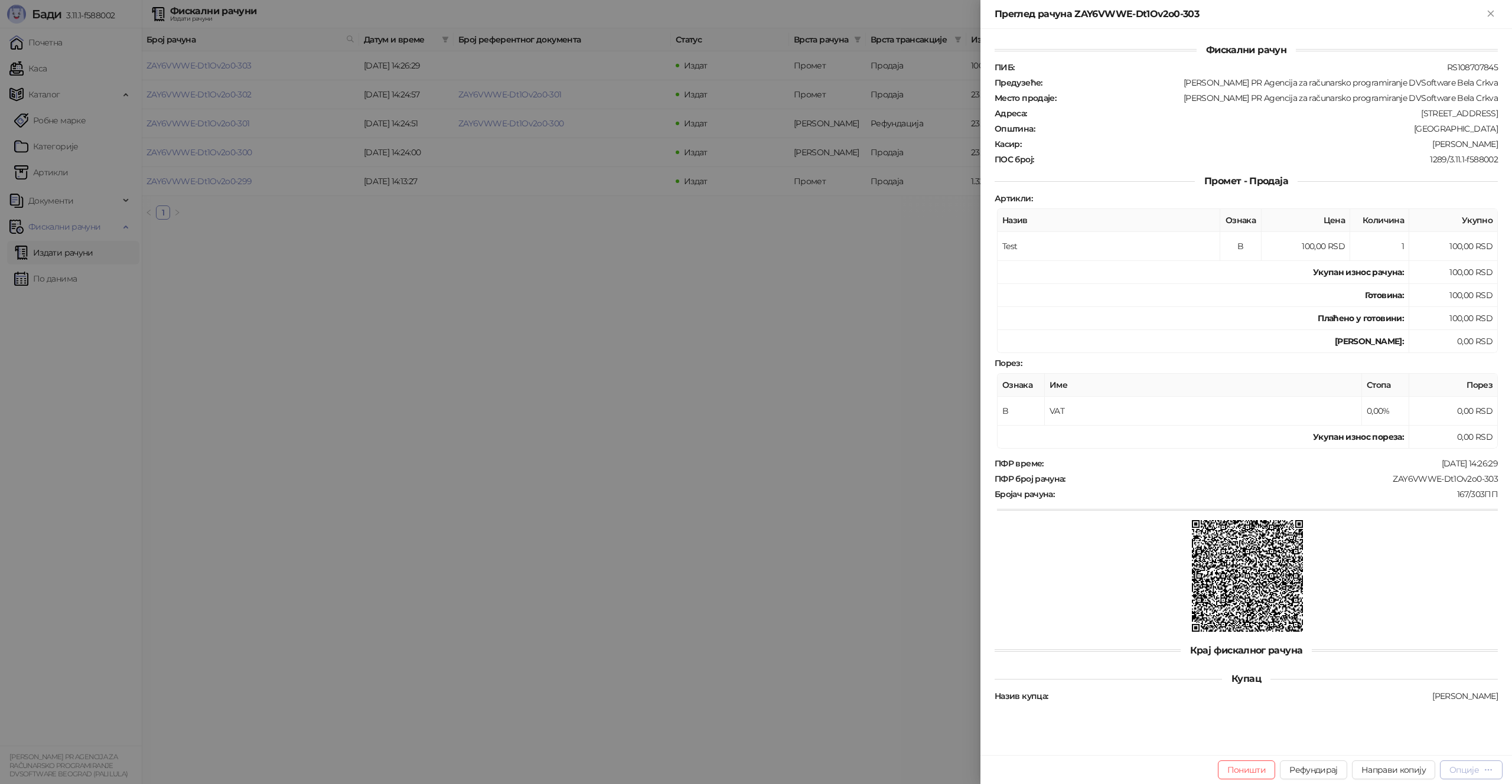
click at [1479, 772] on div "Опције" at bounding box center [1472, 770] width 44 height 12
click at [1423, 705] on span "Штампај на А4 штампачу" at bounding box center [1421, 709] width 144 height 13
click at [804, 481] on div at bounding box center [756, 392] width 1512 height 784
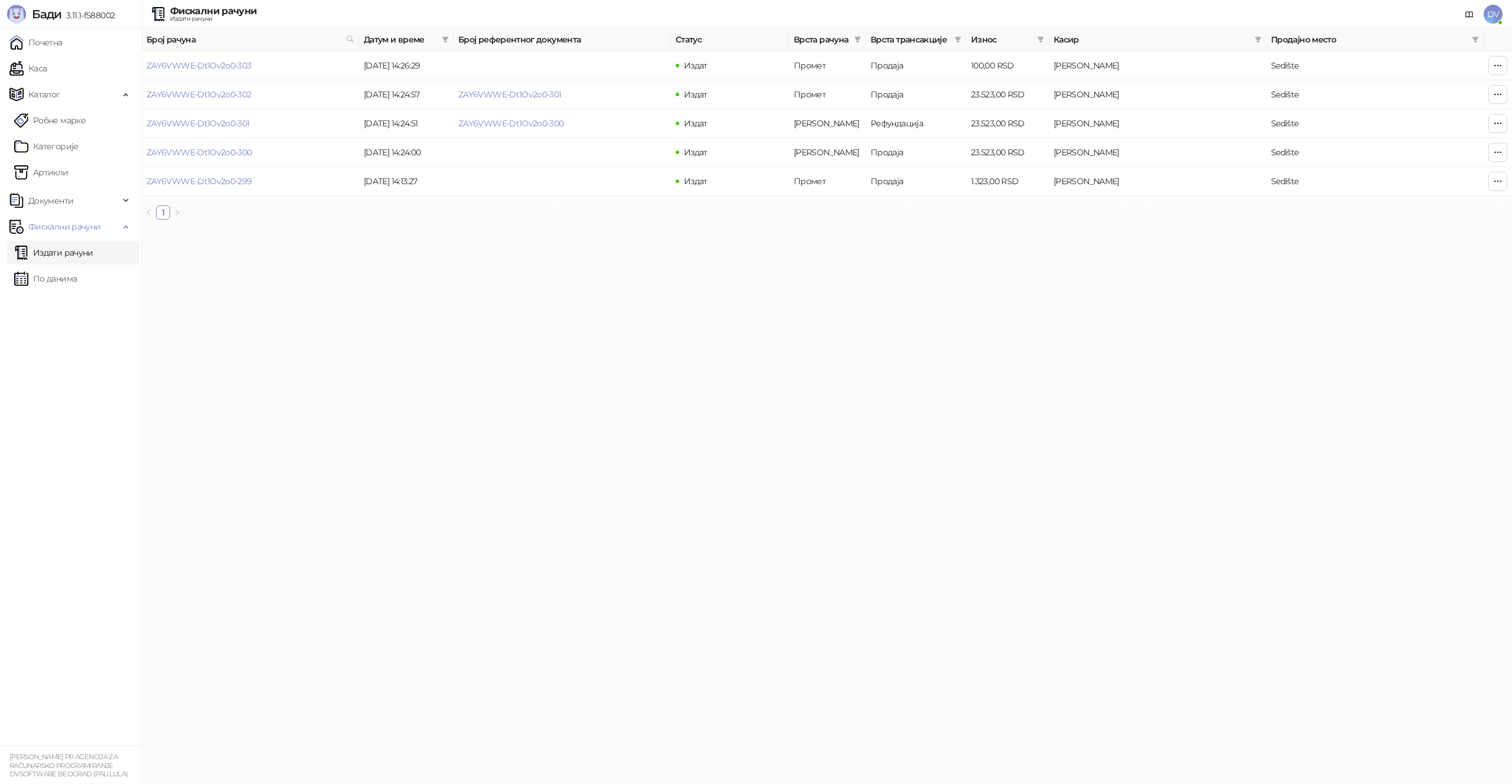
click at [563, 229] on html "[PERSON_NAME] 3.11.1-f588002 Почетна [PERSON_NAME] Робне марке Категорије Артик…" at bounding box center [756, 114] width 1512 height 229
click at [1495, 14] on span "DV" at bounding box center [1494, 14] width 19 height 19
click at [1364, 138] on link "Подешавања" at bounding box center [1332, 138] width 68 height 11
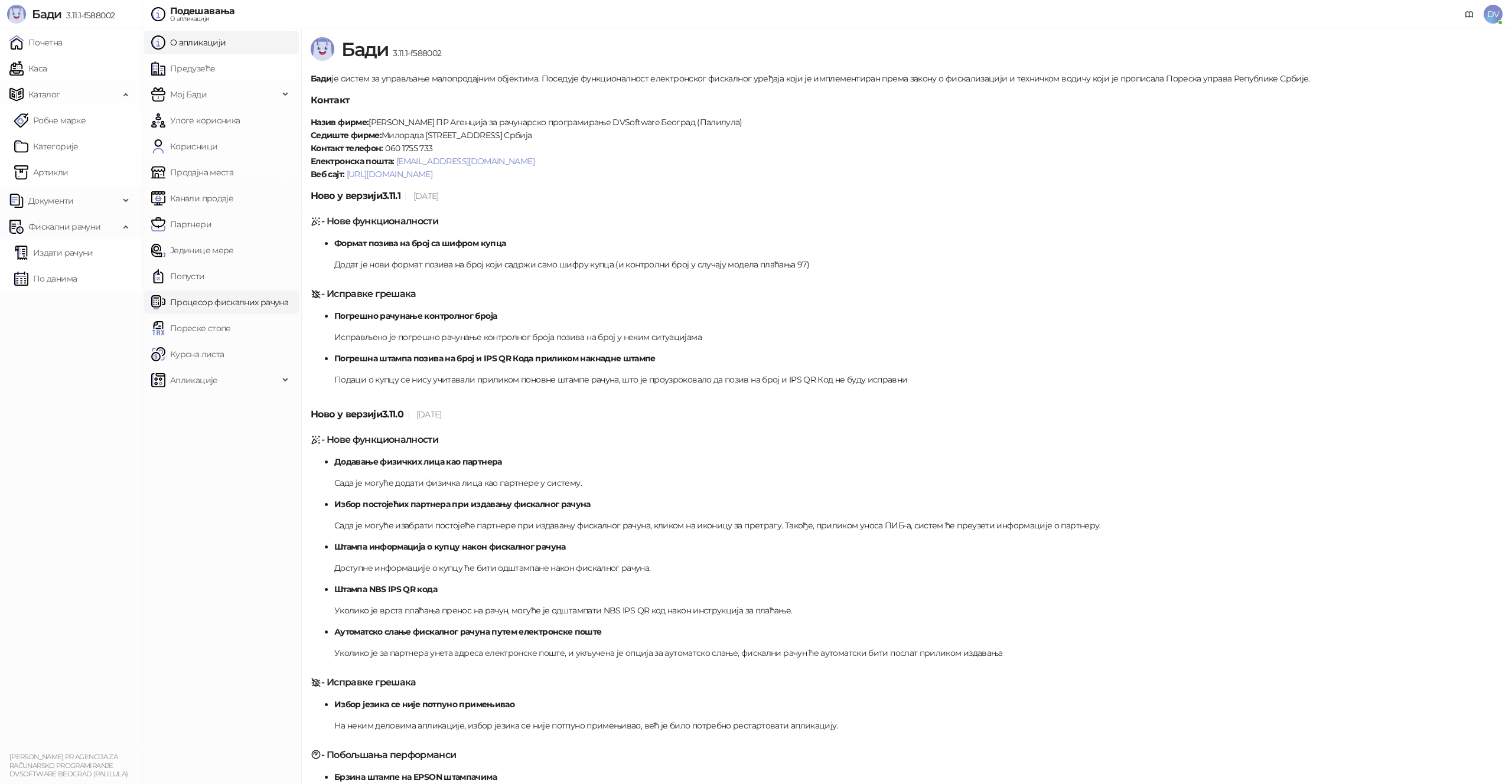
click at [289, 305] on link "Процесор фискалних рачуна" at bounding box center [220, 302] width 137 height 24
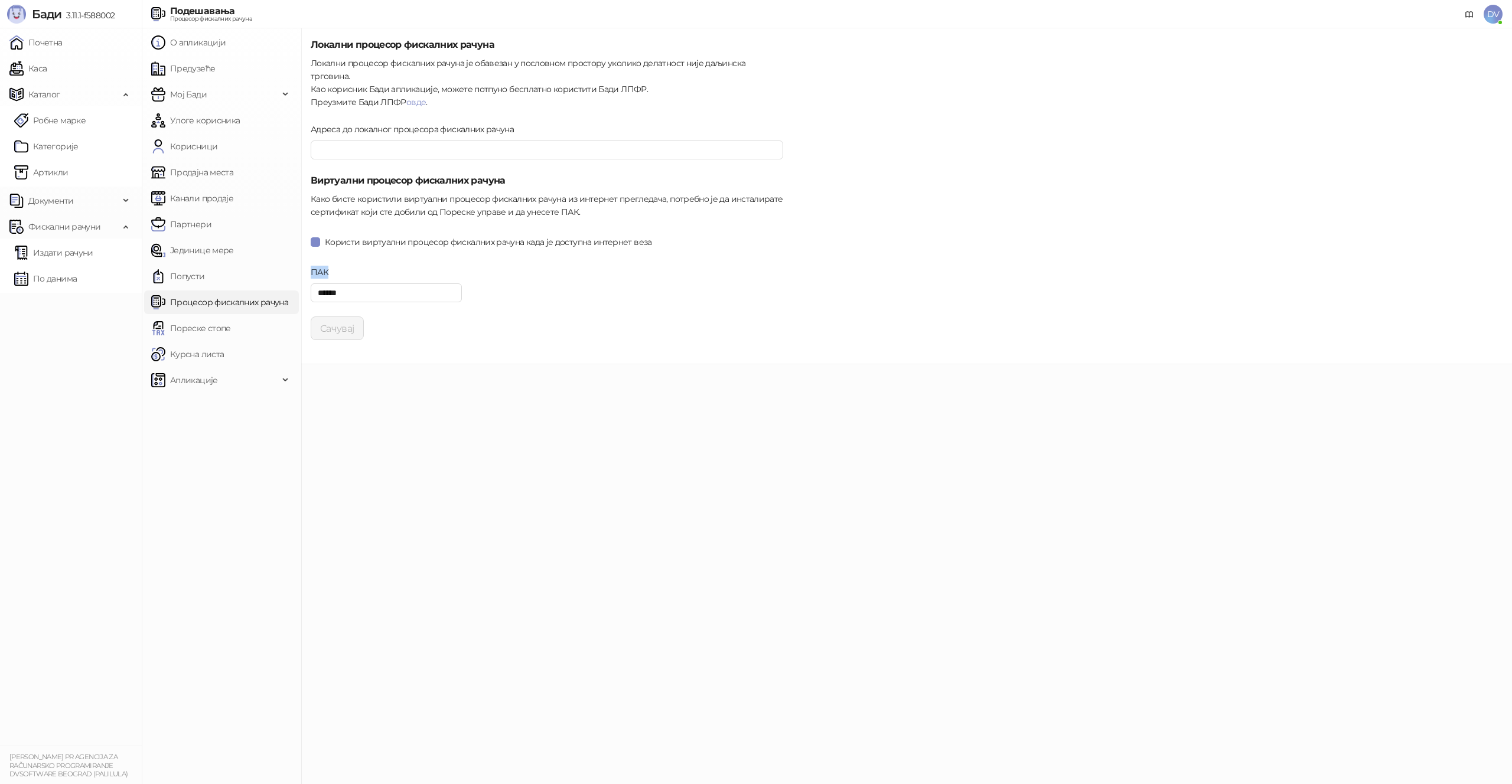
drag, startPoint x: 313, startPoint y: 259, endPoint x: 409, endPoint y: 296, distance: 102.9
click at [409, 296] on div "ПАК ******" at bounding box center [386, 290] width 161 height 51
drag, startPoint x: 310, startPoint y: 256, endPoint x: 421, endPoint y: 314, distance: 125.2
click at [421, 314] on form "Локални процесор фискалних рачуна Локални процесор фискалних рачуна је обавезан…" at bounding box center [547, 188] width 473 height 302
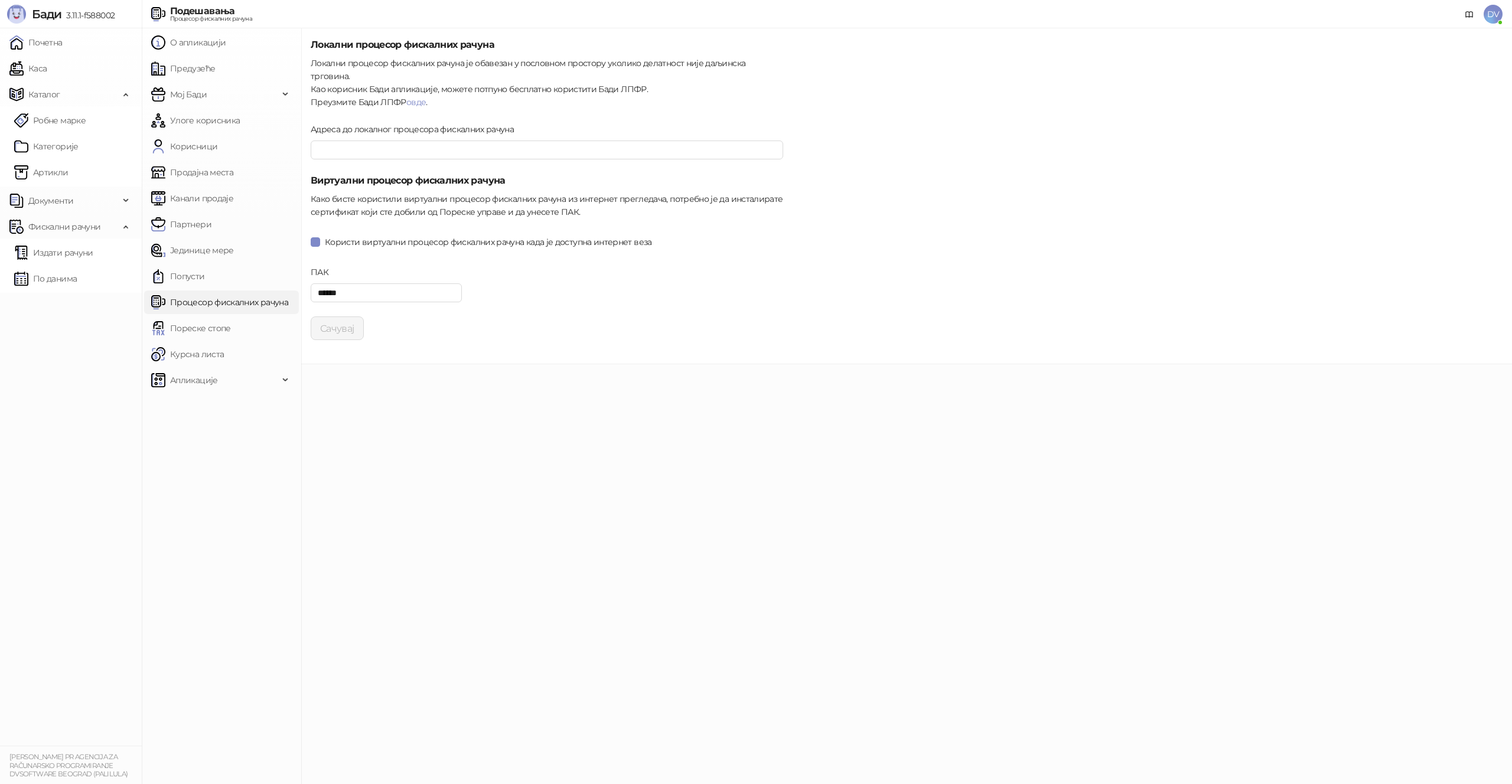
click at [323, 251] on form "Локални процесор фискалних рачуна Локални процесор фискалних рачуна је обавезан…" at bounding box center [547, 188] width 473 height 302
drag, startPoint x: 313, startPoint y: 255, endPoint x: 477, endPoint y: 296, distance: 169.0
click at [477, 296] on div "ПАК ******" at bounding box center [547, 290] width 482 height 51
click at [491, 288] on div "ПАК ******" at bounding box center [547, 290] width 482 height 51
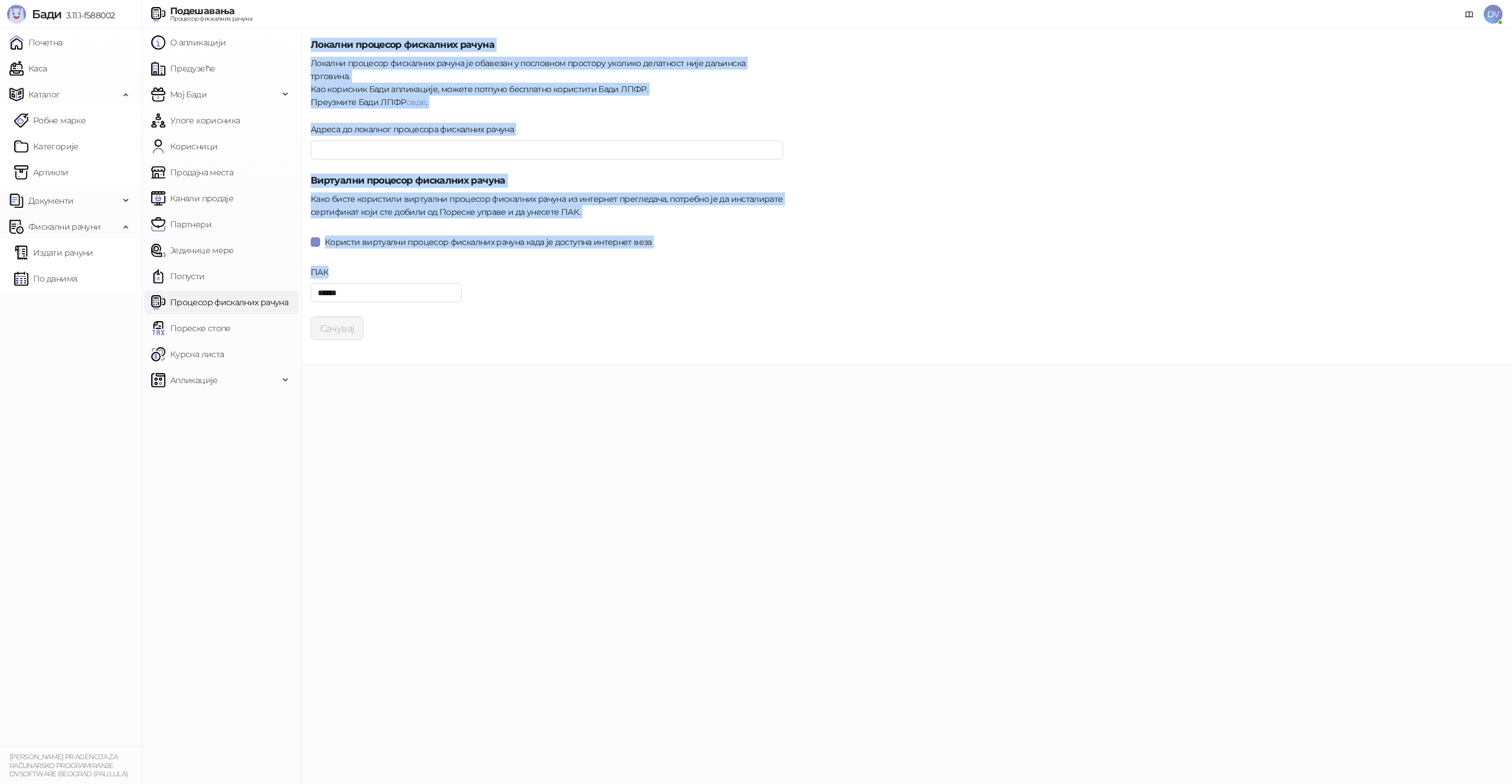
drag, startPoint x: 312, startPoint y: 44, endPoint x: 487, endPoint y: 272, distance: 287.4
click at [487, 272] on form "Локални процесор фискалних рачуна Локални процесор фискалних рачуна је обавезан…" at bounding box center [547, 188] width 473 height 302
click at [487, 272] on div "ПАК ******" at bounding box center [547, 290] width 482 height 51
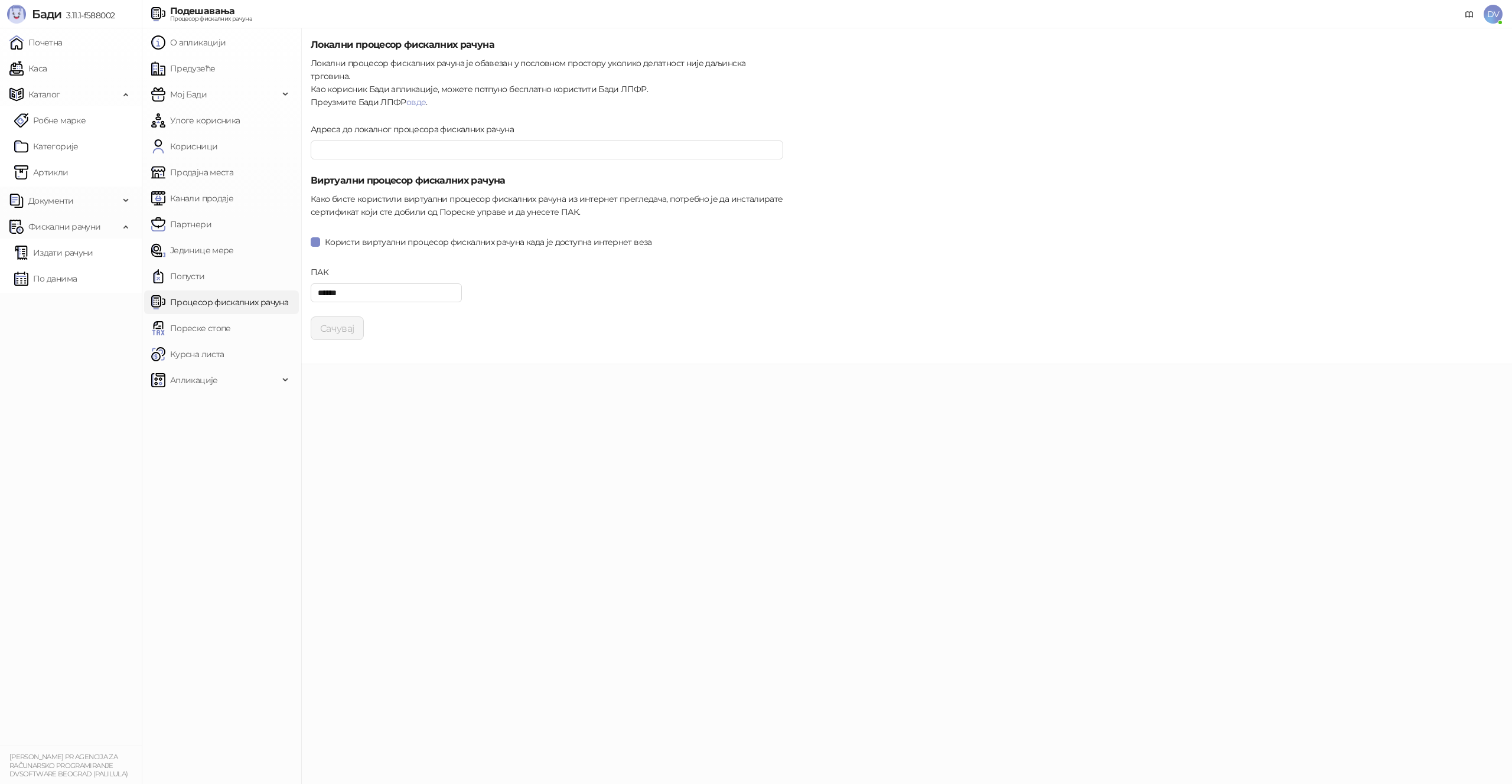
click at [1495, 23] on span "DV" at bounding box center [1494, 14] width 19 height 19
click at [1349, 136] on link "Подешавања" at bounding box center [1332, 138] width 68 height 11
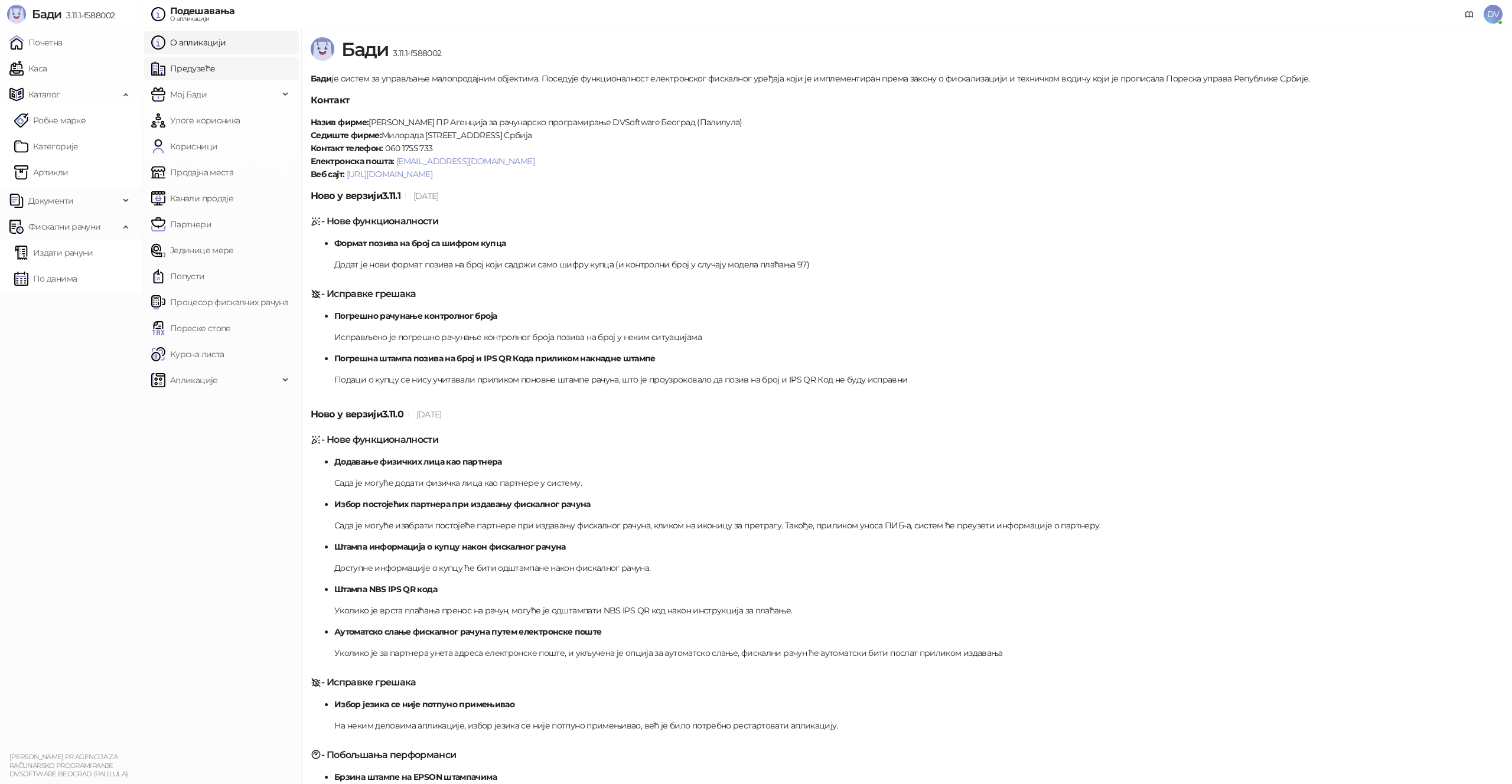
click at [206, 68] on link "Предузеће" at bounding box center [183, 68] width 64 height 24
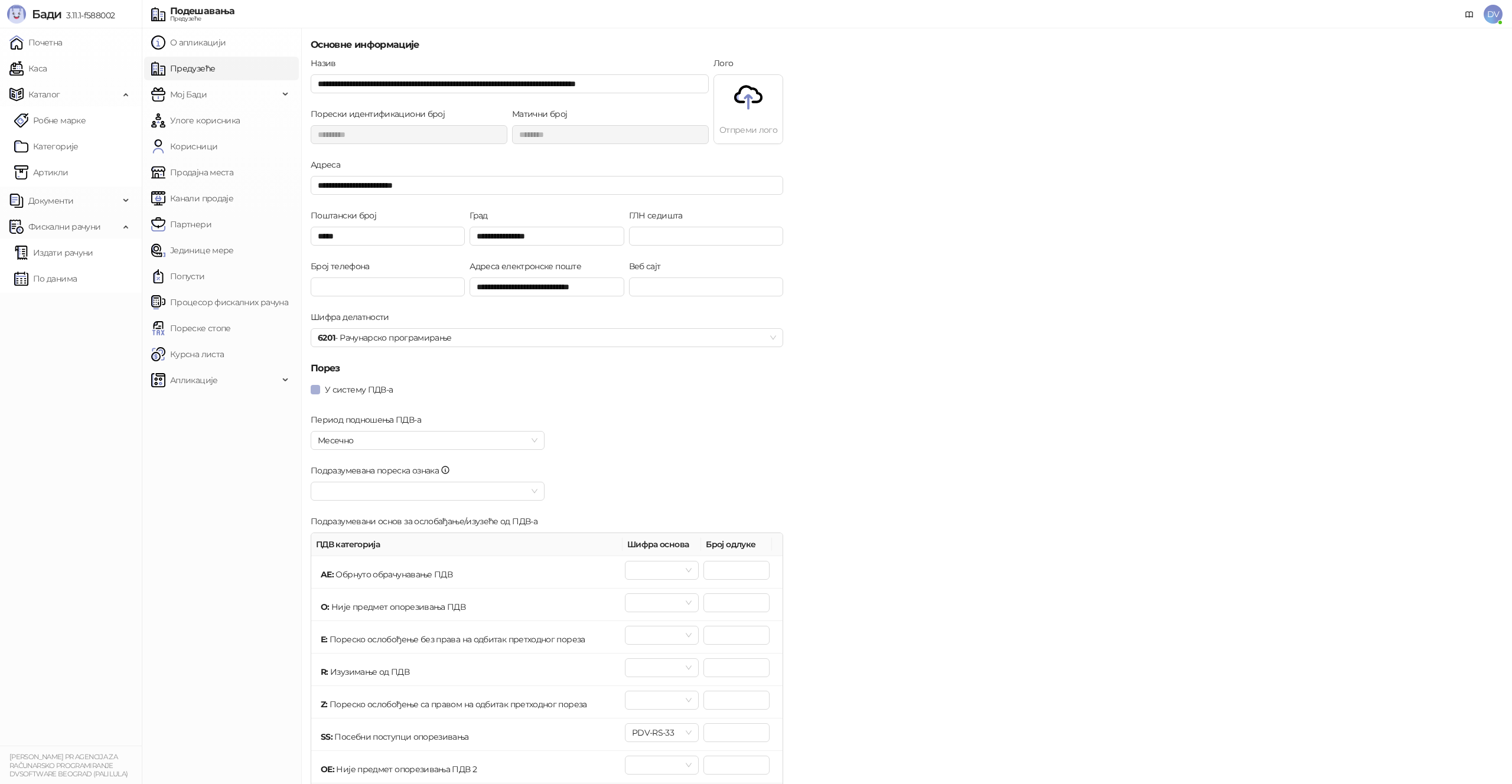
click at [360, 386] on span "У систему ПДВ-а" at bounding box center [359, 390] width 78 height 13
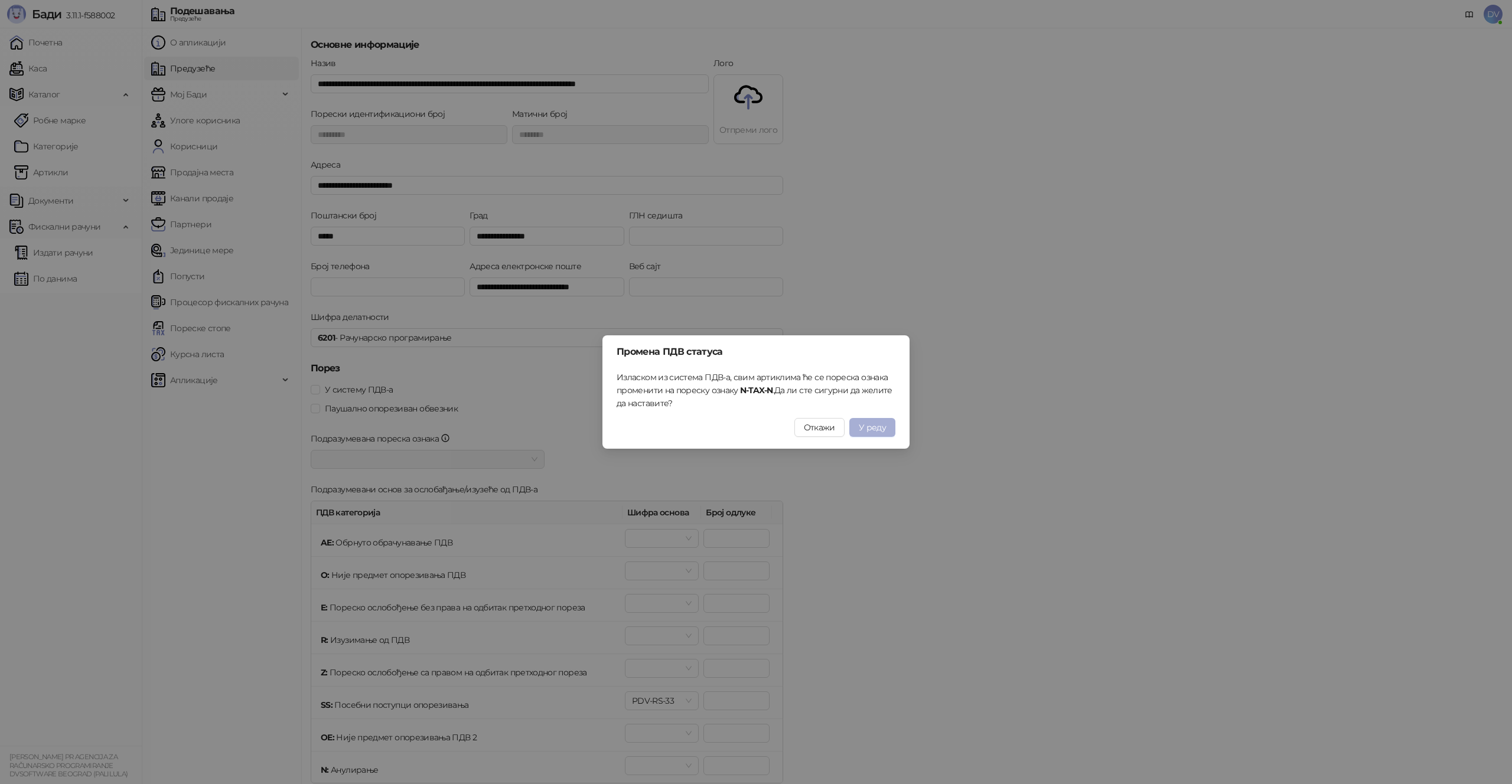
click at [866, 427] on span "У реду" at bounding box center [872, 427] width 27 height 11
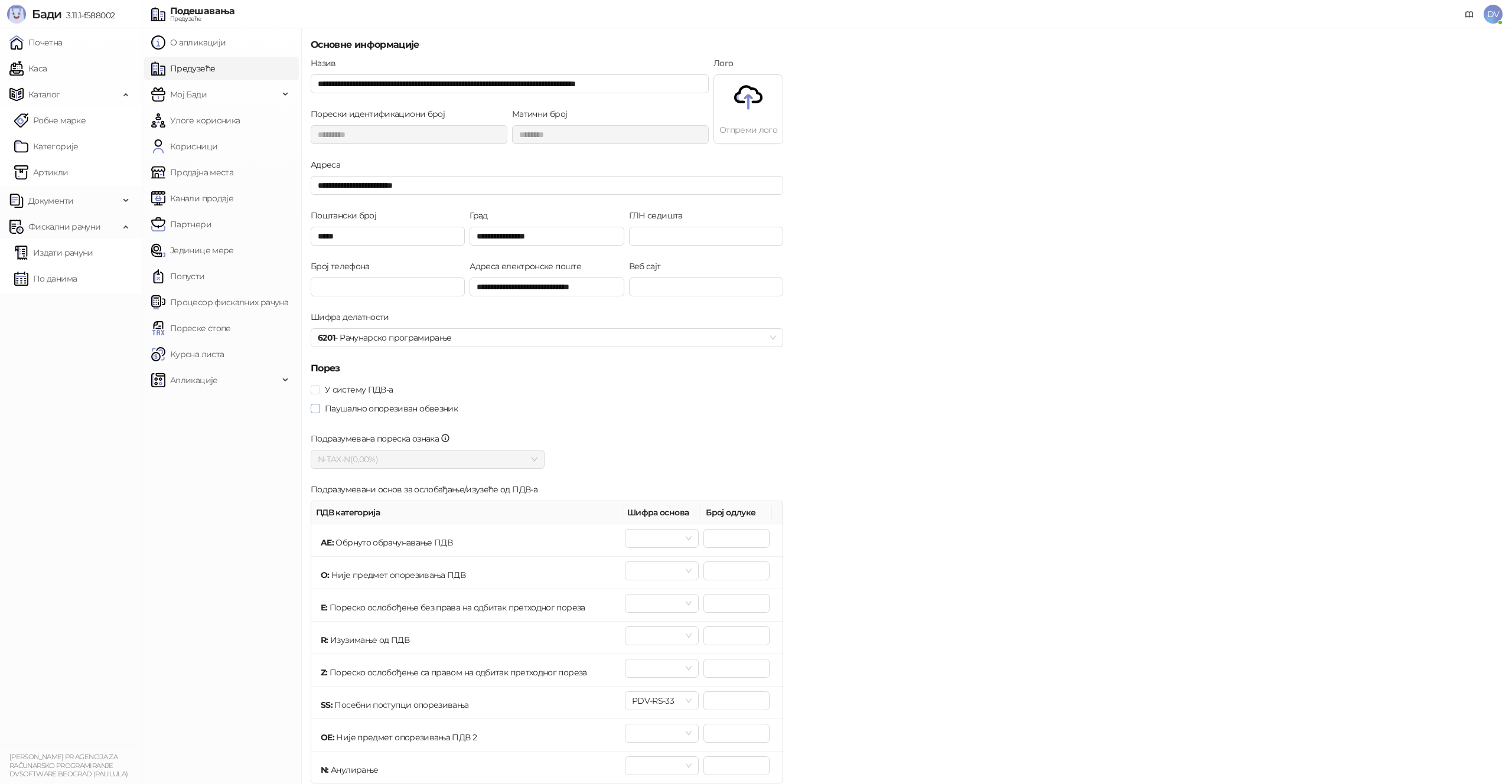
click at [385, 404] on span "Паушално опорезиван обвезник" at bounding box center [391, 409] width 142 height 13
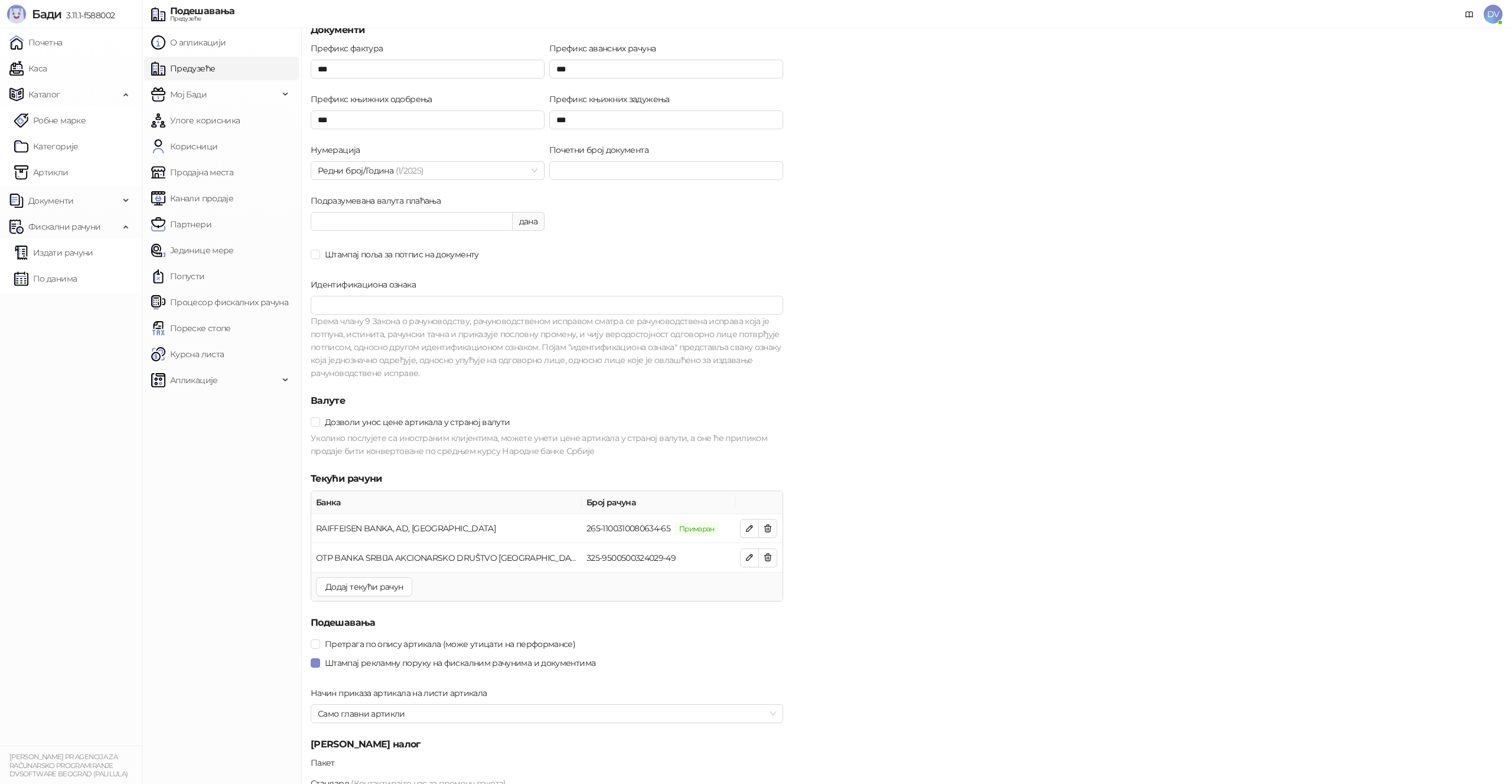
scroll to position [845, 0]
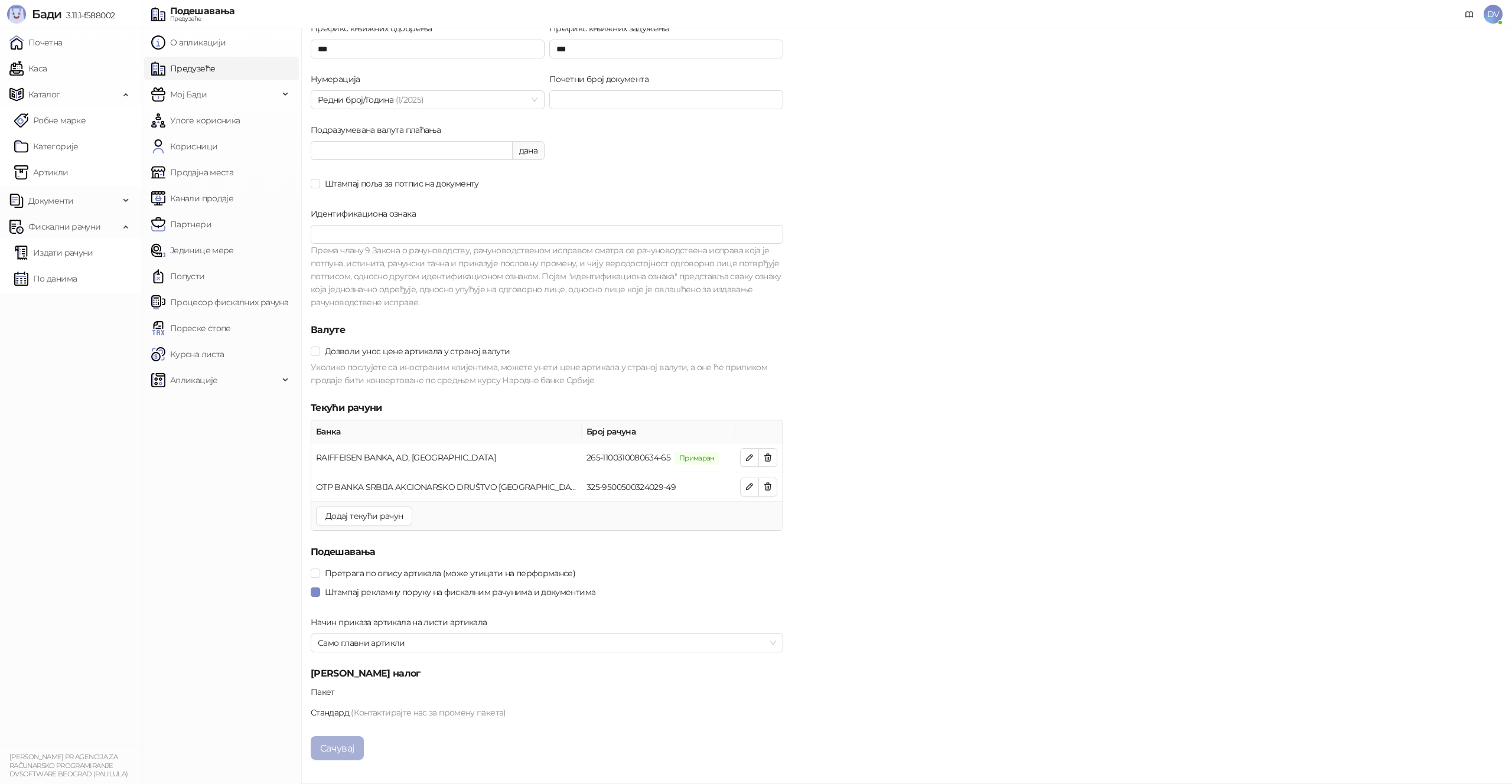
click at [334, 749] on button "Сачувај" at bounding box center [337, 748] width 53 height 24
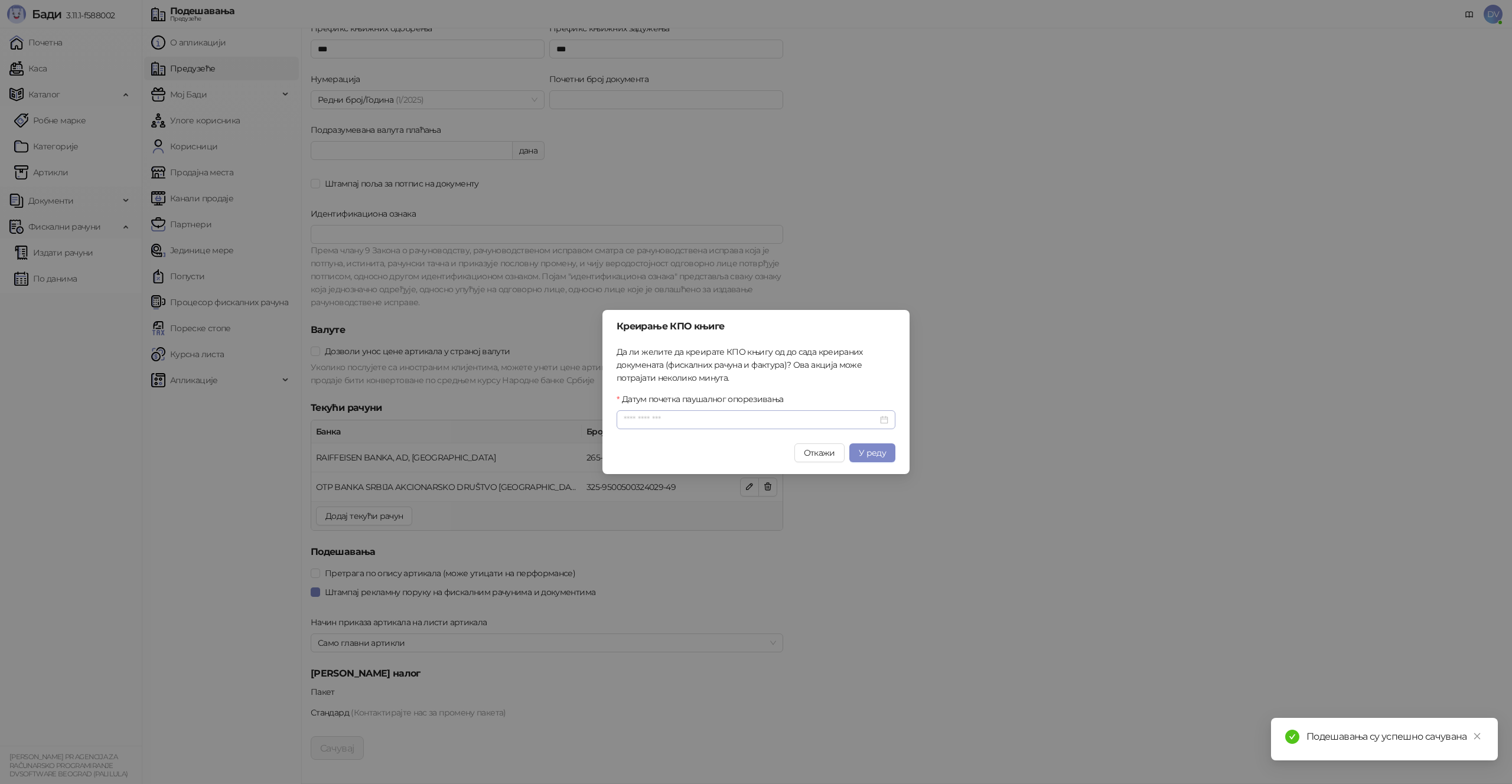
click at [870, 411] on div at bounding box center [756, 420] width 279 height 19
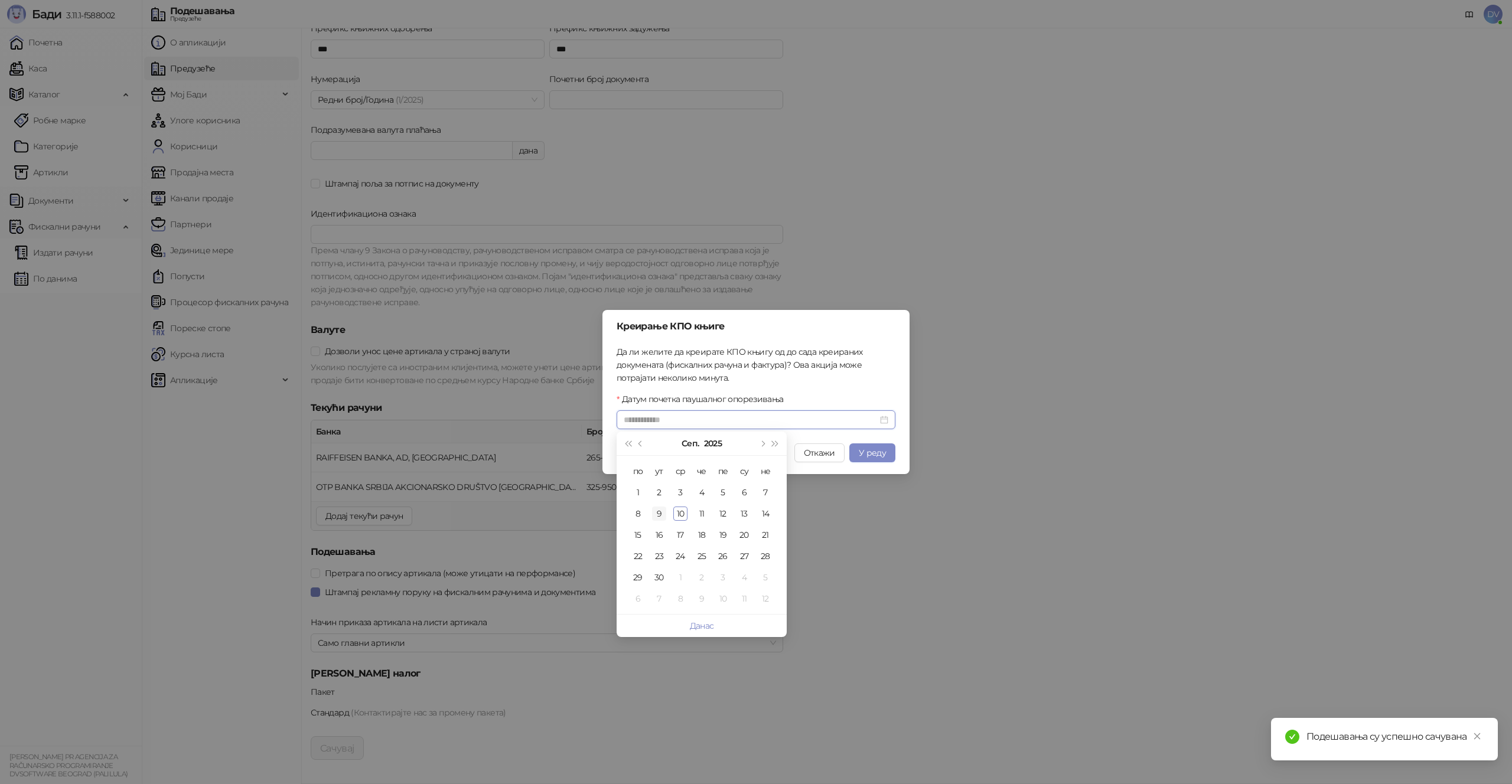
type input "**********"
click at [660, 512] on div "9" at bounding box center [659, 514] width 14 height 14
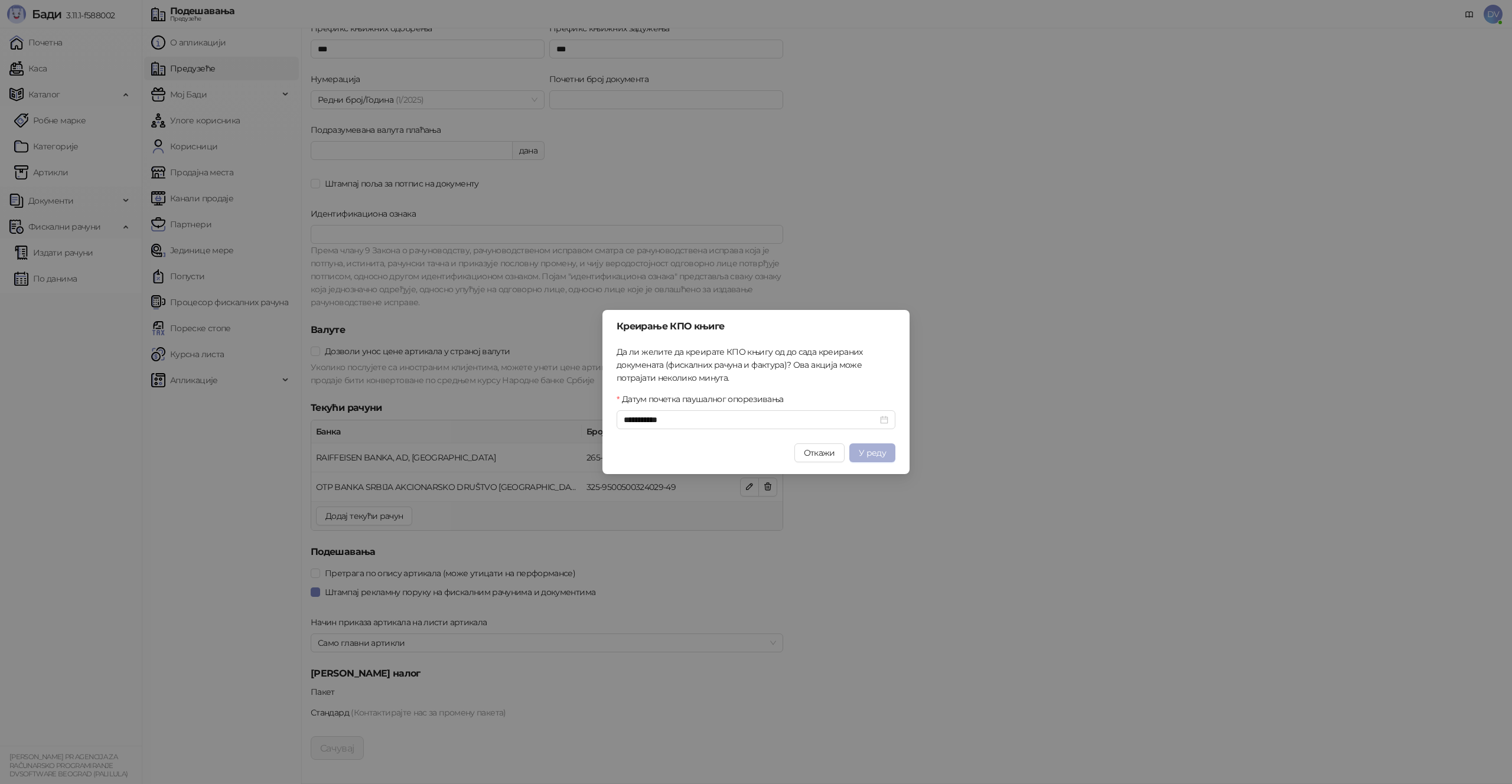
click at [864, 452] on span "У реду" at bounding box center [872, 452] width 27 height 11
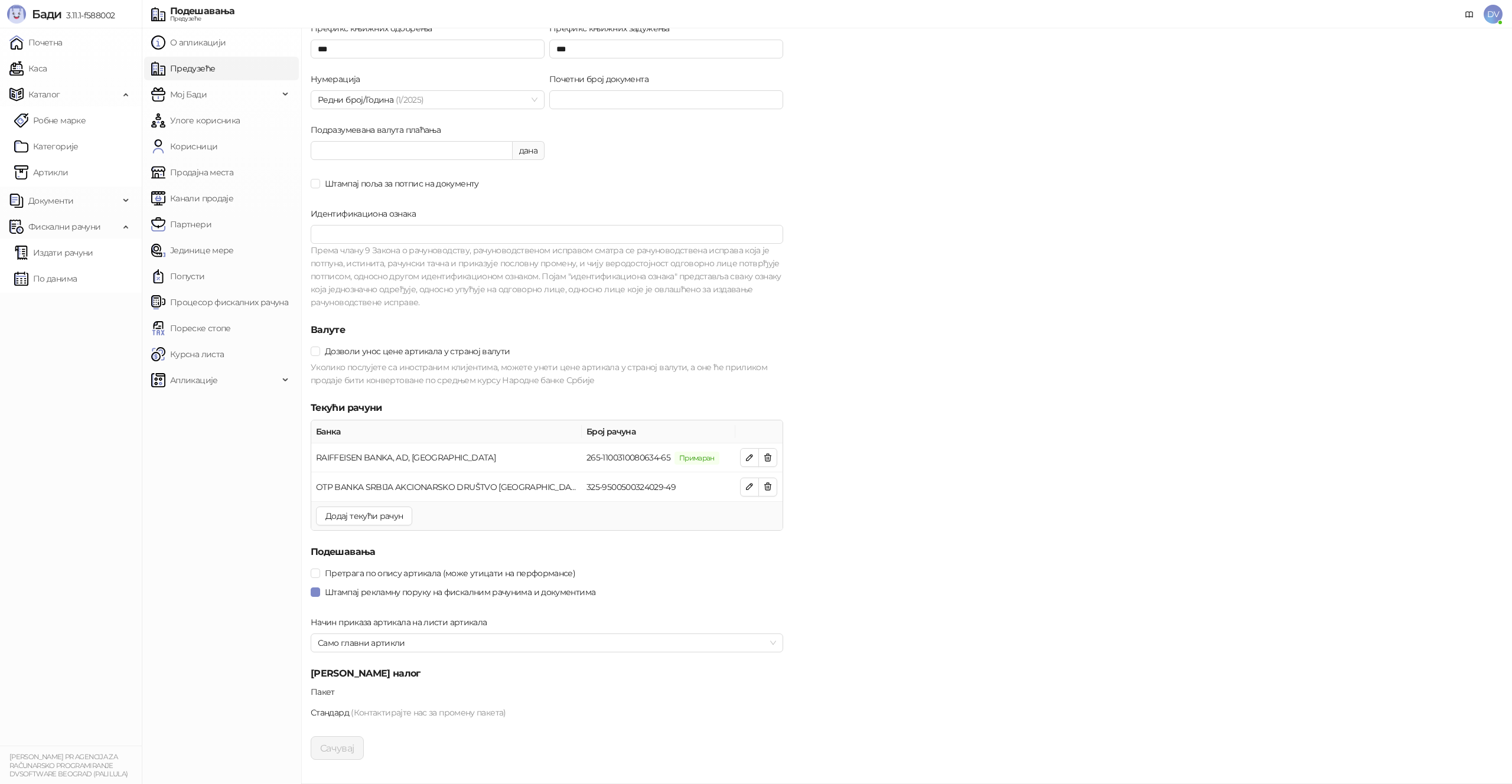
scroll to position [0, 0]
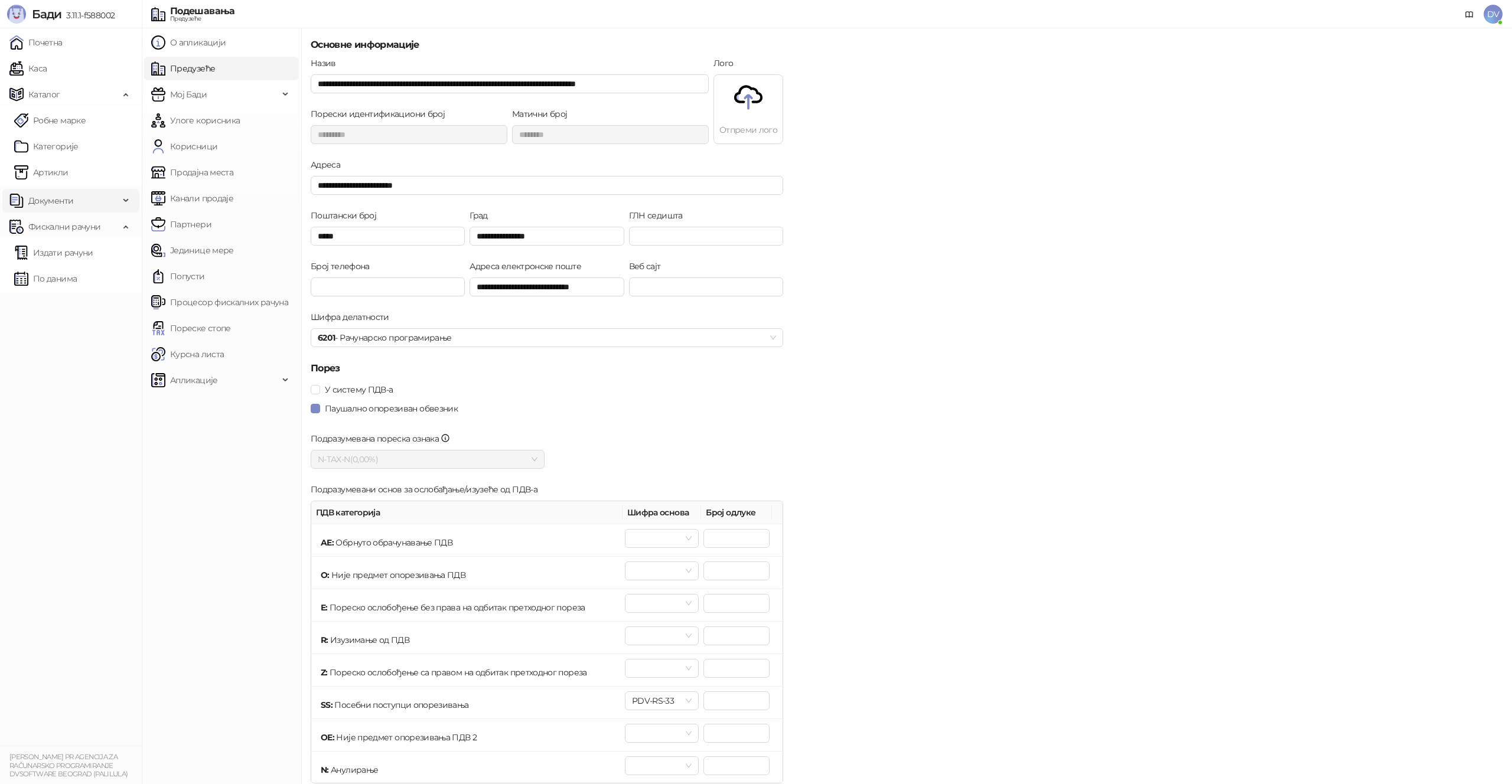
click at [78, 196] on span "Документи" at bounding box center [64, 200] width 110 height 24
click at [80, 223] on link "КПО књига" at bounding box center [47, 226] width 65 height 24
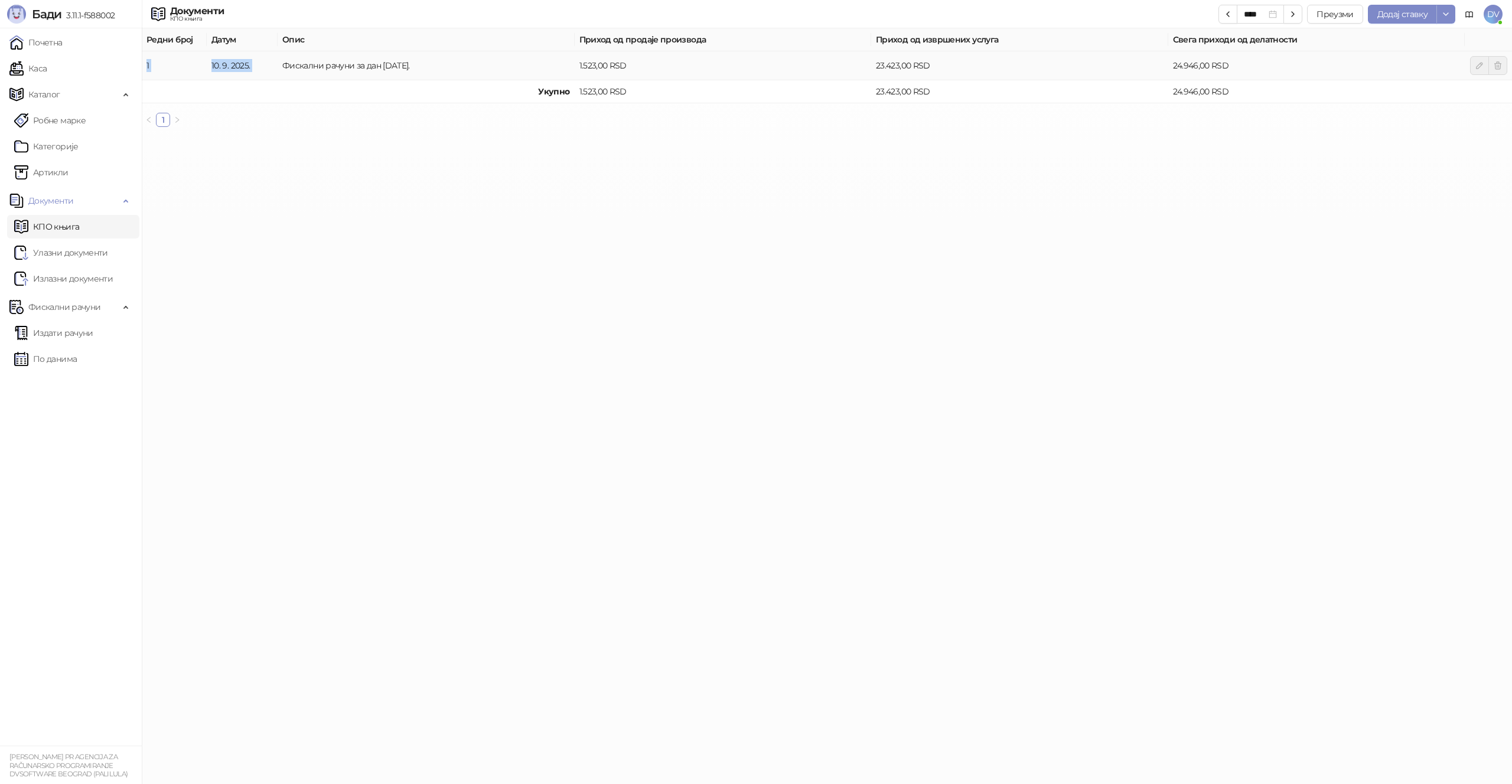
drag, startPoint x: 146, startPoint y: 65, endPoint x: 423, endPoint y: 58, distance: 277.1
click at [423, 58] on tr "1 [DATE]. Фискални рачуни за дан [DATE]. 1.523,00 RSD 23.423,00 RSD 24.946,00 R…" at bounding box center [826, 66] width 1370 height 29
click at [439, 104] on div "Редни број Датум Опис Приход од продаје производа Приход од извршених услуга Св…" at bounding box center [826, 78] width 1370 height 99
click at [1407, 12] on span "Додај ставку" at bounding box center [1403, 13] width 50 height 11
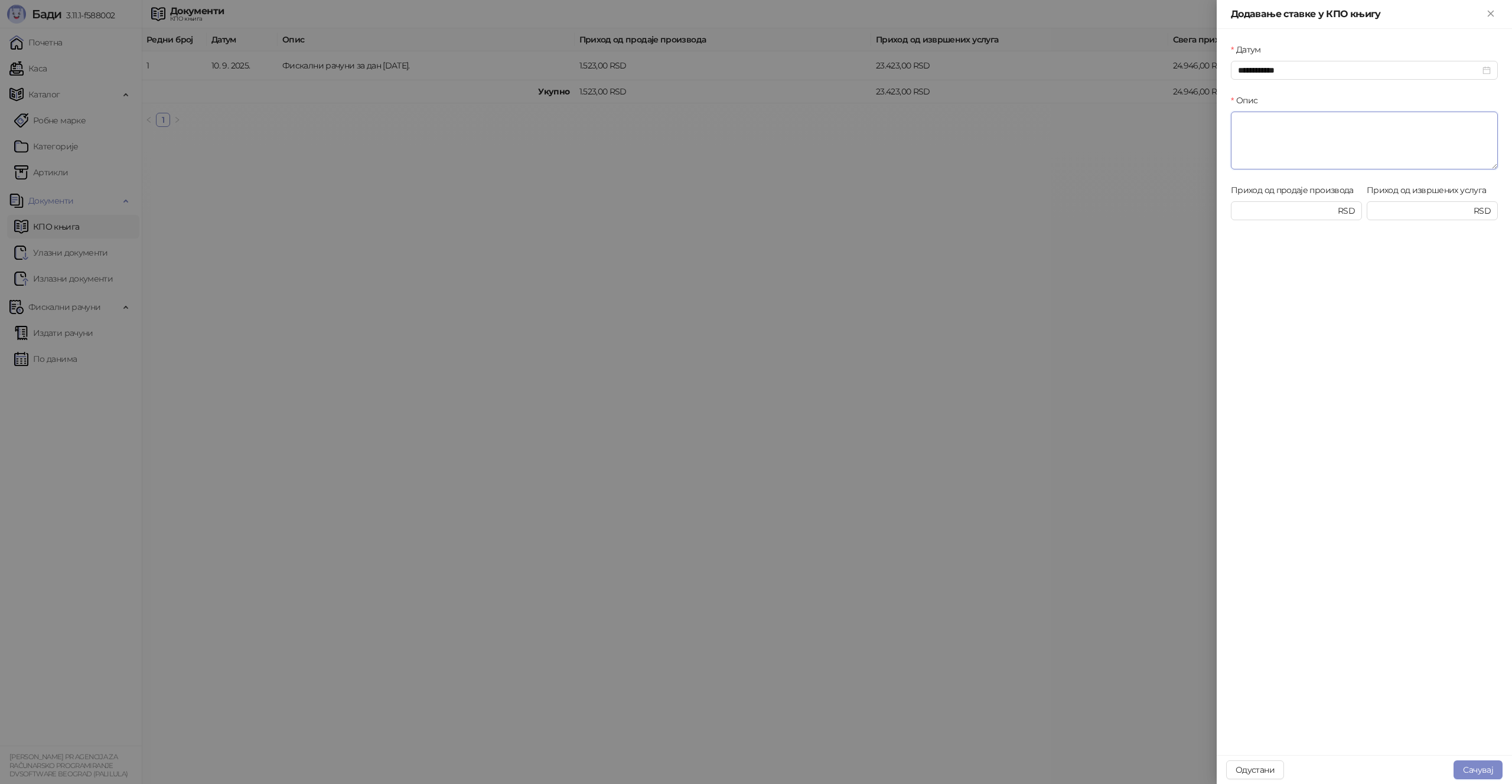
click at [1288, 155] on textarea "Опис" at bounding box center [1364, 140] width 267 height 58
type textarea "*****"
click at [1308, 208] on input "Приход од продаје производа" at bounding box center [1287, 211] width 98 height 13
type input "***"
click at [1477, 765] on button "Сачувај" at bounding box center [1477, 771] width 49 height 19
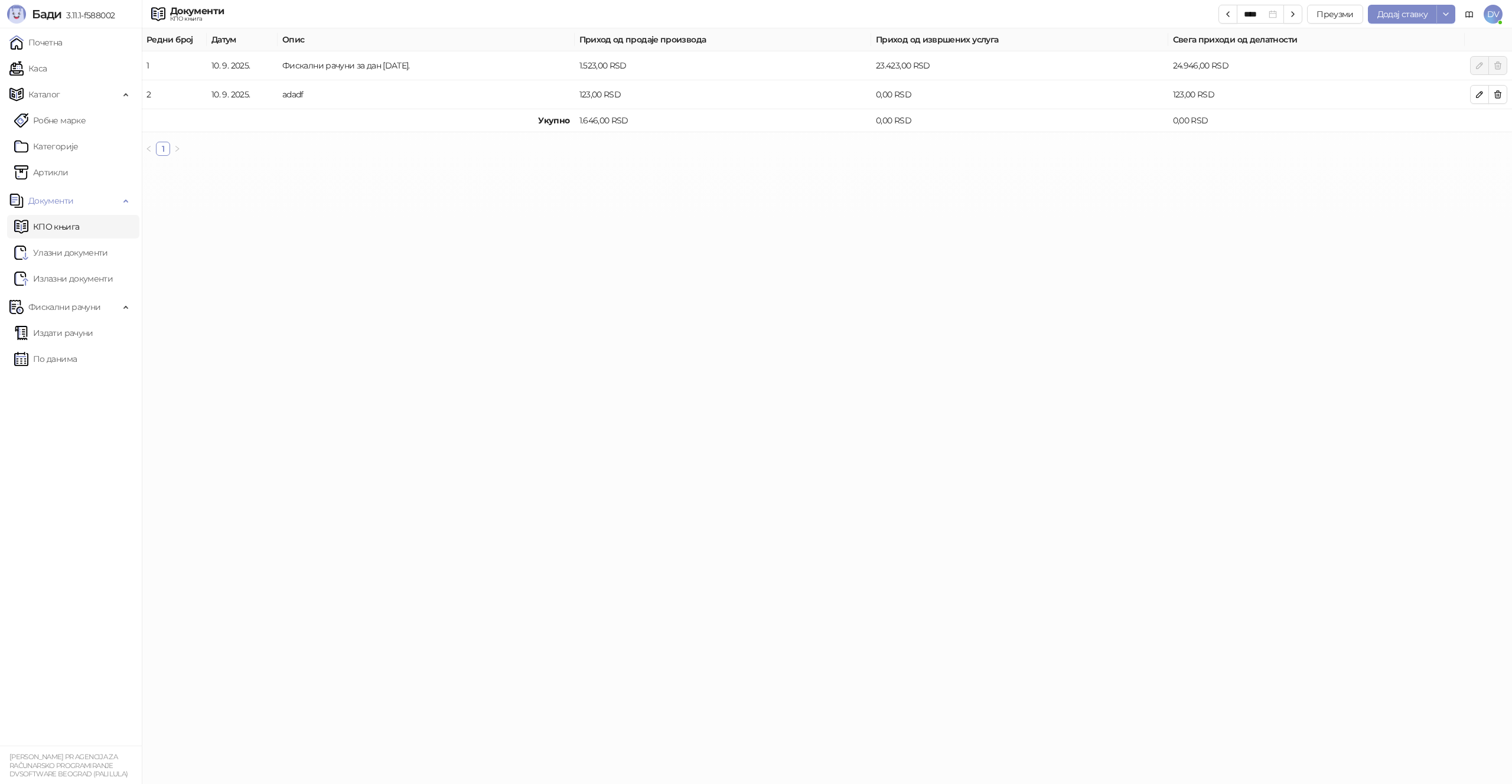
click at [1193, 166] on html "[PERSON_NAME] 3.11.1-f588002 Почетна Каса Каталог Робне марке Категорије Артикл…" at bounding box center [756, 82] width 1512 height 166
click at [862, 166] on html "[PERSON_NAME] 3.11.1-f588002 Почетна Каса Каталог Робне марке Категорије Артикл…" at bounding box center [756, 82] width 1512 height 166
click at [91, 276] on link "Излазни документи" at bounding box center [63, 278] width 99 height 24
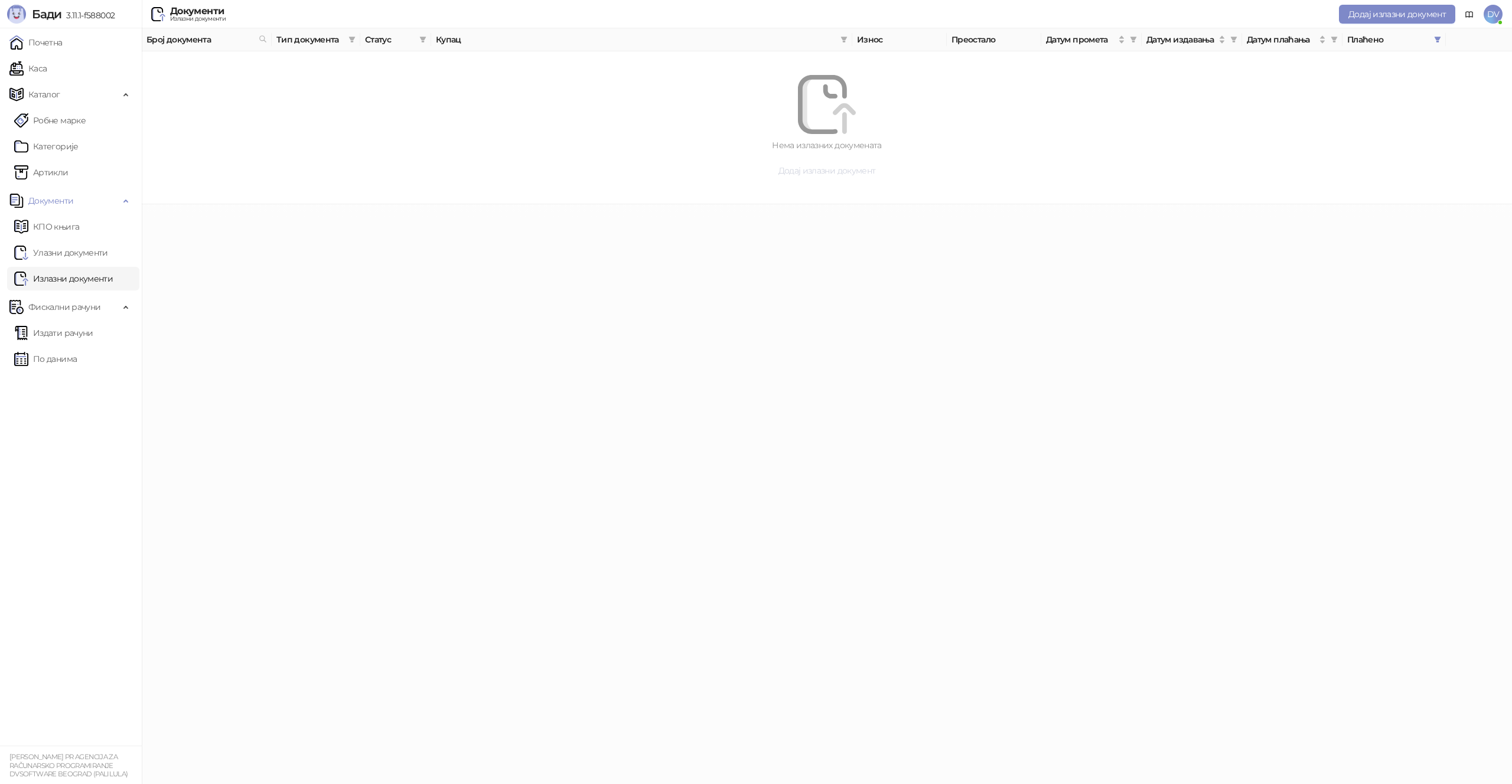
click at [798, 171] on span "Додај излазни документ" at bounding box center [827, 171] width 98 height 11
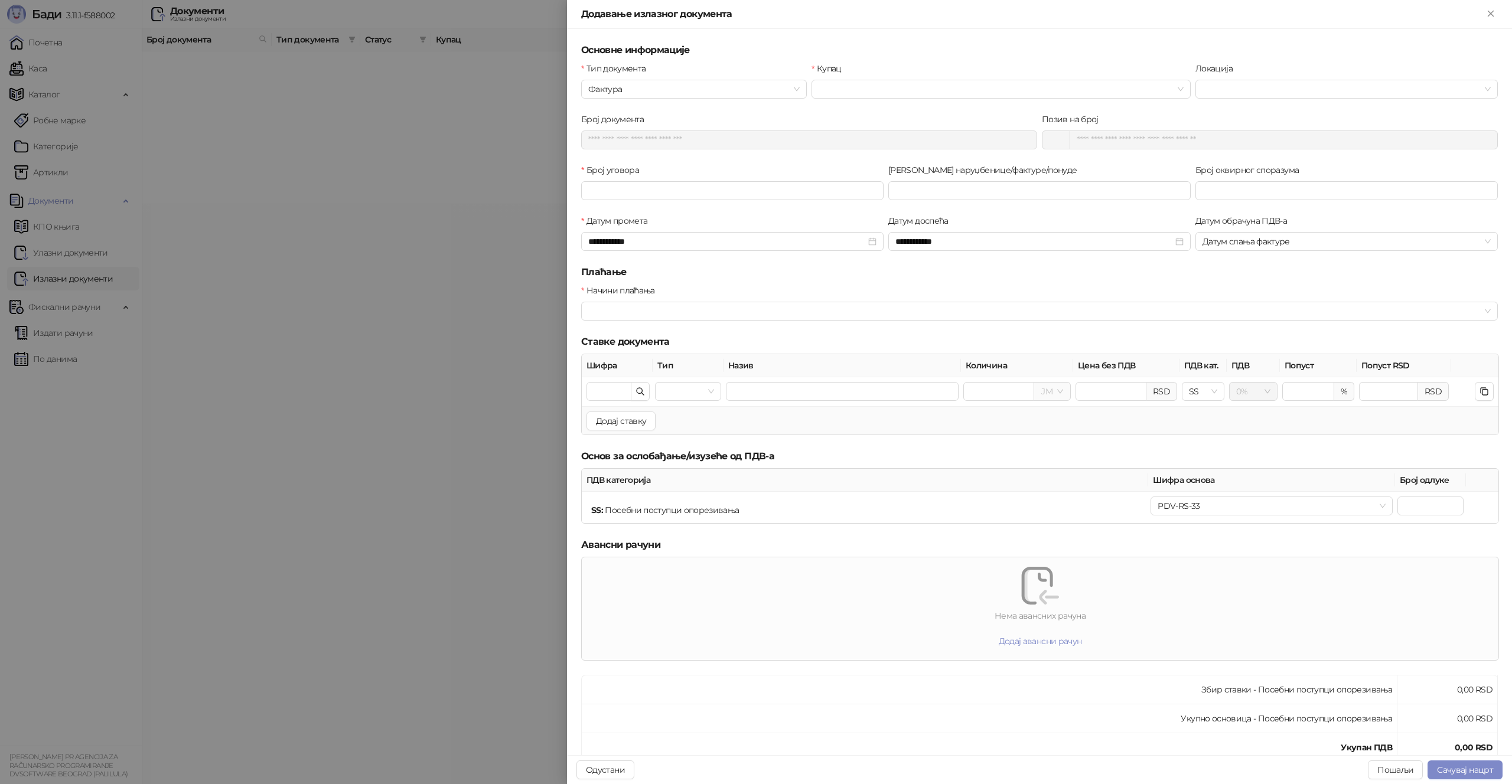
click at [385, 396] on div at bounding box center [756, 392] width 1512 height 784
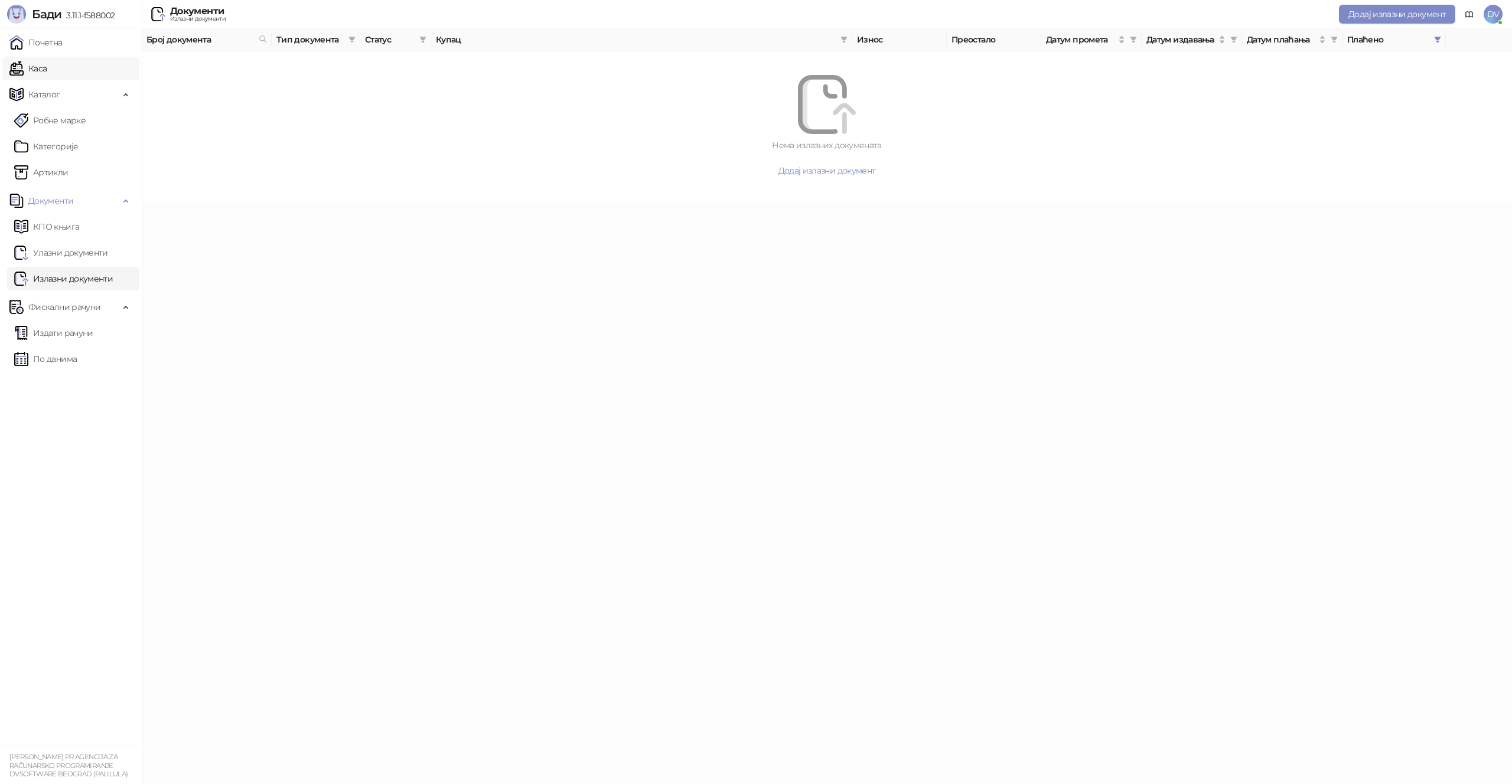
click at [47, 65] on link "Каса" at bounding box center [28, 68] width 37 height 24
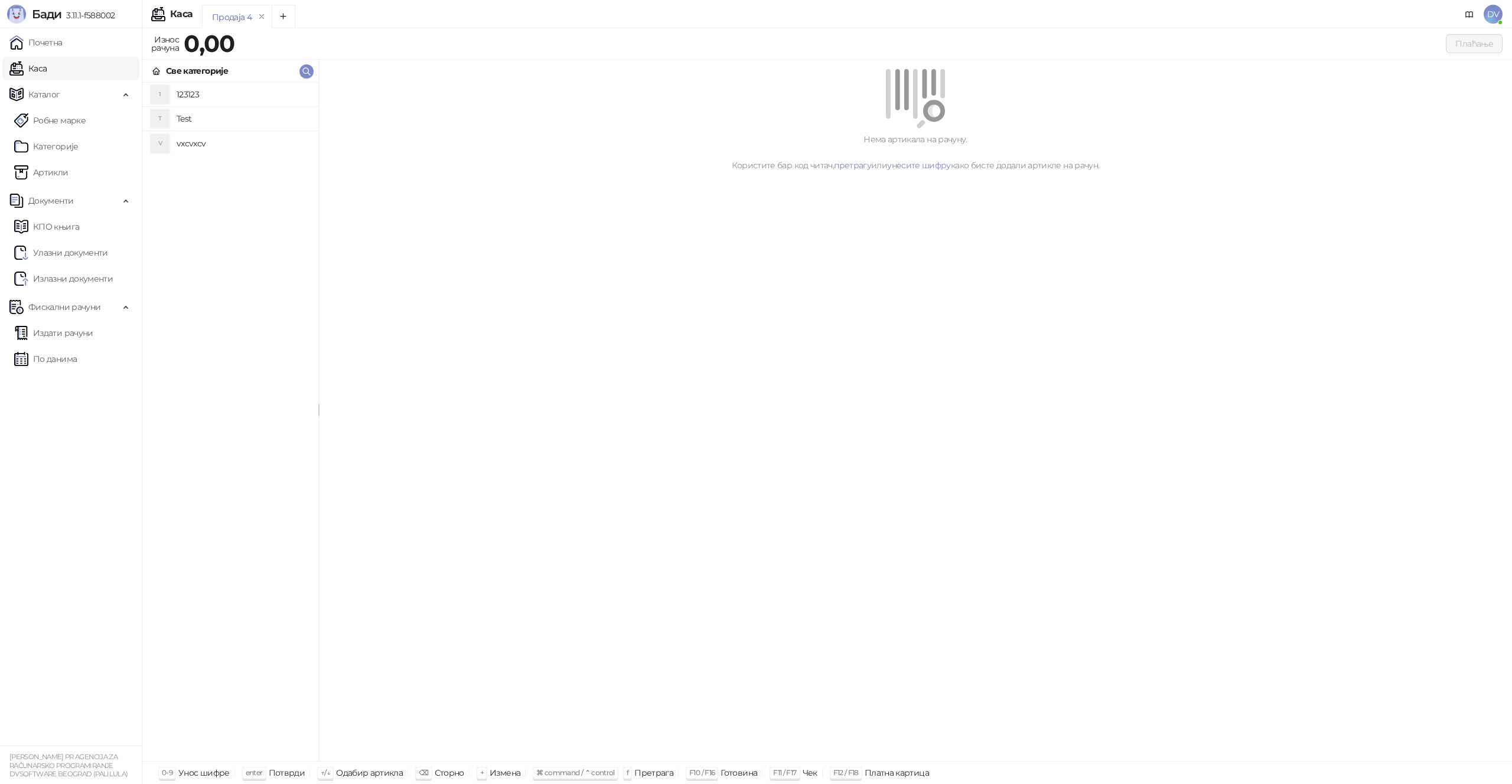
click at [219, 88] on h4 "123123" at bounding box center [243, 95] width 132 height 19
click at [1481, 40] on button "Плаћање" at bounding box center [1474, 44] width 57 height 19
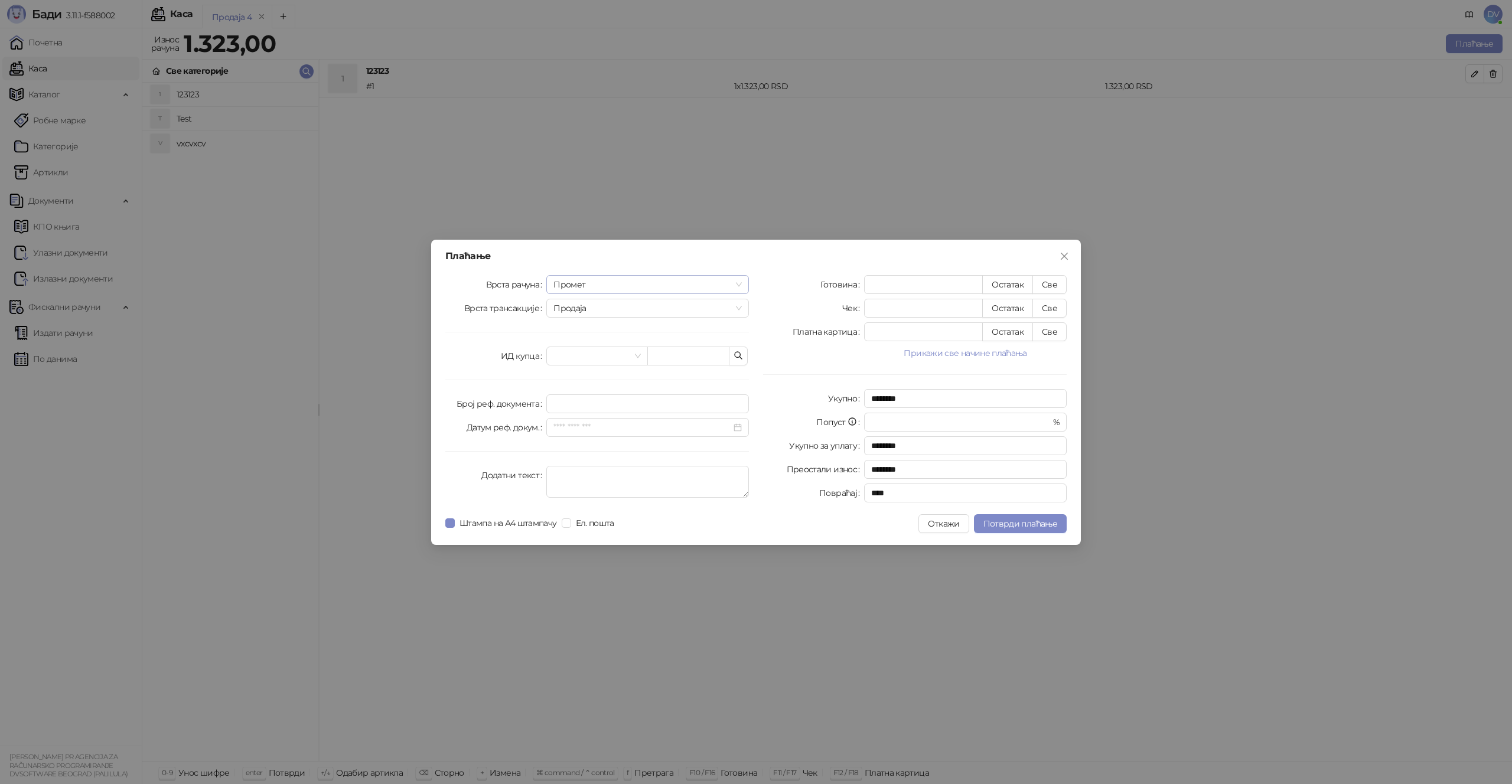
click at [586, 281] on span "Промет" at bounding box center [647, 285] width 189 height 17
click at [582, 285] on span "Промет" at bounding box center [647, 285] width 189 height 17
click at [1055, 286] on button "Све" at bounding box center [1050, 285] width 35 height 19
type input "****"
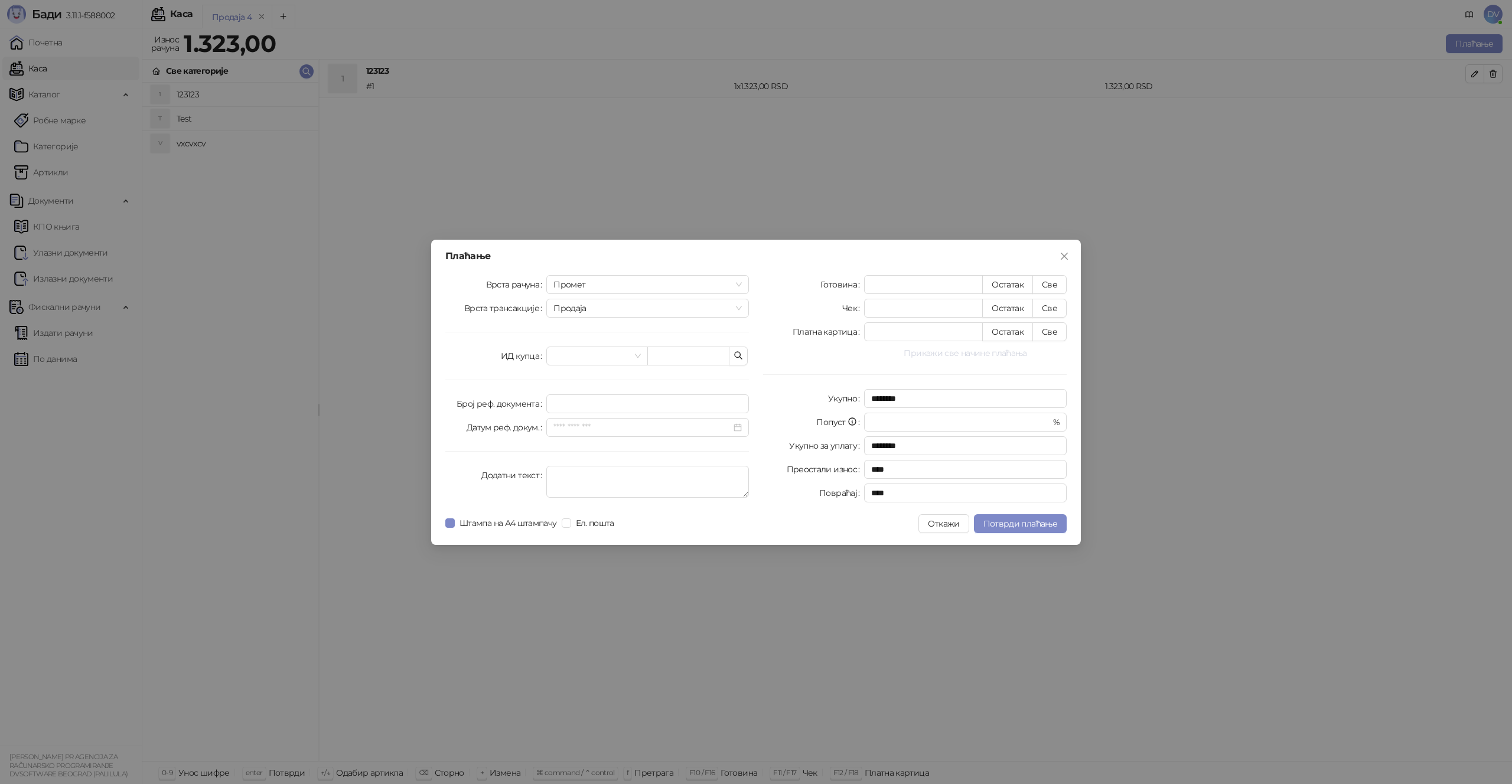
click at [970, 346] on button "Прикажи све начине плаћања" at bounding box center [965, 353] width 202 height 14
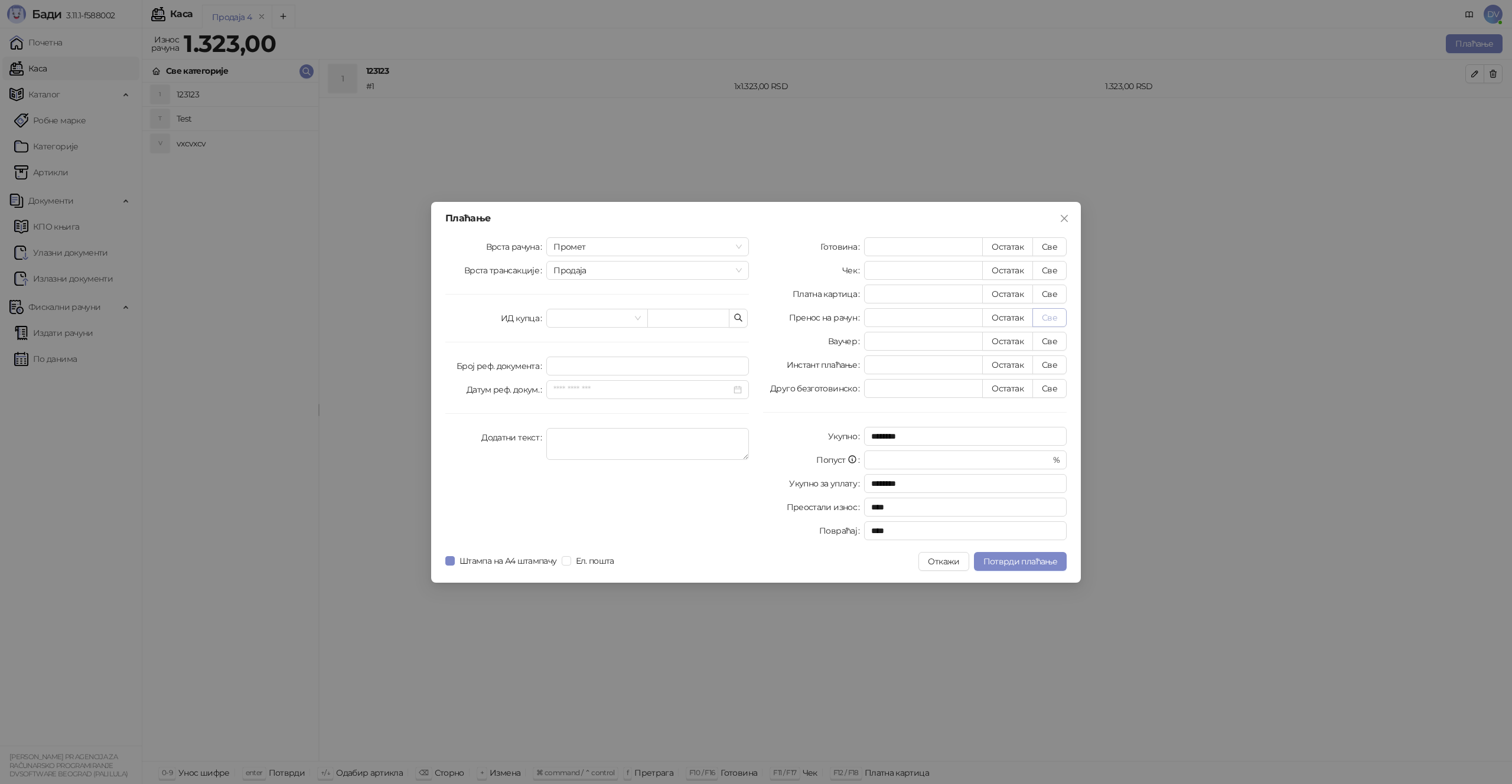
click at [1044, 319] on button "Све" at bounding box center [1050, 318] width 35 height 19
type input "*"
type input "****"
click at [1043, 555] on button "Потврди плаћање" at bounding box center [1020, 562] width 93 height 19
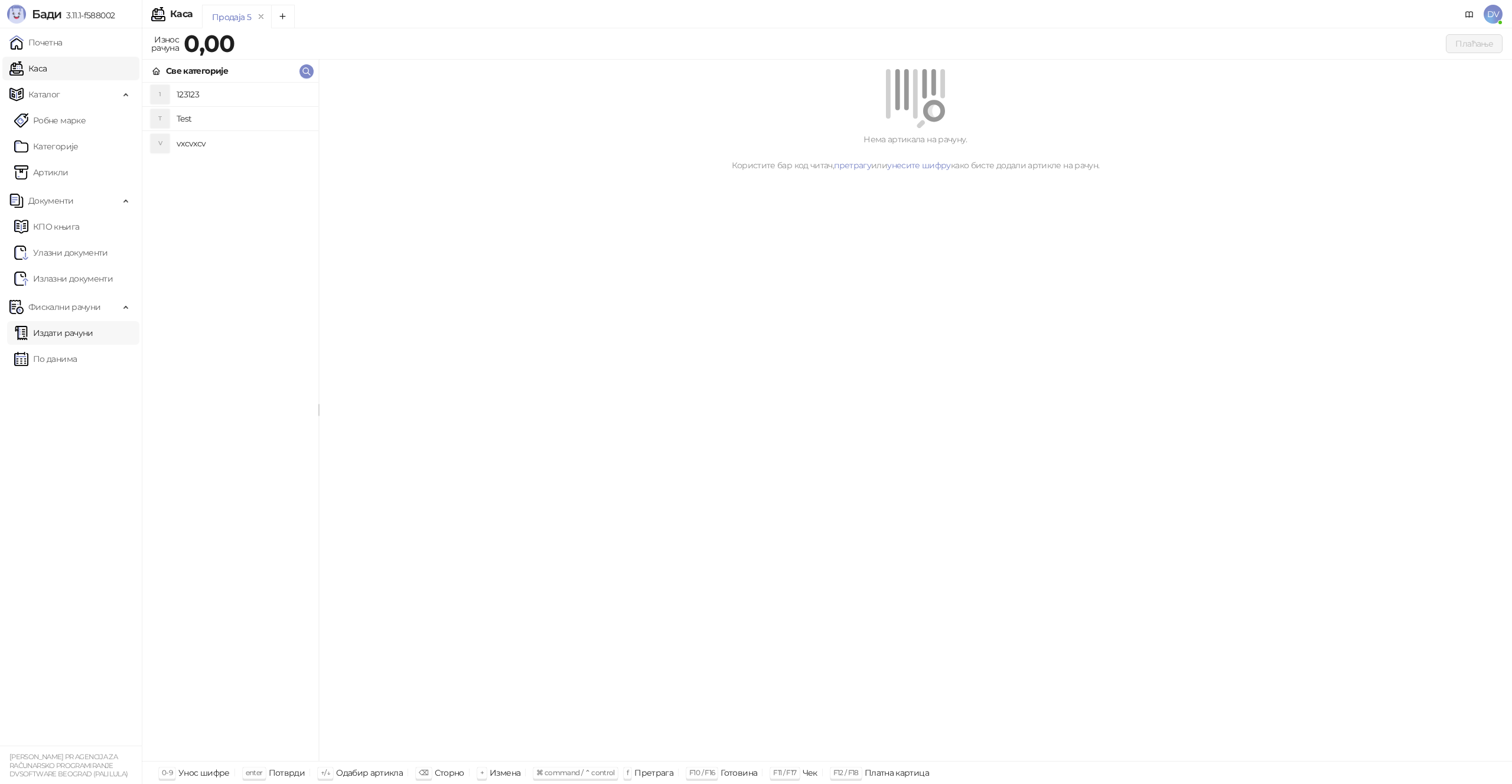
click at [81, 339] on link "Издати рачуни" at bounding box center [54, 333] width 80 height 24
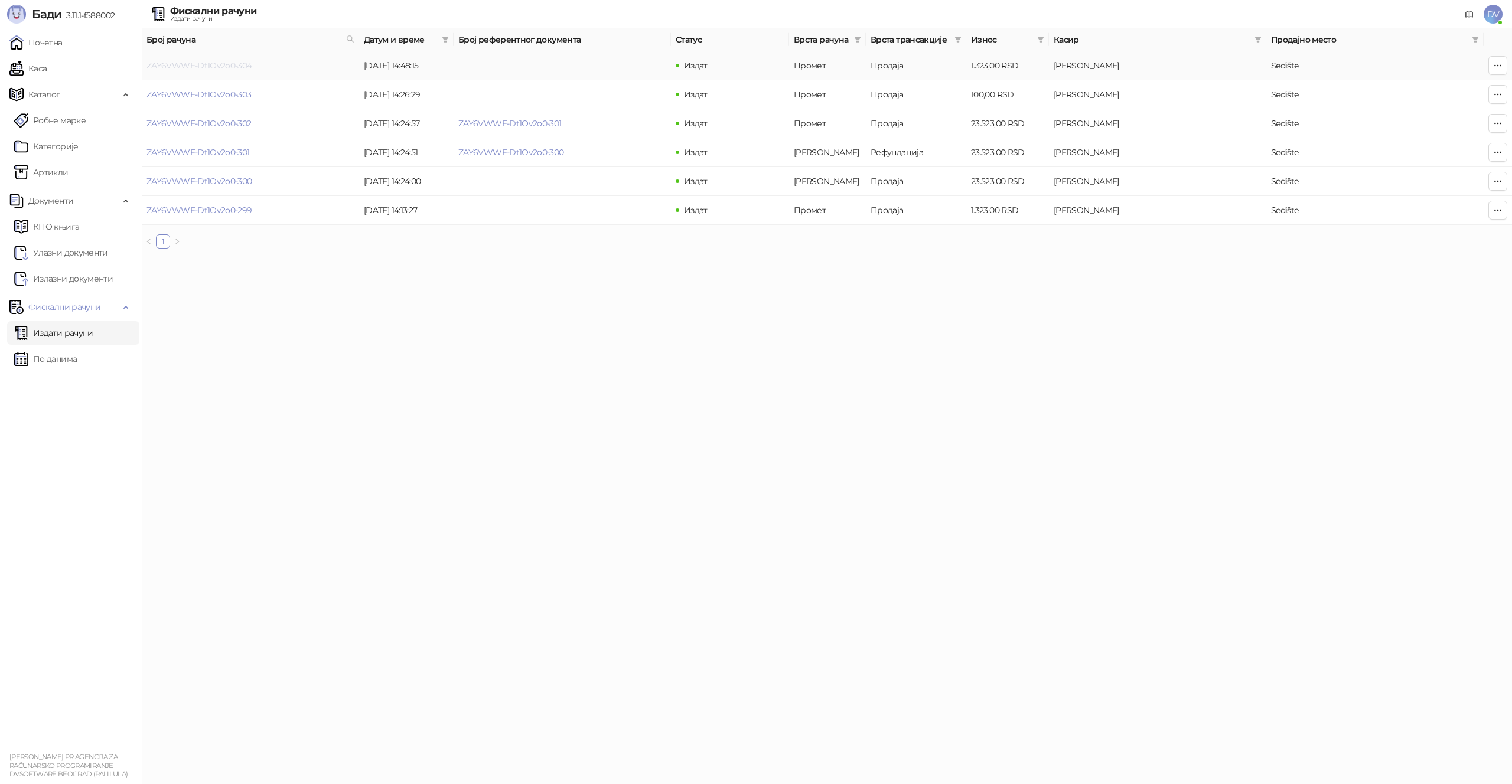
click at [177, 60] on link "ZAY6VWWE-Dt1Ov2o0-304" at bounding box center [199, 65] width 105 height 11
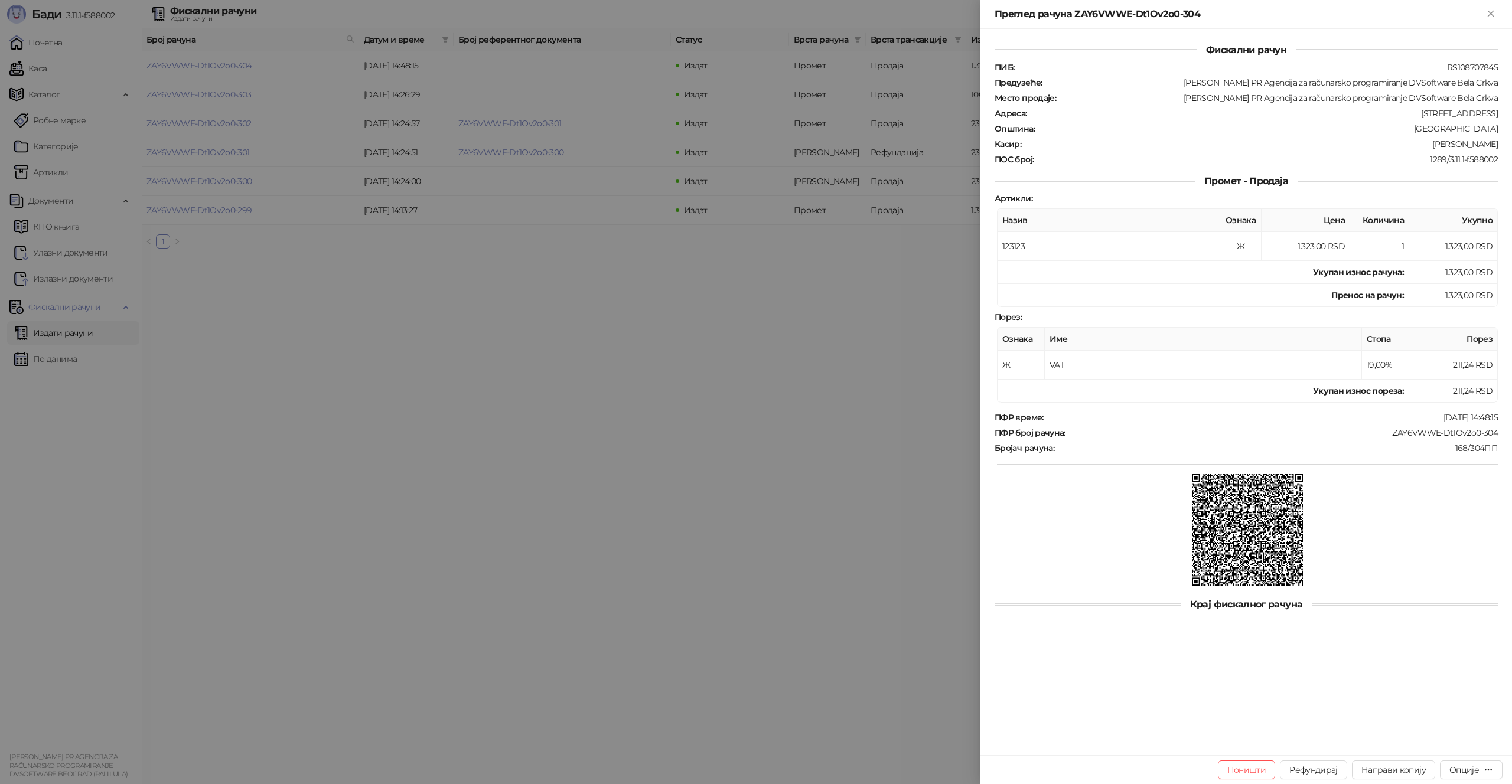
click at [972, 511] on div at bounding box center [756, 392] width 1512 height 784
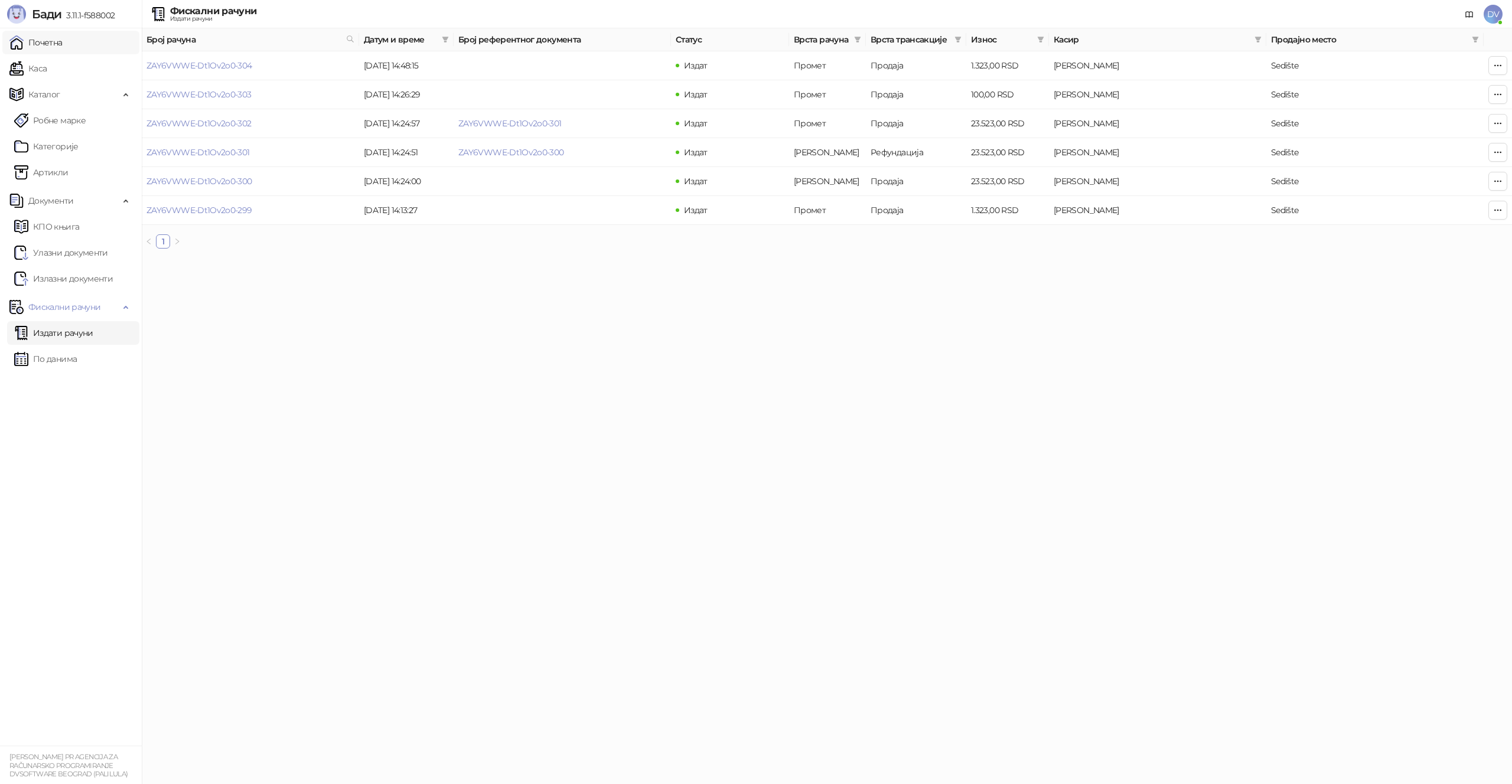
click at [62, 39] on link "Почетна" at bounding box center [35, 42] width 53 height 24
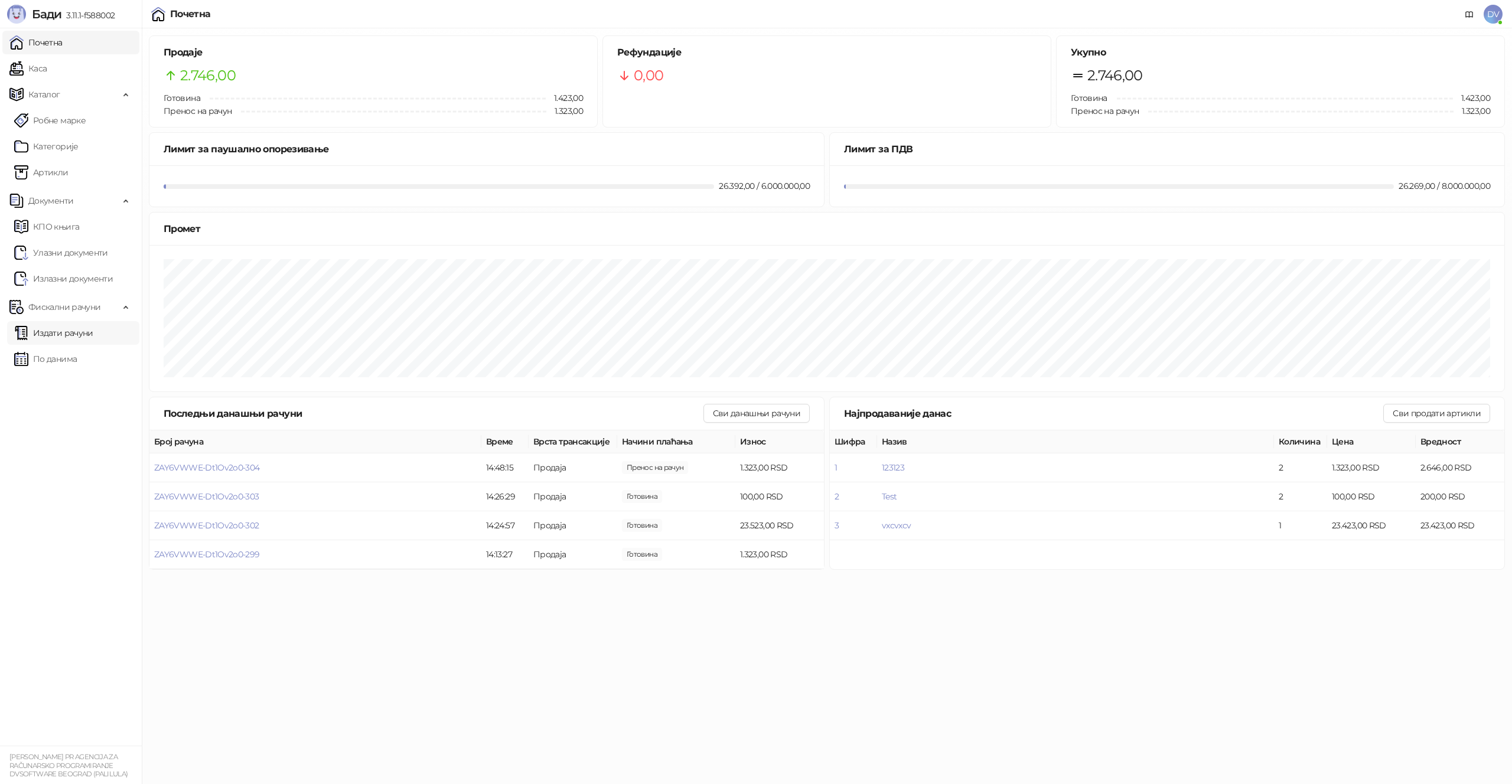
click at [87, 334] on link "Издати рачуни" at bounding box center [54, 333] width 80 height 24
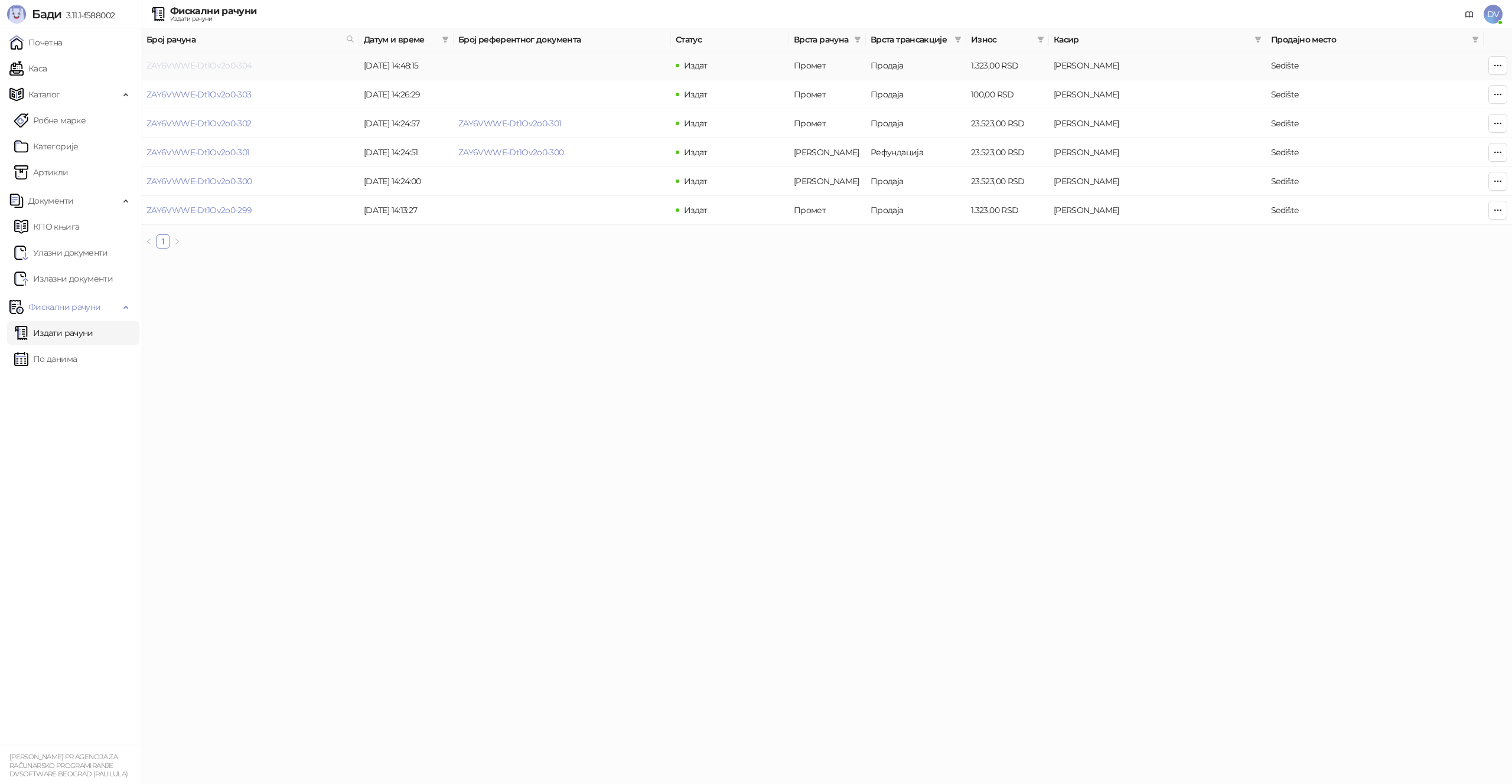
click at [198, 67] on link "ZAY6VWWE-Dt1Ov2o0-304" at bounding box center [199, 65] width 105 height 11
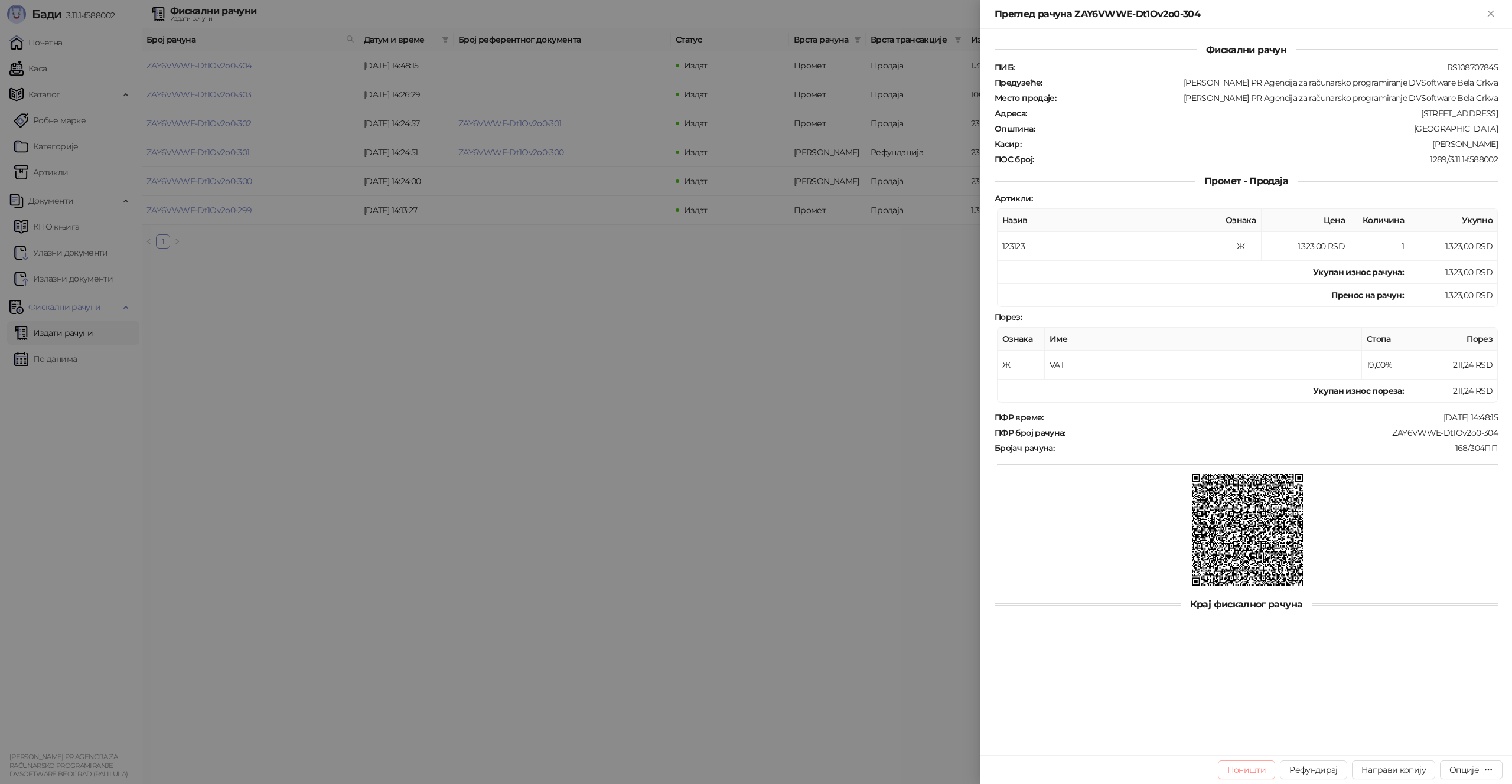
click at [1240, 767] on button "Поништи" at bounding box center [1246, 771] width 58 height 19
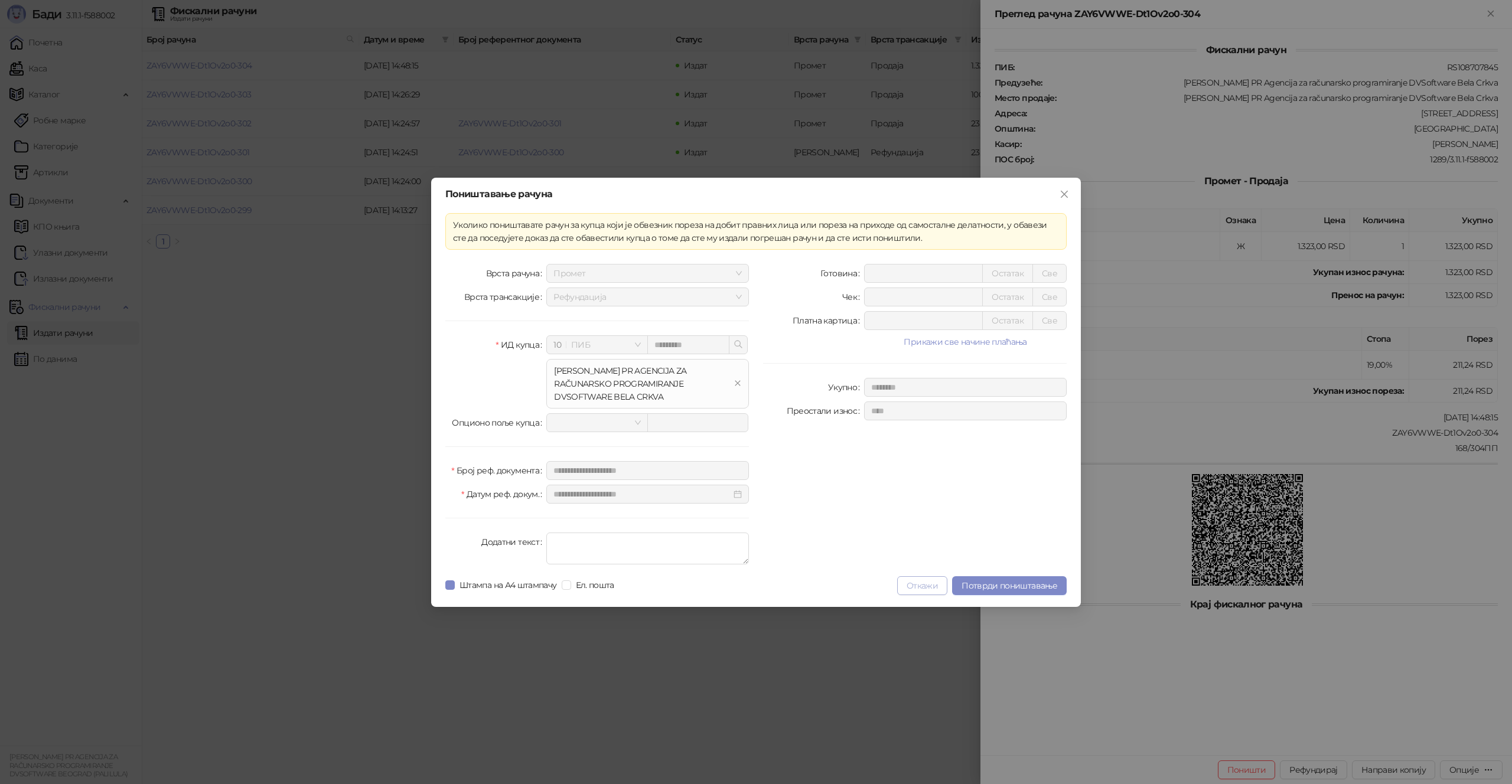
click at [915, 584] on button "Откажи" at bounding box center [922, 586] width 50 height 19
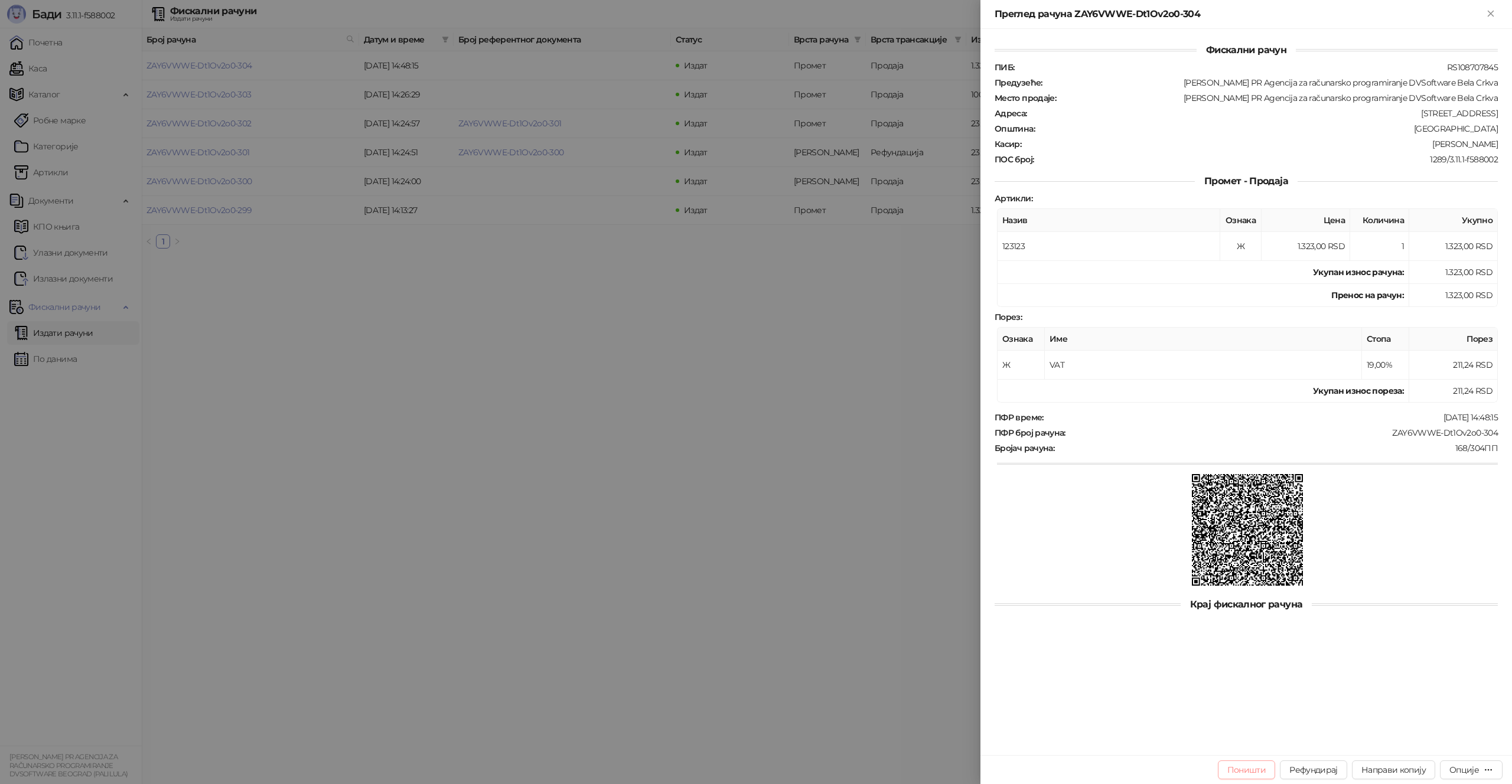
click at [1243, 773] on button "Поништи" at bounding box center [1246, 771] width 58 height 19
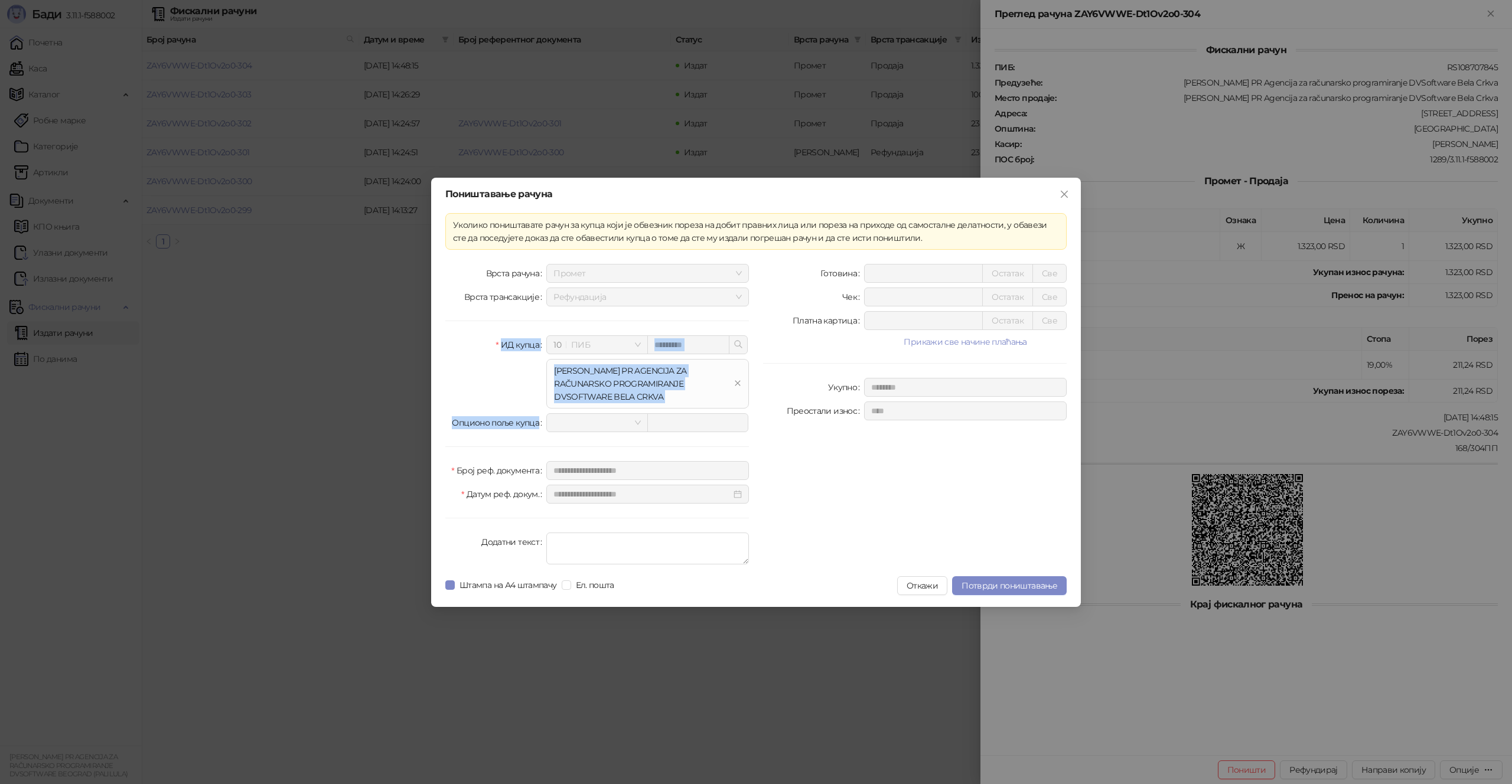
click at [666, 431] on div "**********" at bounding box center [596, 416] width 317 height 306
click at [469, 352] on div "ИД купца" at bounding box center [496, 372] width 101 height 73
drag, startPoint x: 484, startPoint y: 347, endPoint x: 629, endPoint y: 367, distance: 146.4
click at [629, 367] on div "ИД купца 10 ПИБ ********* [PERSON_NAME] PR AGENCIJA ZA RAČUNARSKO PROGRAMIRANJE…" at bounding box center [597, 372] width 304 height 73
click at [477, 332] on div "**********" at bounding box center [596, 416] width 317 height 306
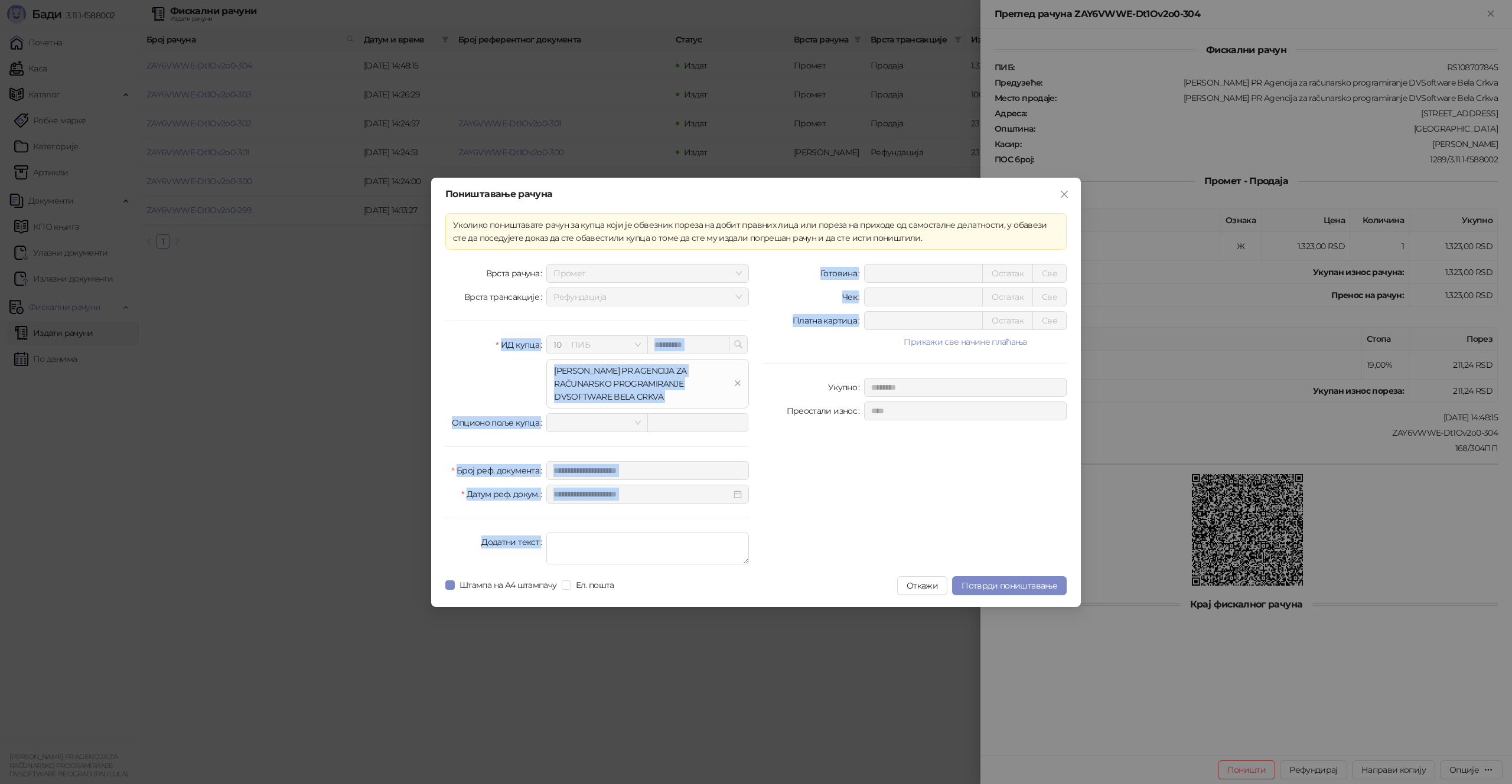
drag, startPoint x: 495, startPoint y: 339, endPoint x: 770, endPoint y: 395, distance: 280.6
click at [771, 396] on div "**********" at bounding box center [756, 416] width 636 height 306
click at [770, 395] on div "Укупно" at bounding box center [813, 387] width 101 height 19
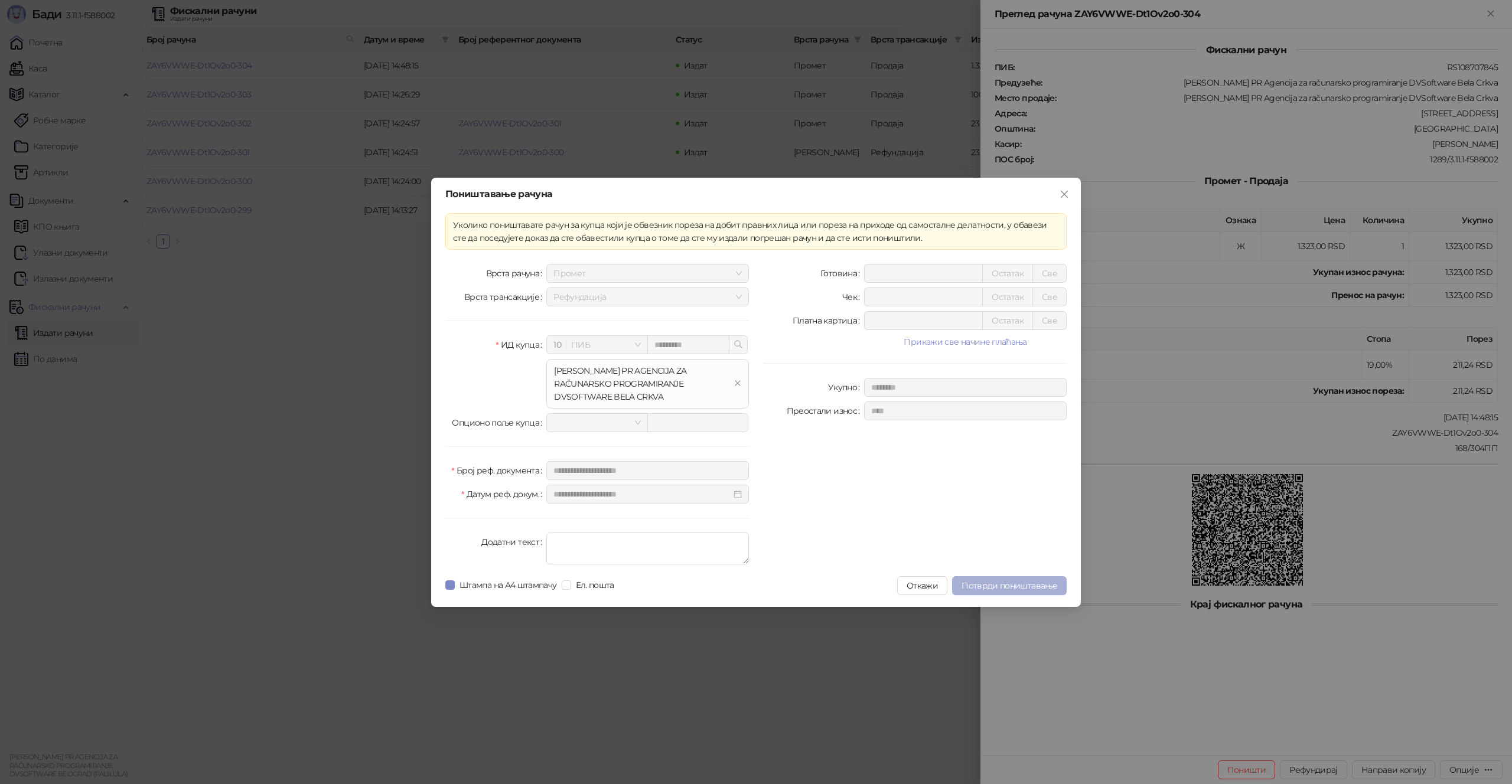
click at [987, 584] on span "Потврди поништавање" at bounding box center [1010, 586] width 96 height 11
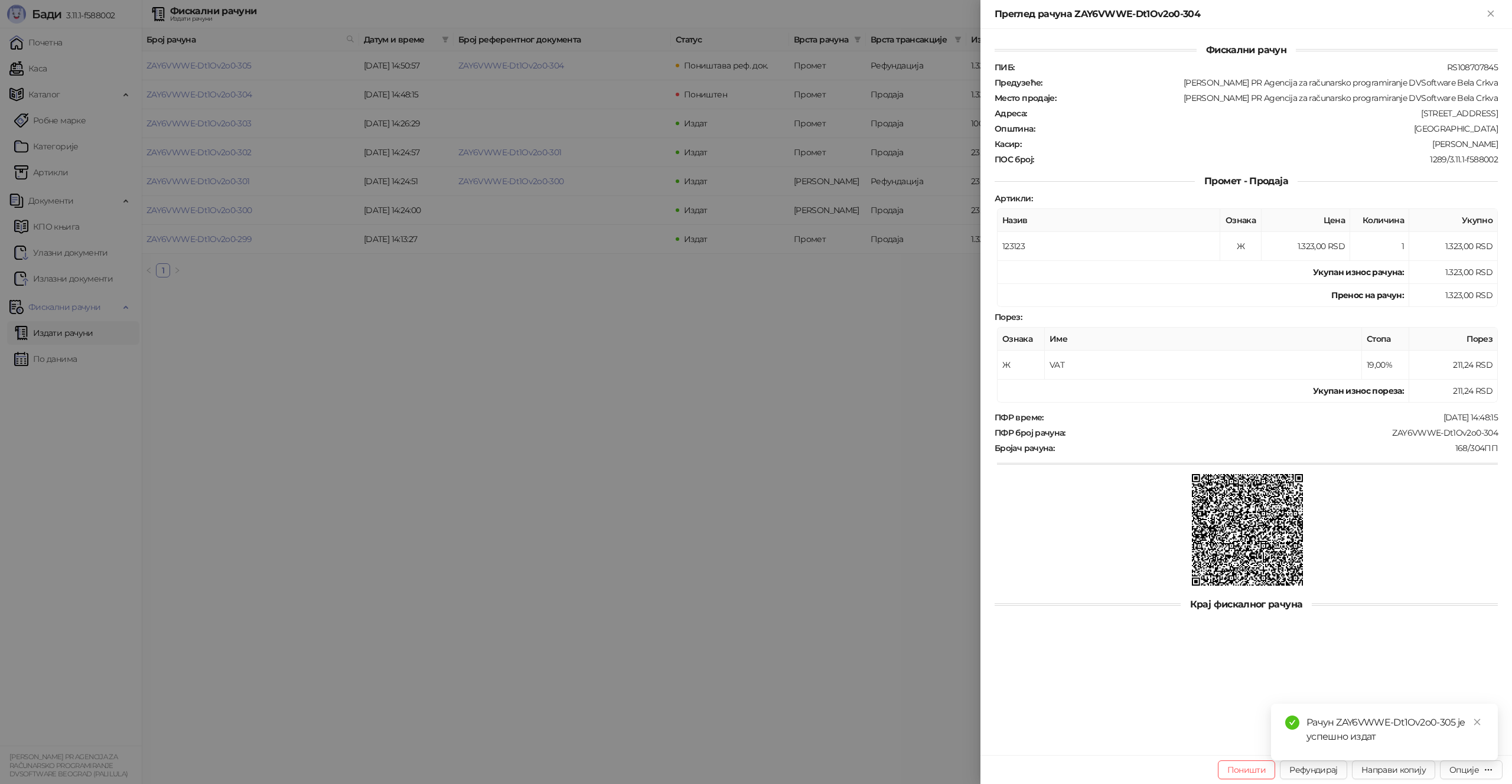
click at [681, 265] on div at bounding box center [756, 392] width 1512 height 784
